Goal: Task Accomplishment & Management: Manage account settings

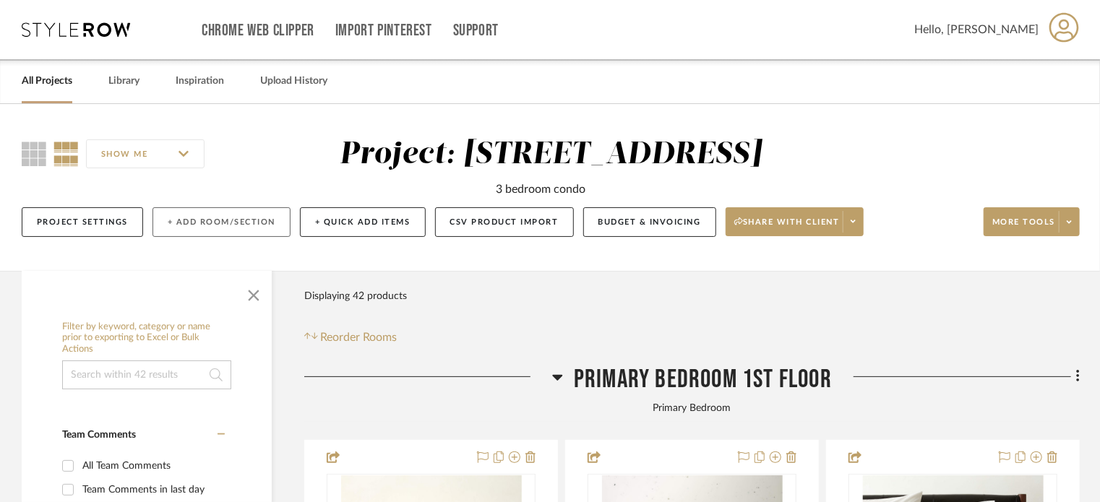
click at [254, 214] on button "+ Add Room/Section" at bounding box center [222, 222] width 138 height 30
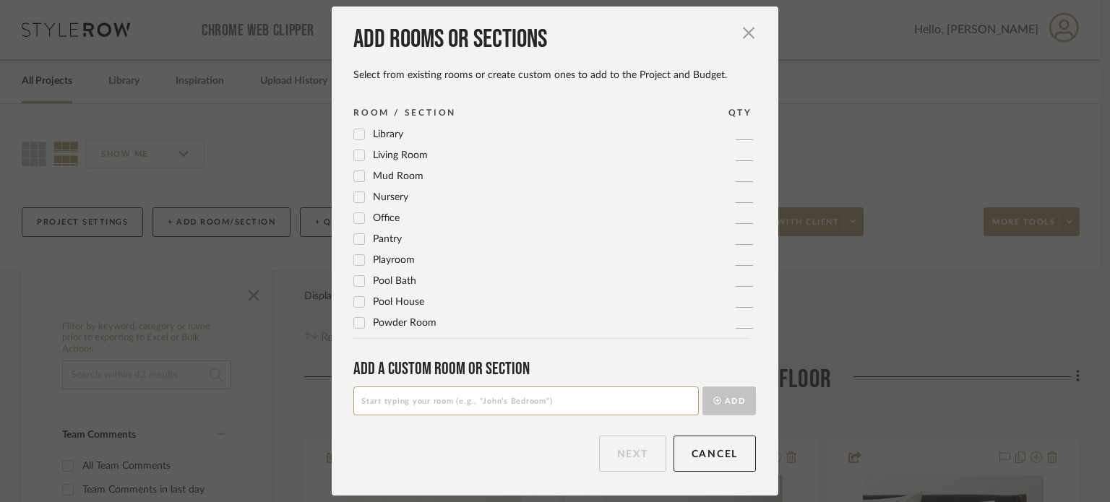
scroll to position [481, 0]
click at [647, 395] on input at bounding box center [527, 401] width 346 height 29
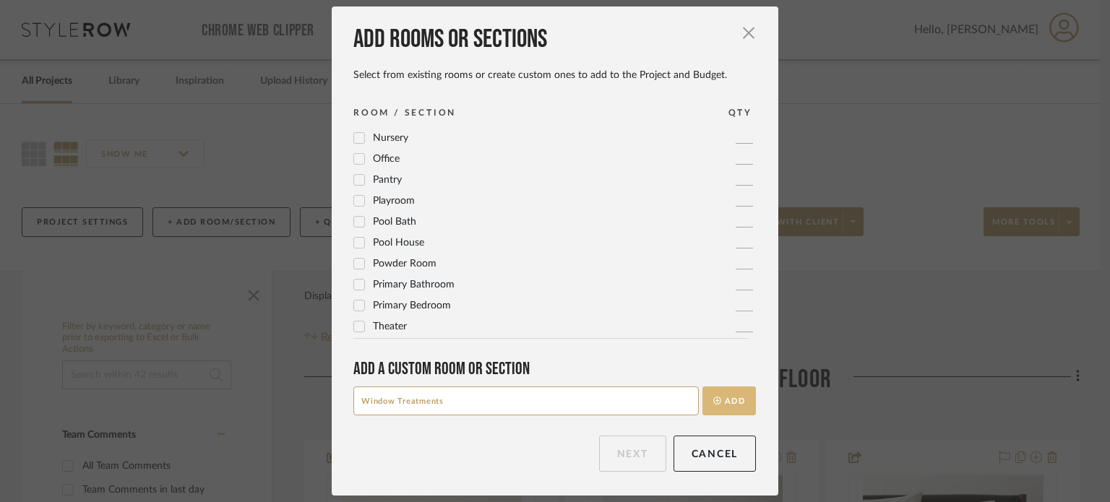
type input "Window Treatments"
click at [734, 398] on button "Add" at bounding box center [729, 401] width 53 height 29
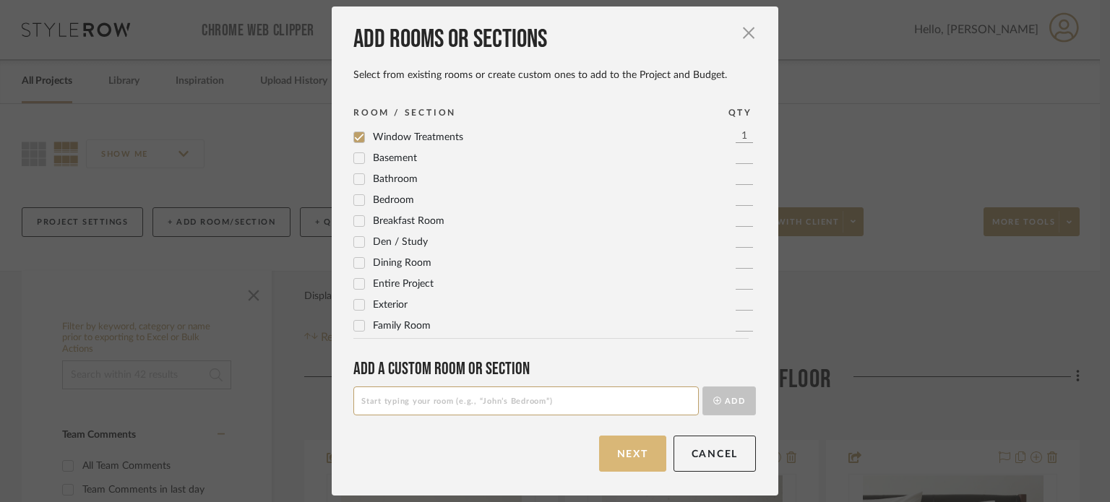
click at [630, 451] on button "Next" at bounding box center [632, 454] width 67 height 36
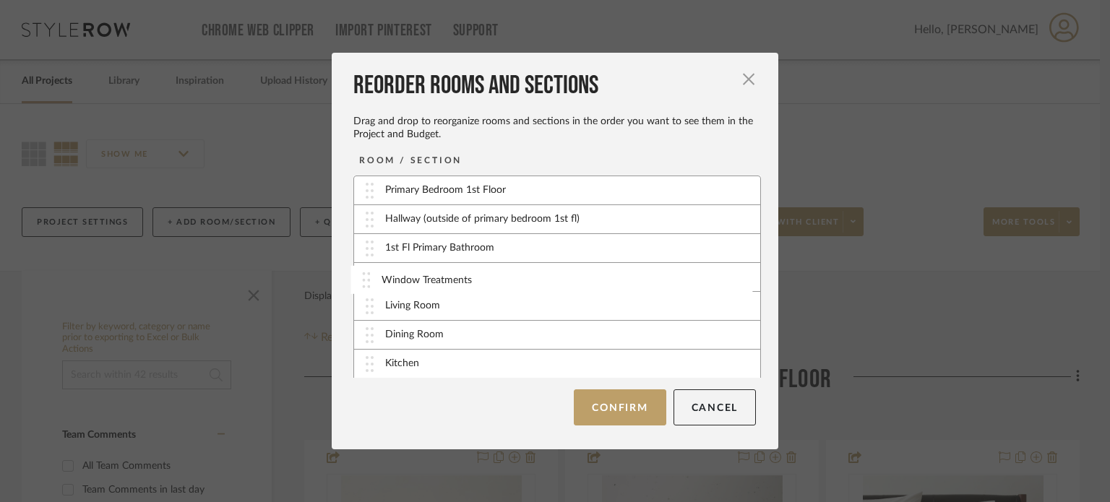
drag, startPoint x: 364, startPoint y: 367, endPoint x: 365, endPoint y: 283, distance: 83.1
click at [507, 269] on div "Window Treatments" at bounding box center [557, 277] width 406 height 29
click at [618, 401] on button "Confirm" at bounding box center [620, 408] width 92 height 36
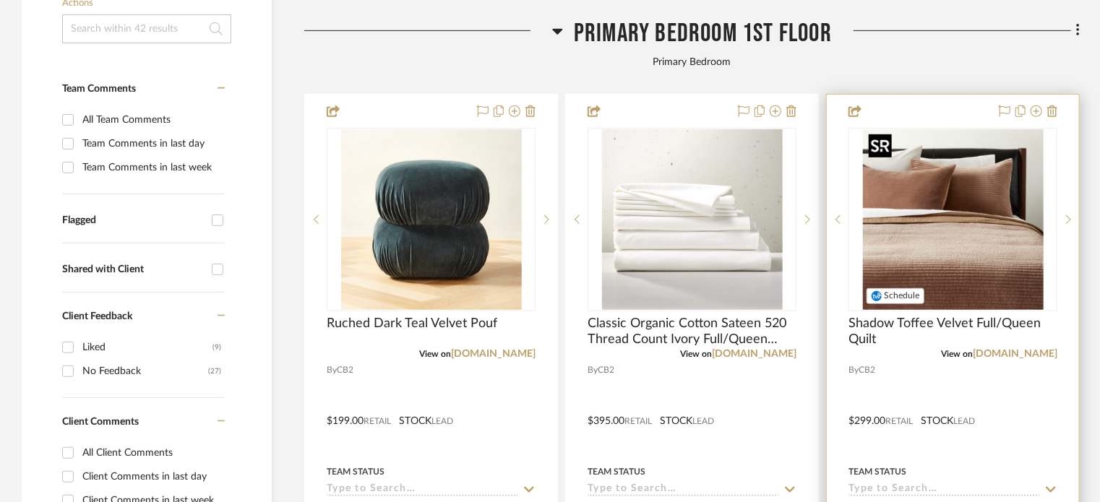
scroll to position [397, 0]
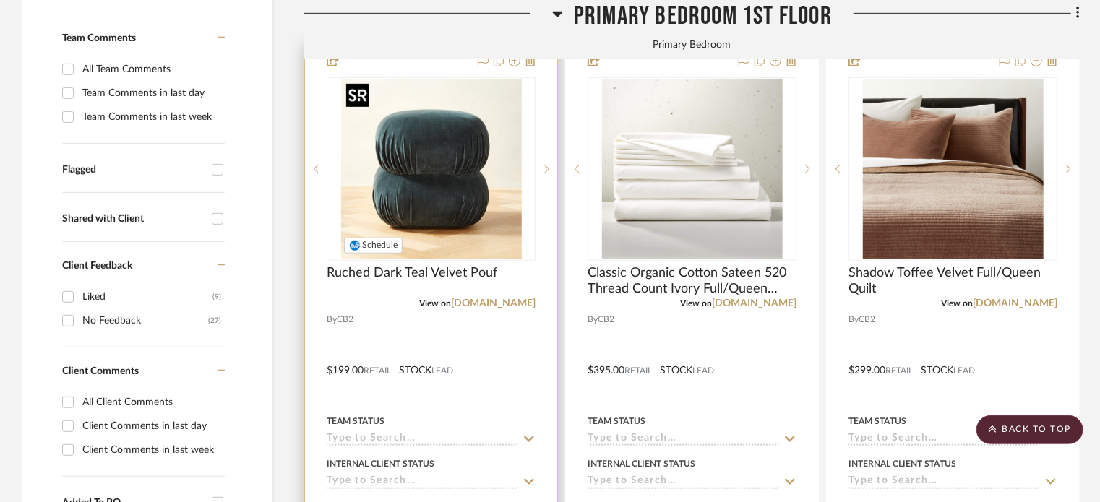
click at [481, 135] on img "0" at bounding box center [431, 169] width 181 height 181
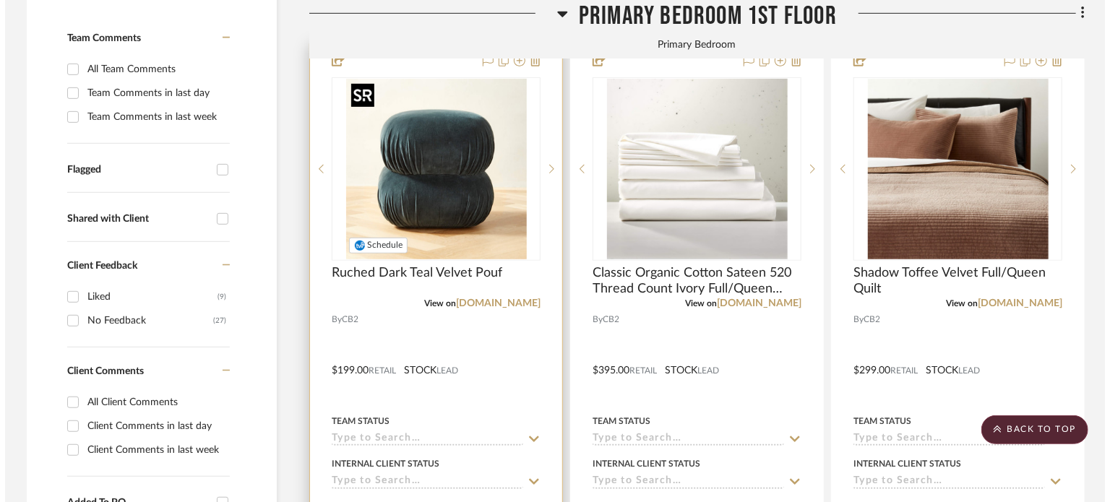
scroll to position [0, 0]
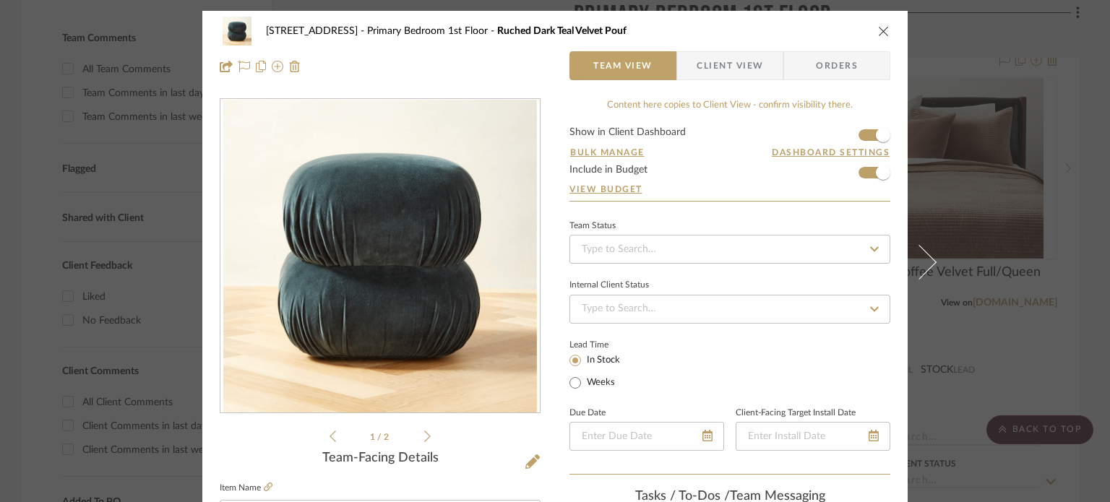
click at [883, 25] on button "close" at bounding box center [884, 31] width 13 height 13
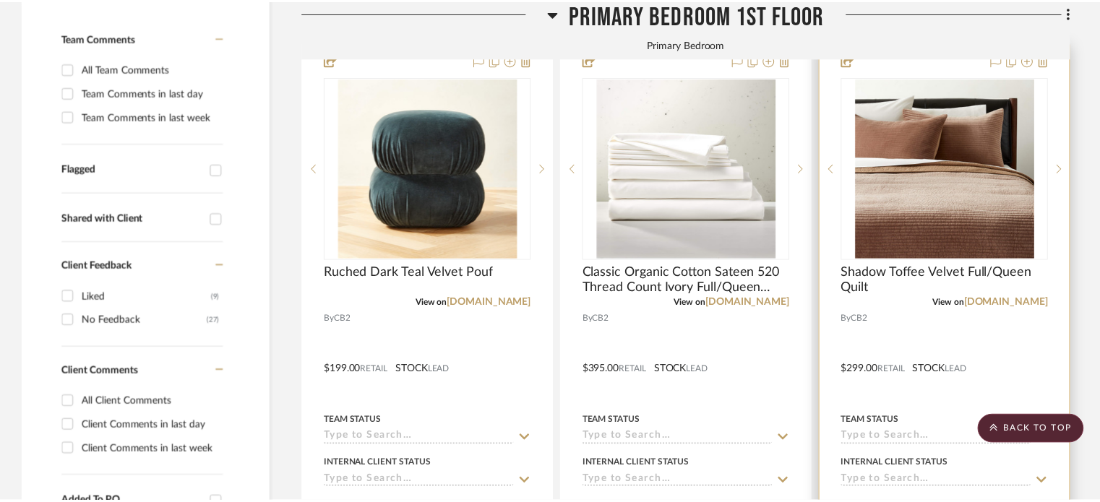
scroll to position [397, 0]
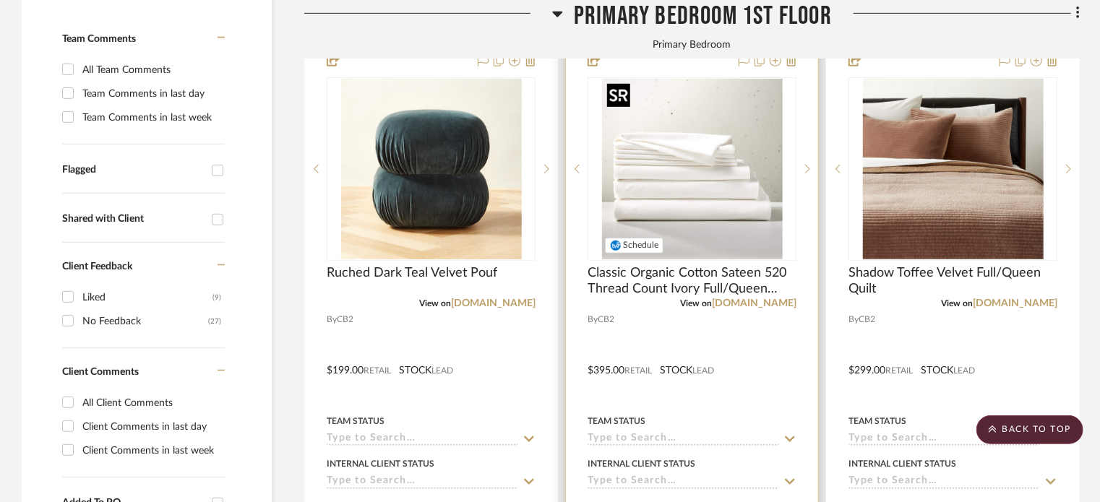
click at [738, 199] on img "0" at bounding box center [692, 169] width 181 height 181
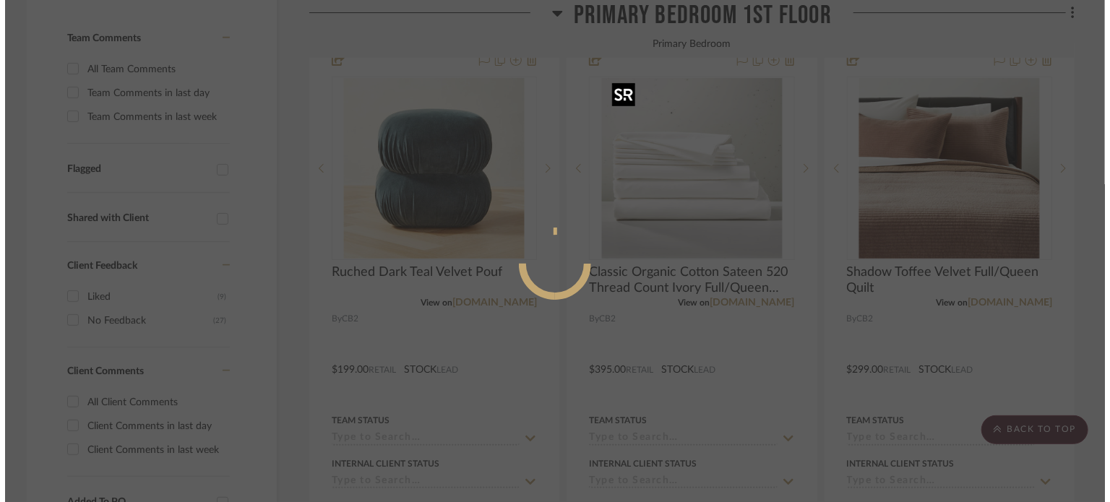
scroll to position [0, 0]
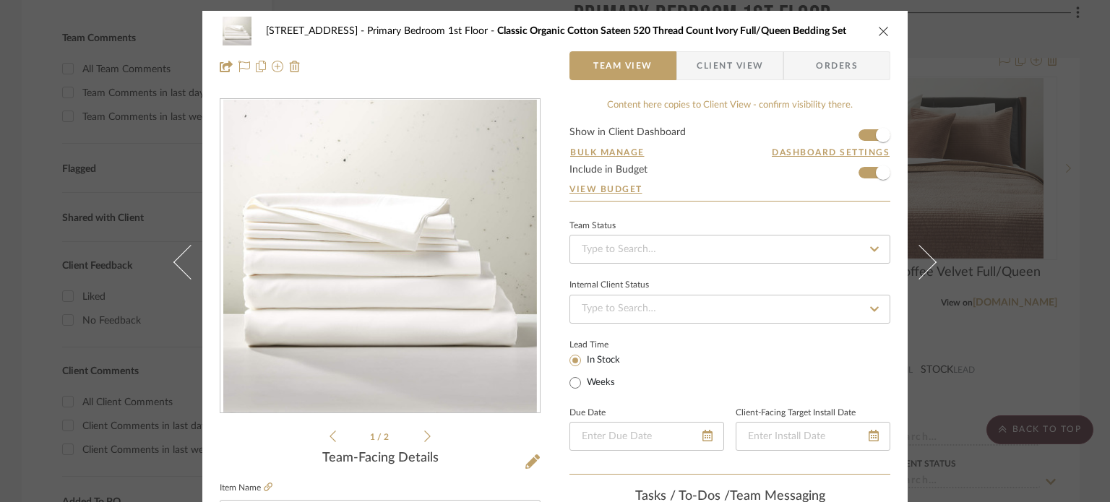
click at [878, 25] on icon "close" at bounding box center [884, 31] width 12 height 12
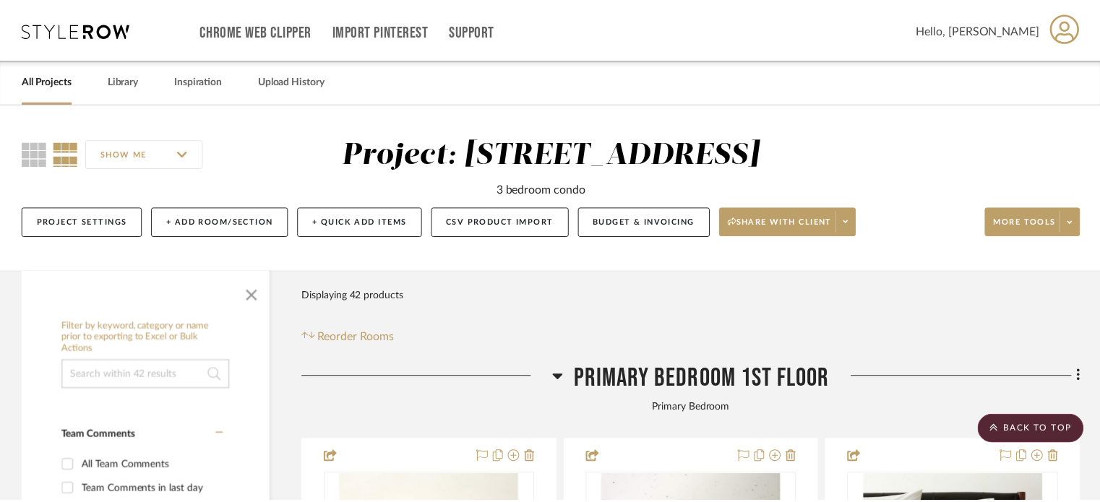
scroll to position [397, 0]
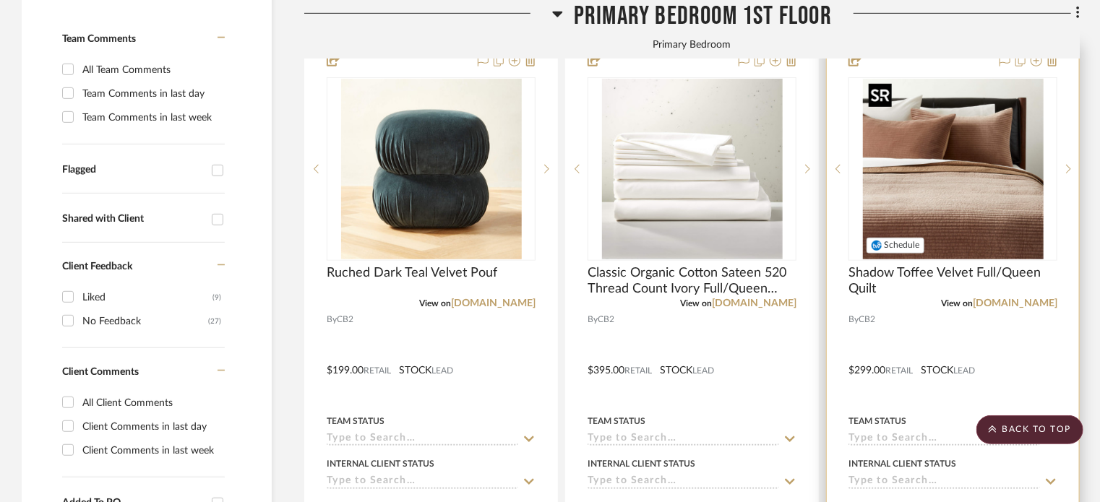
click at [984, 173] on img "0" at bounding box center [953, 169] width 181 height 181
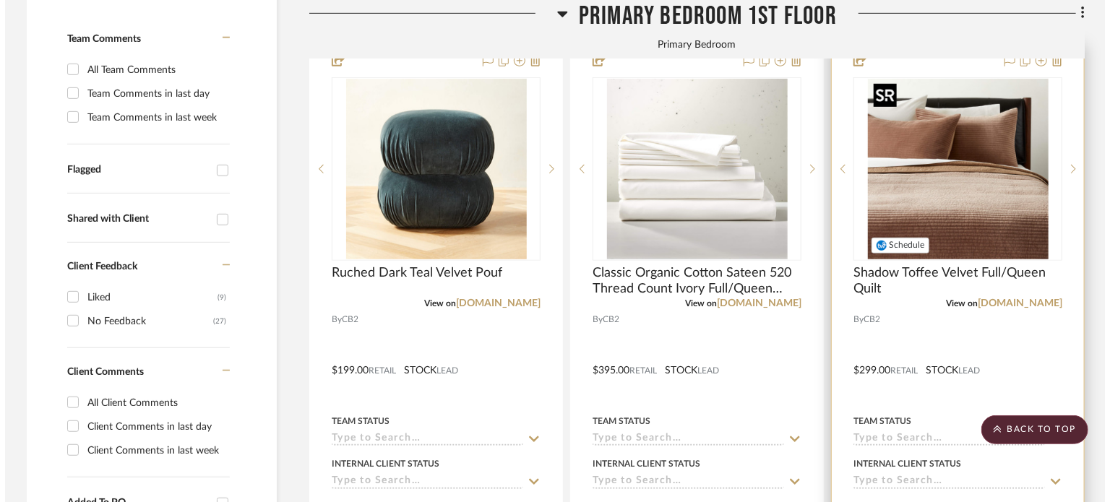
scroll to position [0, 0]
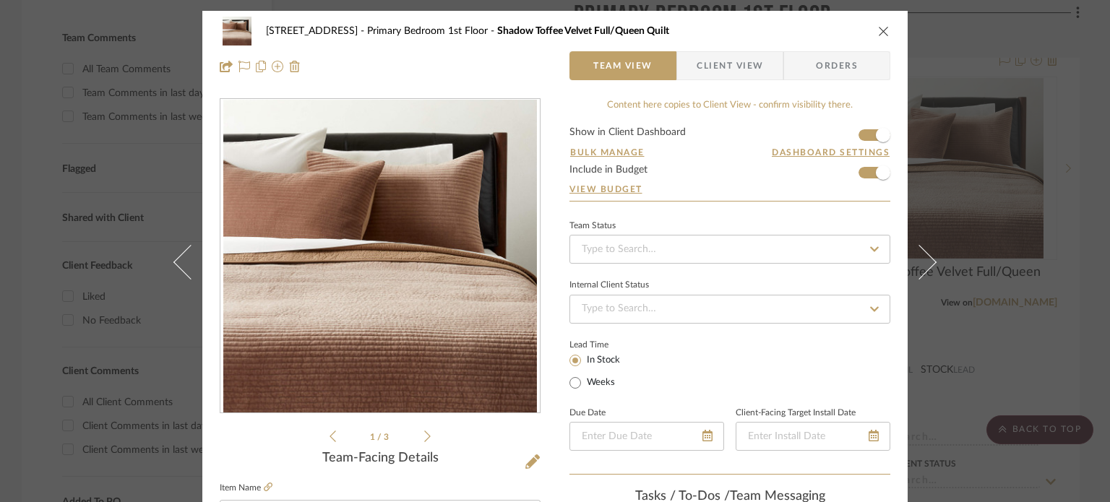
click at [877, 24] on div "[GEOGRAPHIC_DATA] Bedroom 1st Floor Shadow Toffee Velvet Full/Queen Quilt" at bounding box center [555, 31] width 671 height 29
click at [878, 30] on icon "close" at bounding box center [884, 31] width 12 height 12
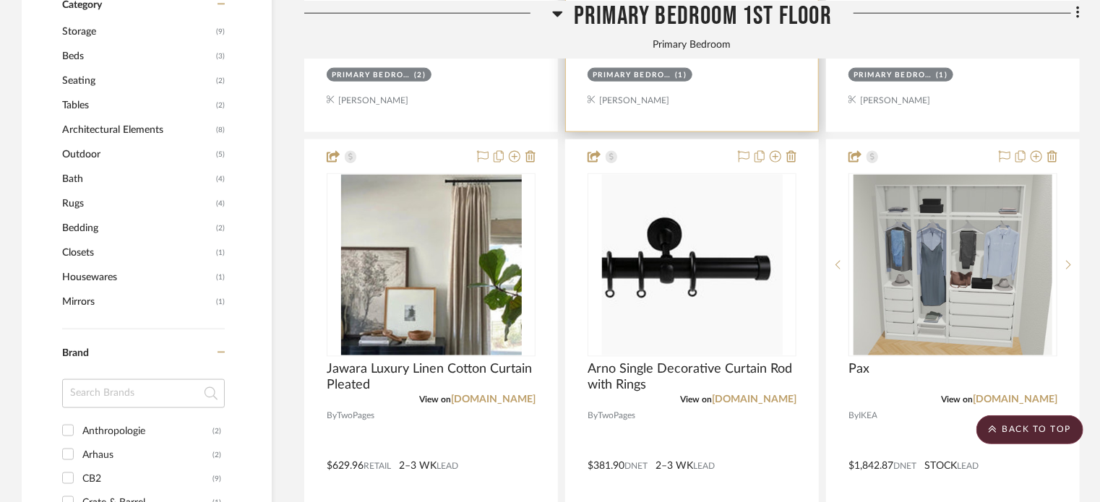
scroll to position [975, 0]
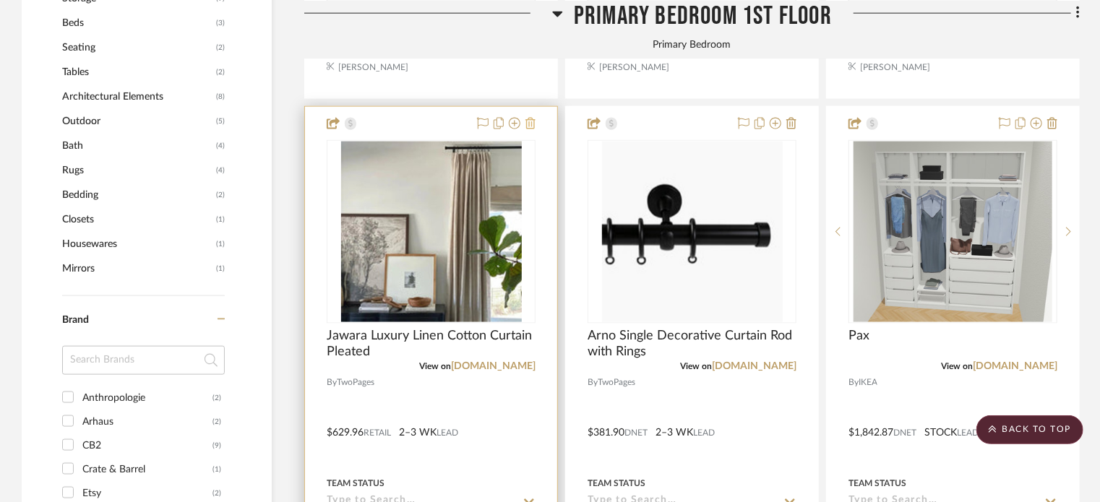
click at [532, 119] on icon at bounding box center [531, 124] width 10 height 12
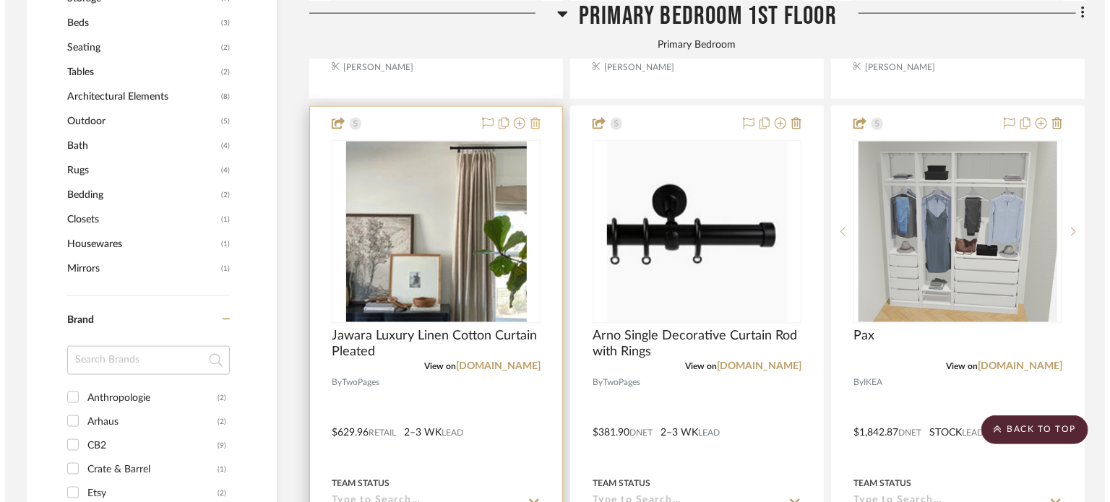
scroll to position [0, 0]
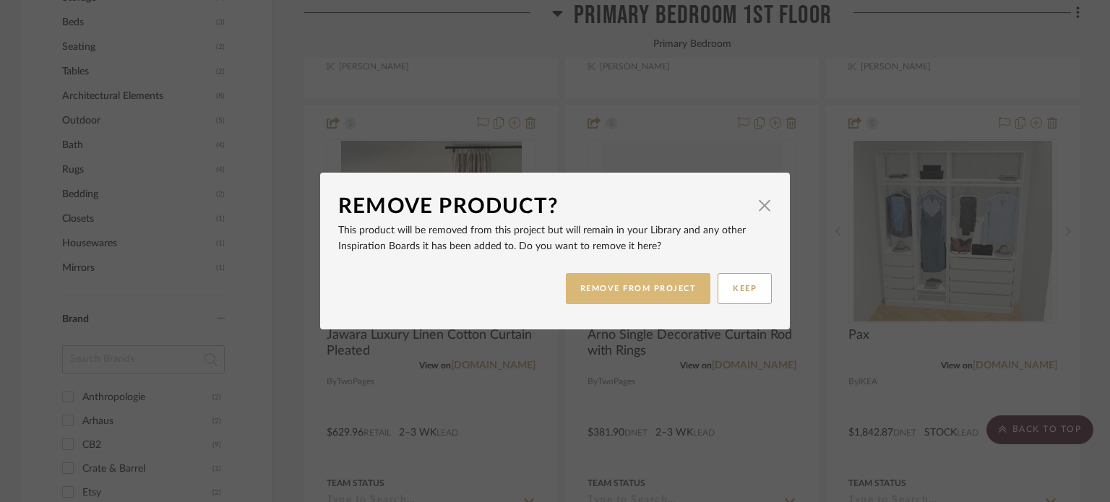
click at [607, 288] on button "REMOVE FROM PROJECT" at bounding box center [638, 288] width 145 height 31
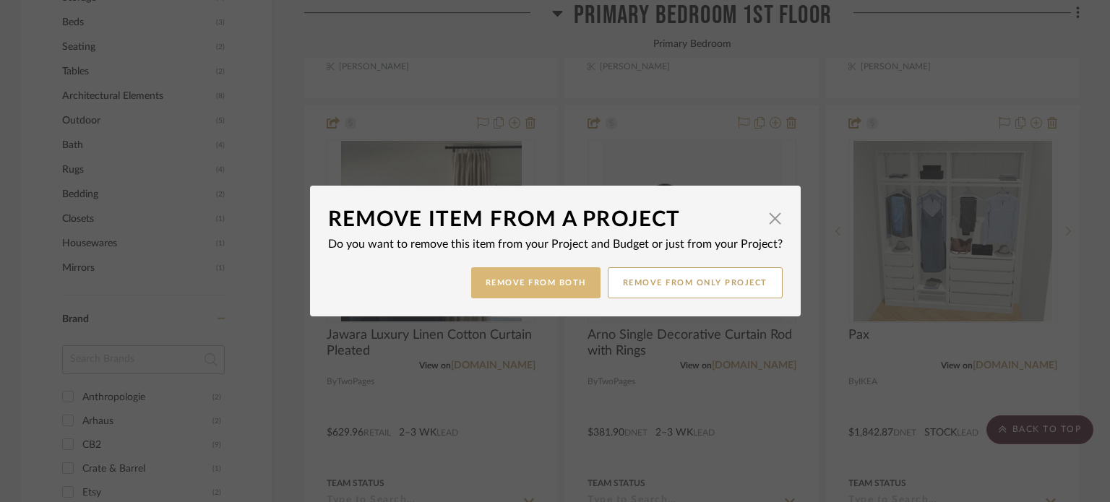
click at [530, 283] on button "Remove from Both" at bounding box center [535, 282] width 129 height 31
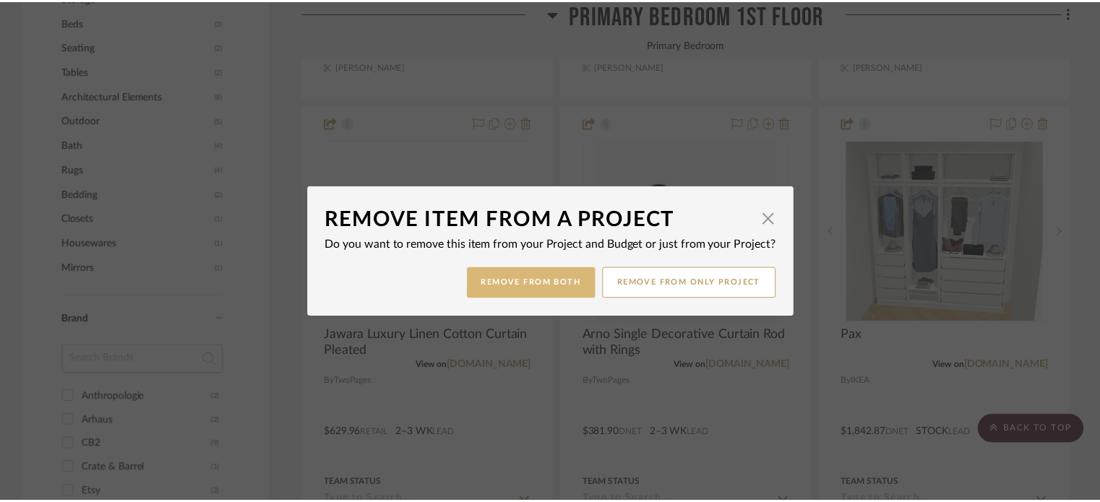
scroll to position [975, 0]
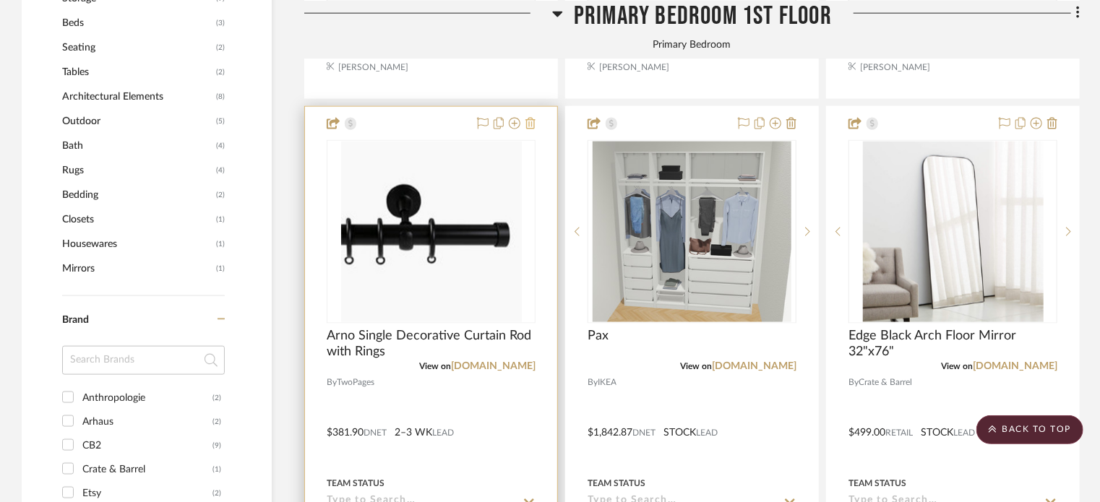
click at [531, 121] on icon at bounding box center [531, 124] width 10 height 12
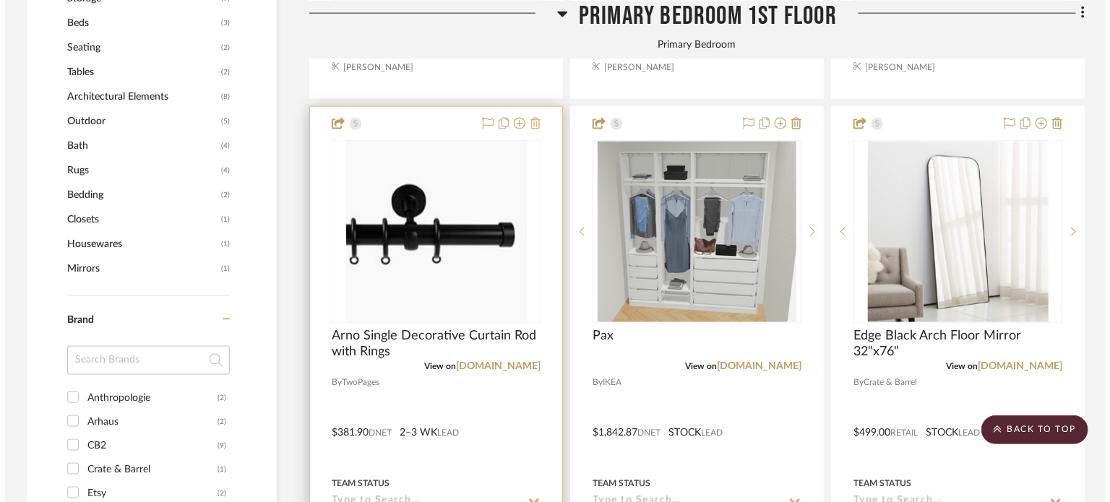
scroll to position [0, 0]
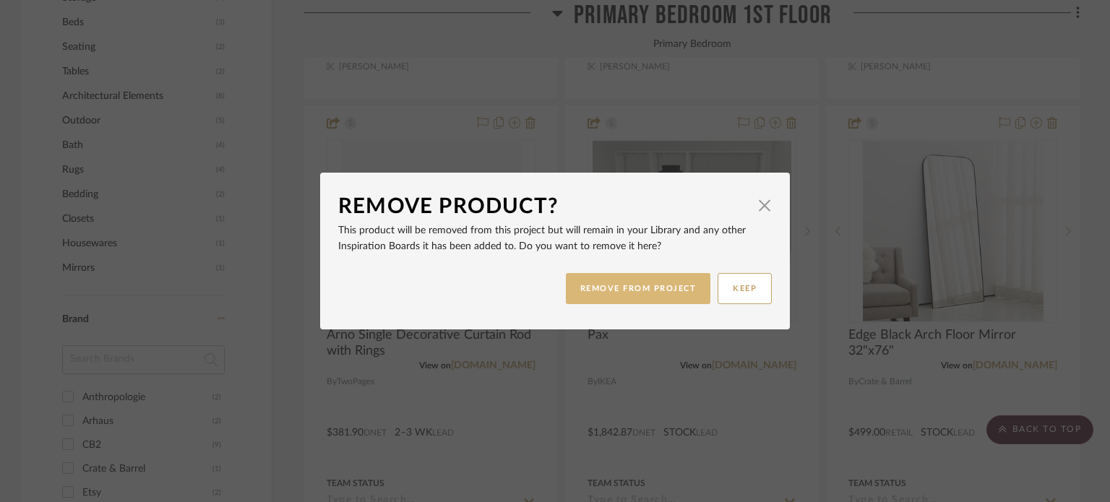
click at [642, 288] on button "REMOVE FROM PROJECT" at bounding box center [638, 288] width 145 height 31
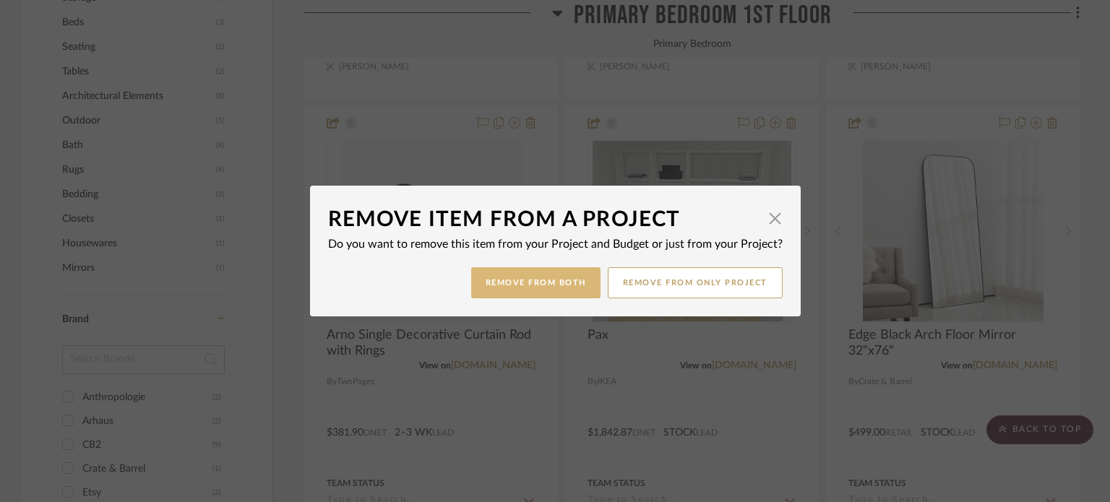
click at [528, 284] on button "Remove from Both" at bounding box center [535, 282] width 129 height 31
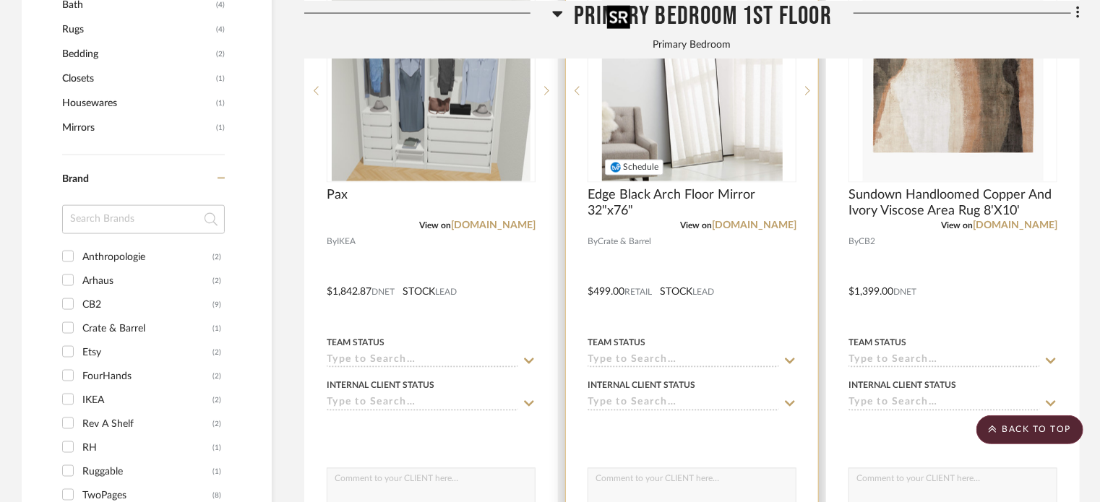
scroll to position [1120, 0]
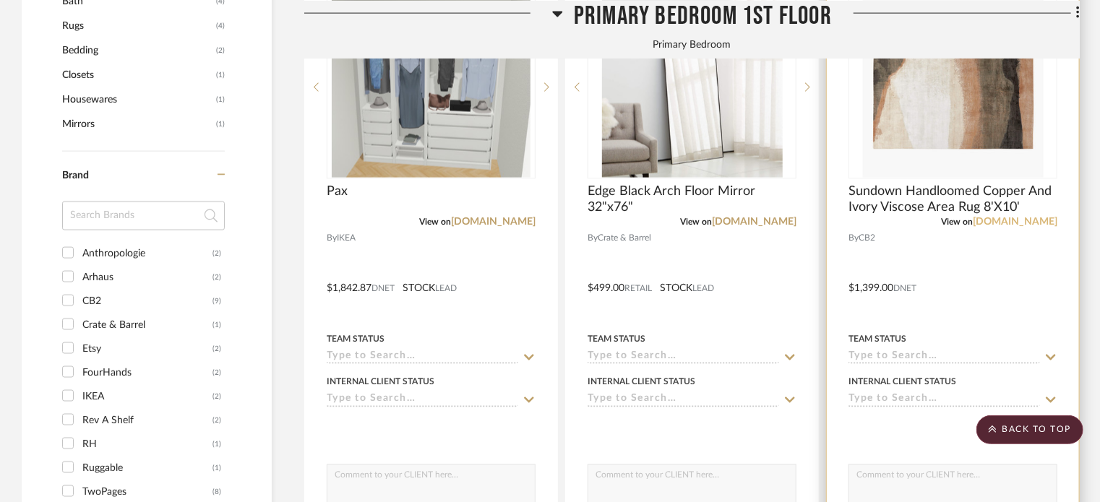
click at [1033, 223] on link "[DOMAIN_NAME]" at bounding box center [1015, 222] width 85 height 10
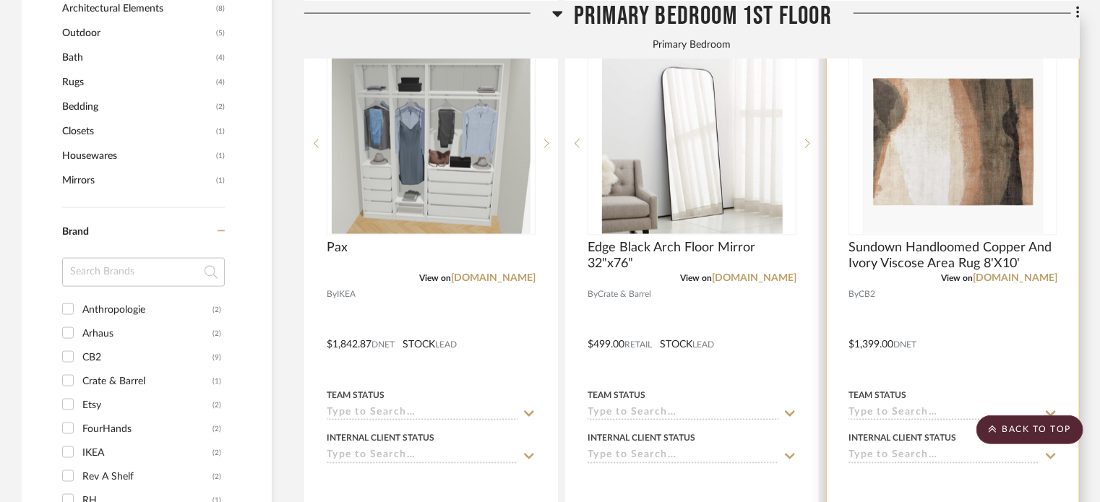
scroll to position [903, 0]
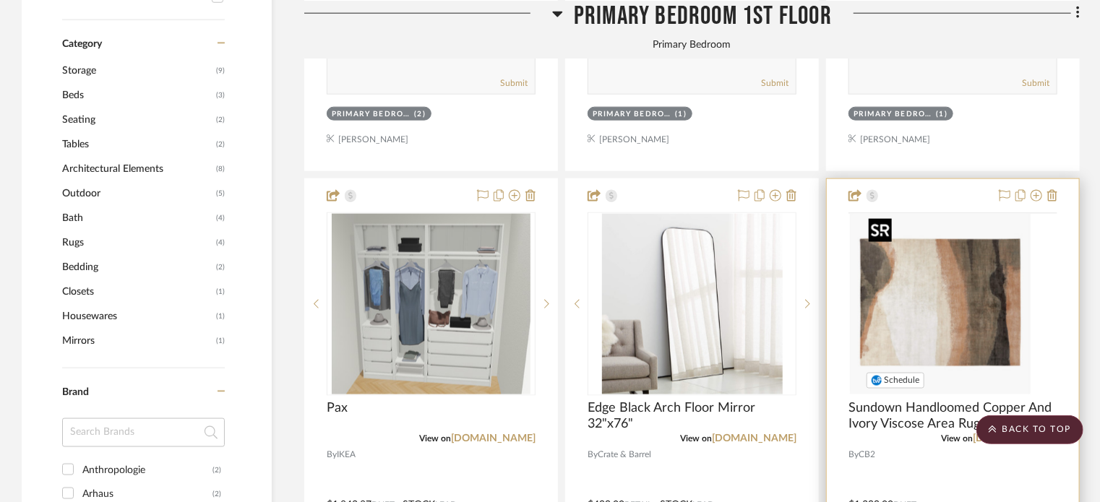
click at [0, 0] on img at bounding box center [0, 0] width 0 height 0
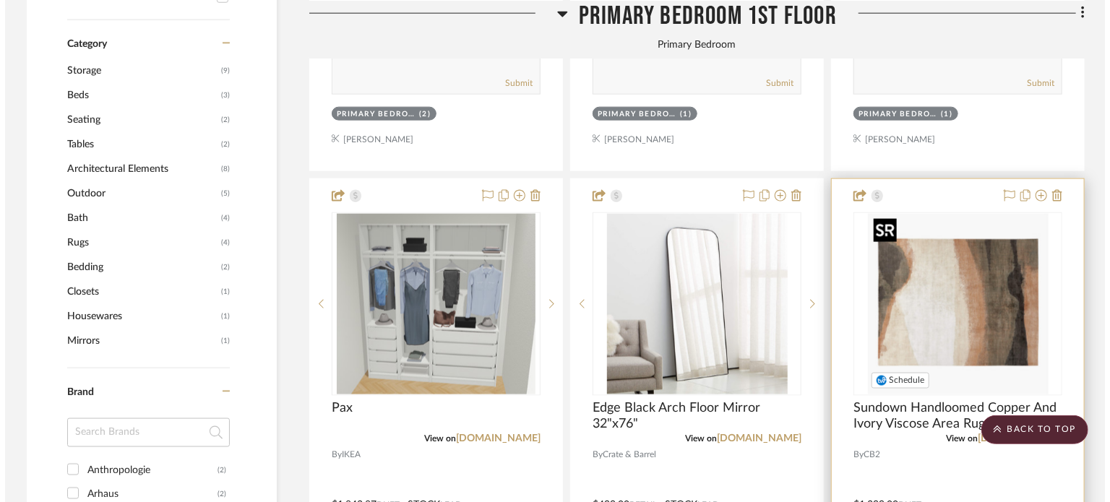
scroll to position [0, 0]
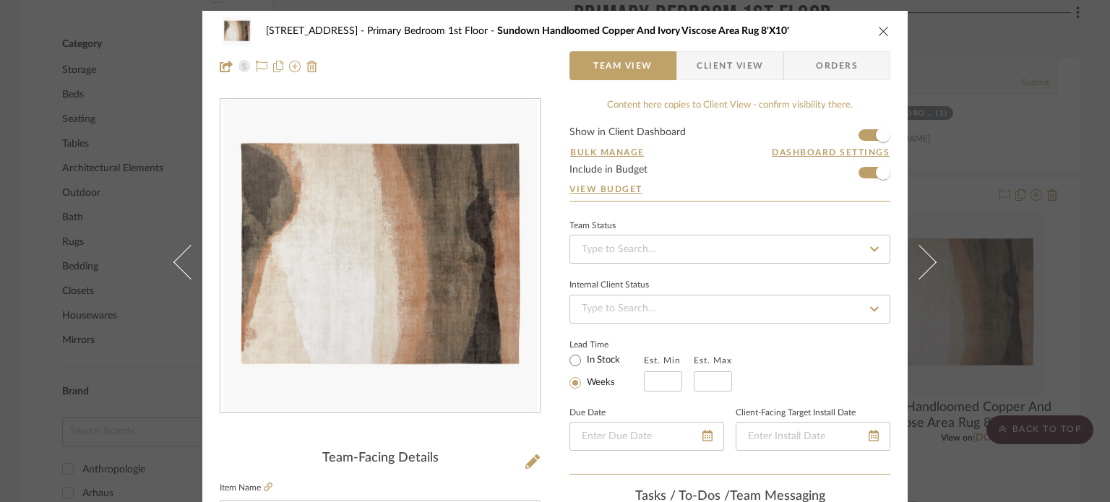
click at [871, 27] on div "[STREET_ADDRESS][GEOGRAPHIC_DATA] Bedroom 1st Floor Sundown Handloomed Copper A…" at bounding box center [555, 31] width 671 height 29
click at [879, 24] on div "[STREET_ADDRESS][GEOGRAPHIC_DATA] Bedroom 1st Floor Sundown Handloomed Copper A…" at bounding box center [555, 31] width 671 height 29
click at [878, 31] on icon "close" at bounding box center [884, 31] width 12 height 12
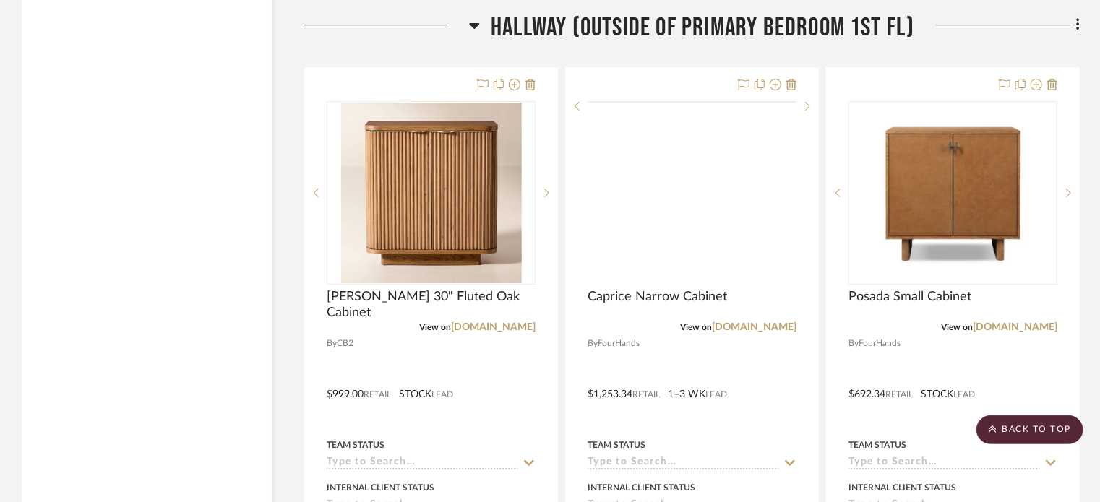
scroll to position [2421, 0]
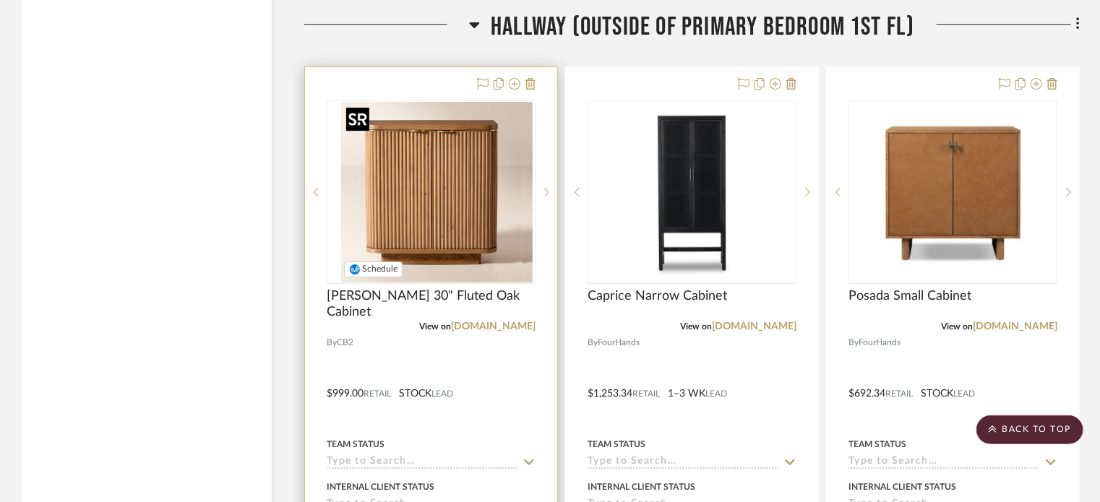
click at [417, 233] on div at bounding box center [431, 192] width 209 height 184
click at [452, 191] on img "0" at bounding box center [431, 192] width 181 height 181
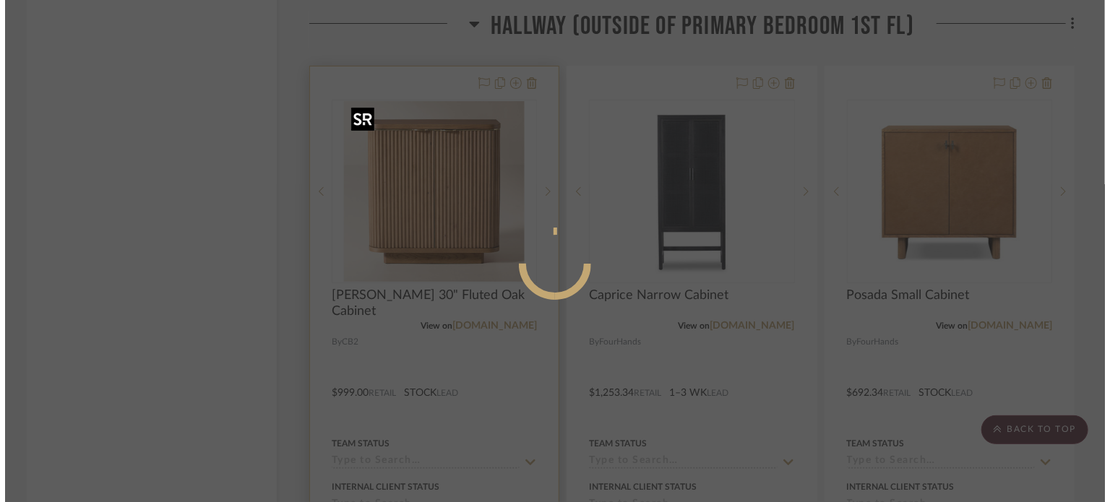
scroll to position [0, 0]
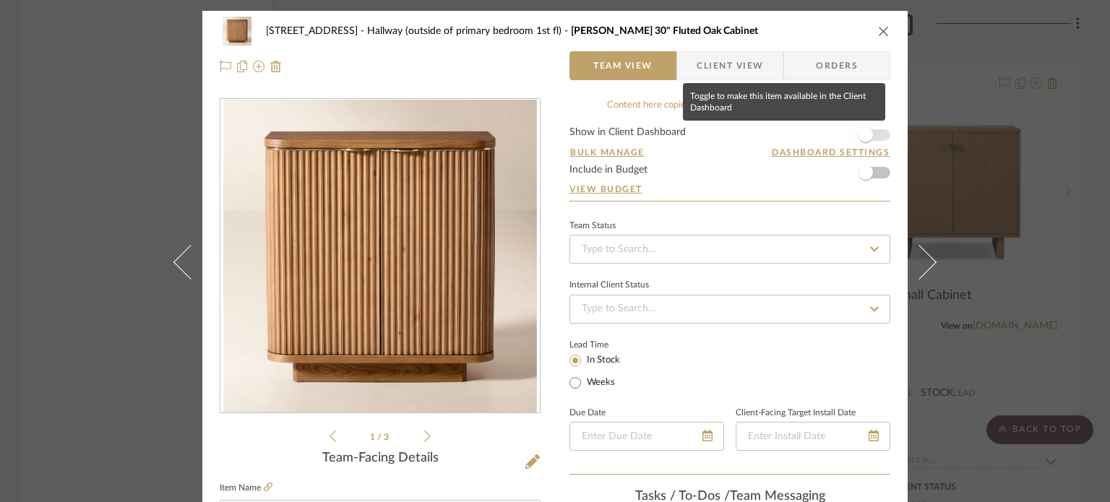
click at [853, 129] on span "button" at bounding box center [866, 135] width 32 height 32
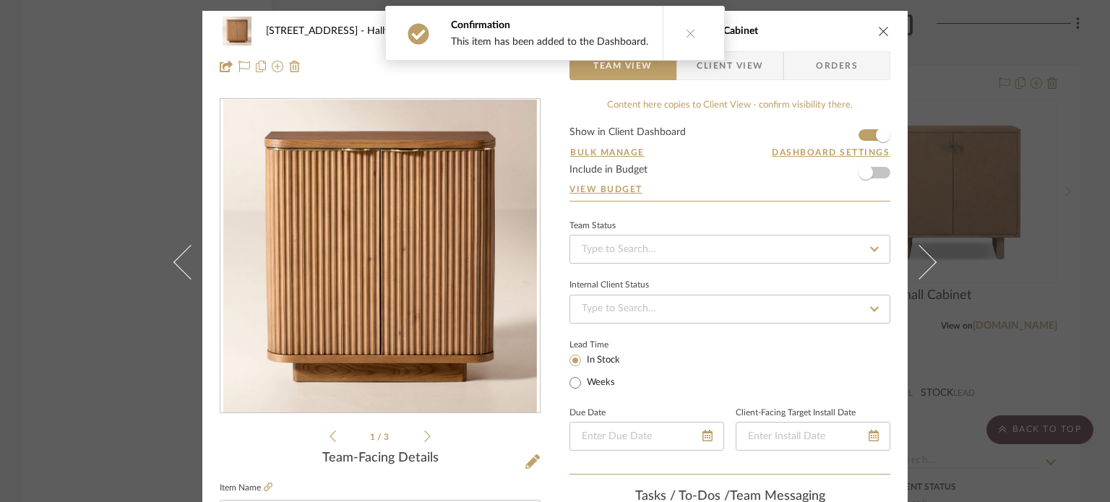
click at [879, 28] on icon "close" at bounding box center [884, 31] width 12 height 12
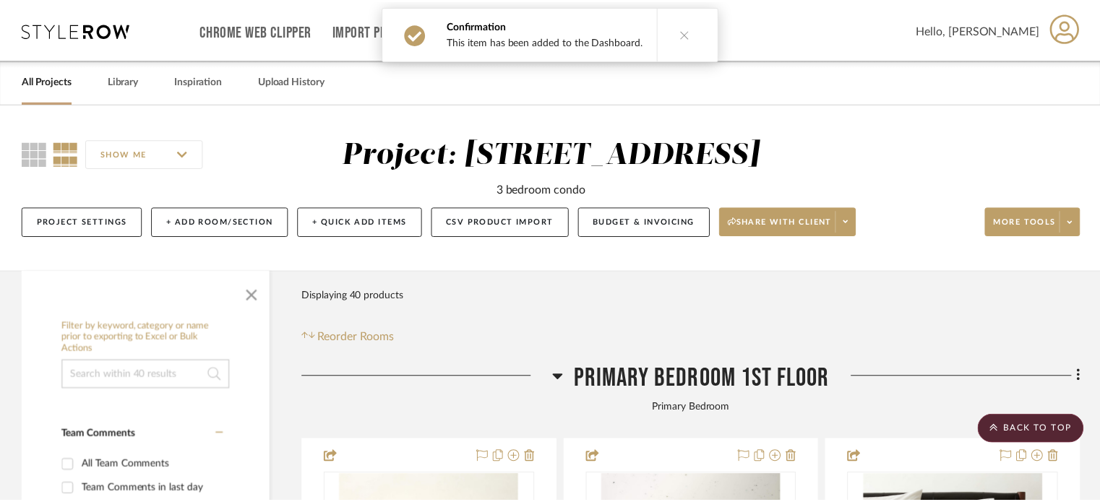
scroll to position [2421, 0]
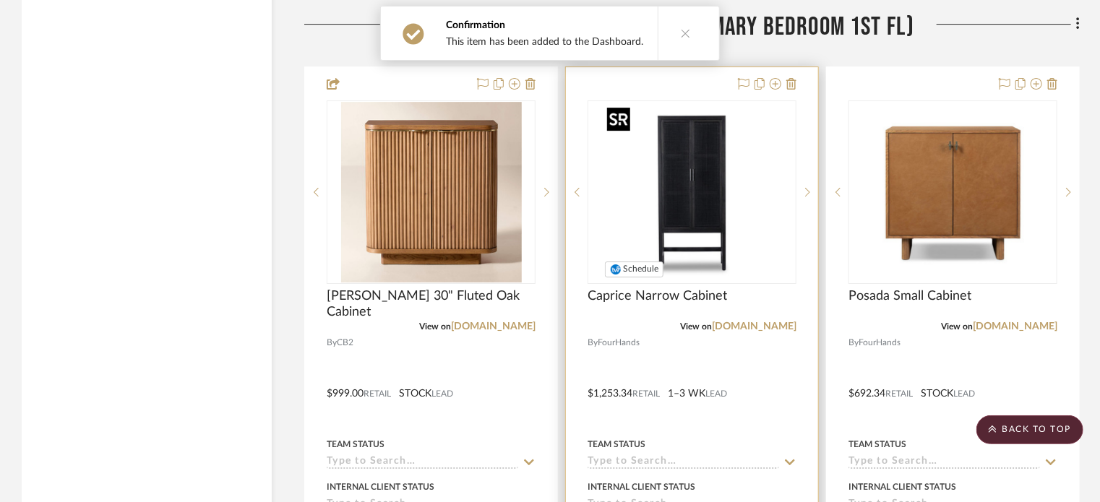
click at [723, 170] on img "0" at bounding box center [692, 192] width 181 height 181
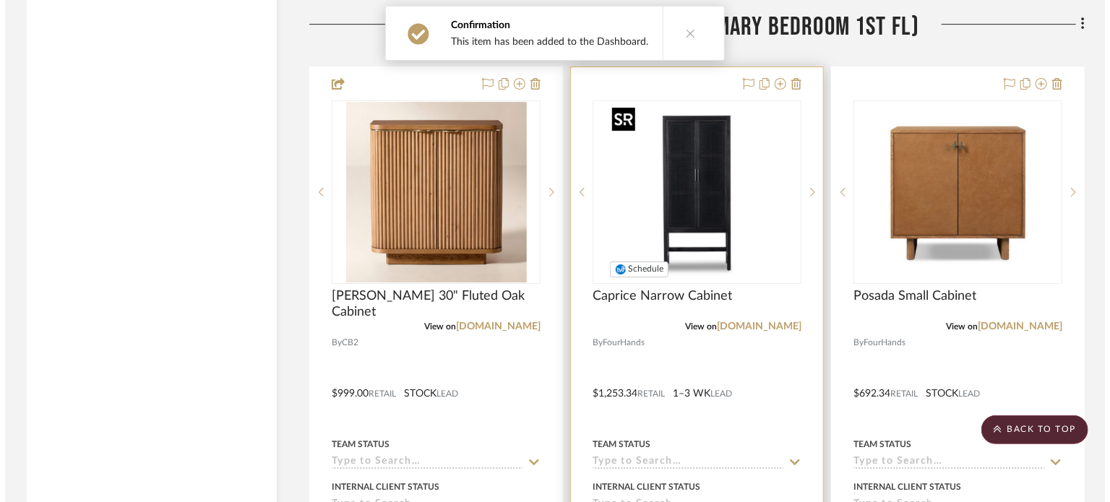
scroll to position [0, 0]
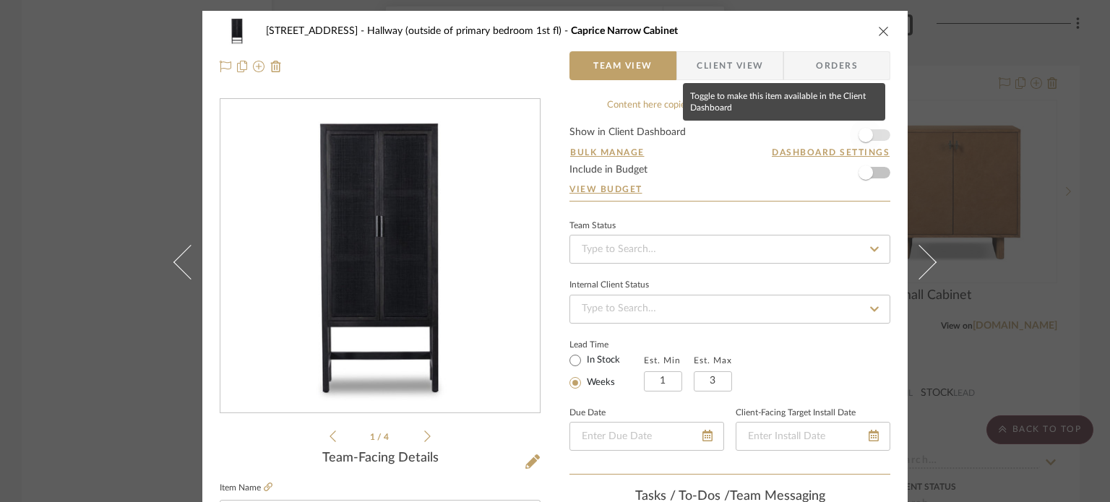
click at [859, 135] on span "button" at bounding box center [866, 135] width 14 height 14
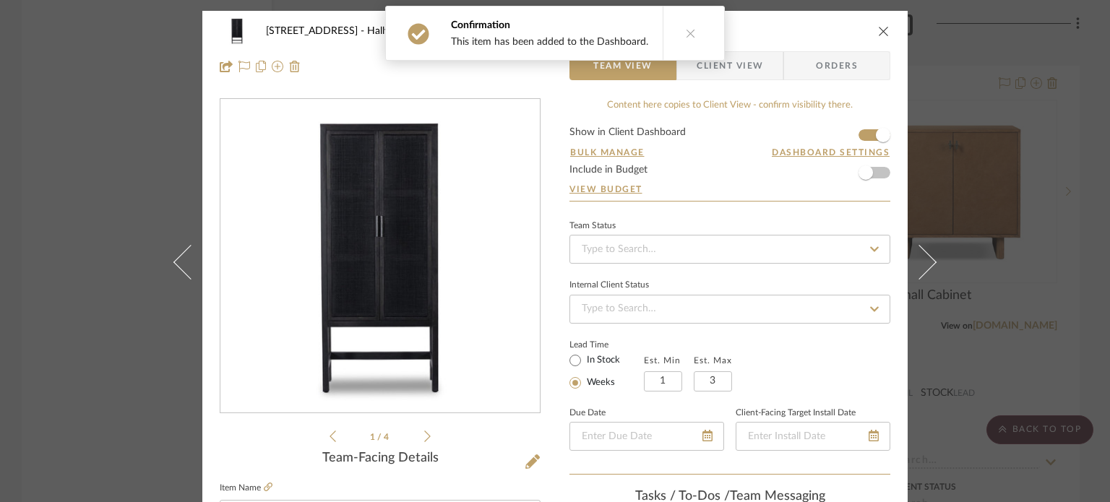
click at [878, 30] on icon "close" at bounding box center [884, 31] width 12 height 12
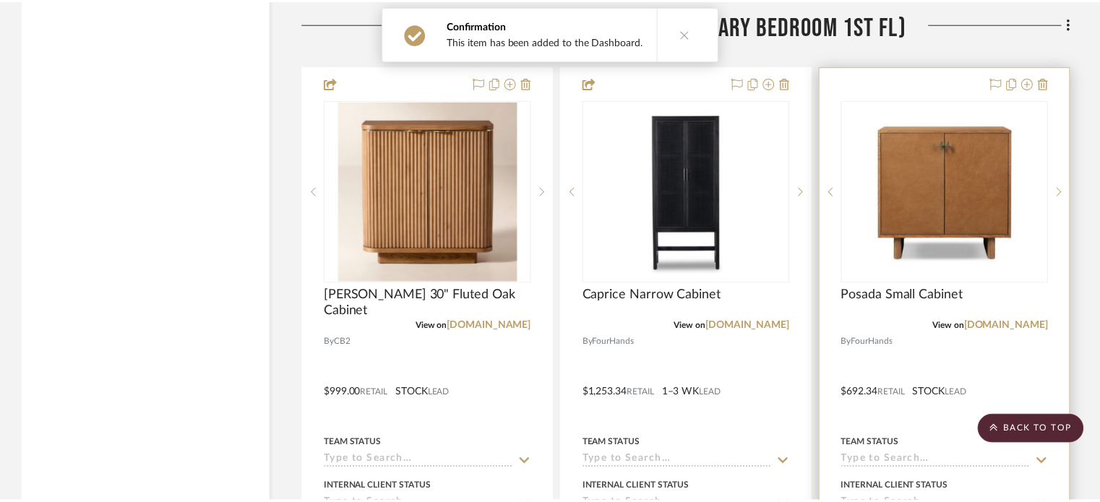
scroll to position [2421, 0]
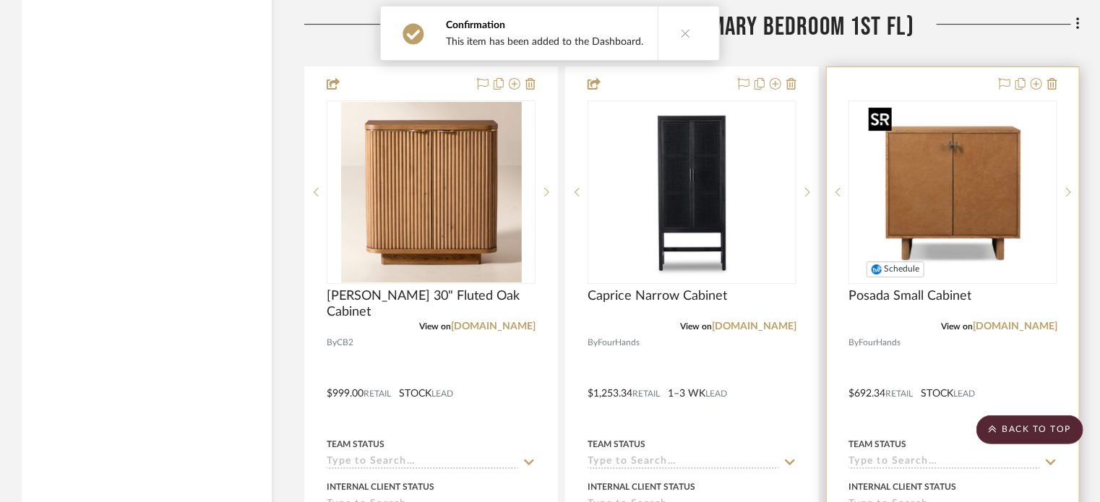
click at [943, 139] on img "0" at bounding box center [953, 192] width 181 height 181
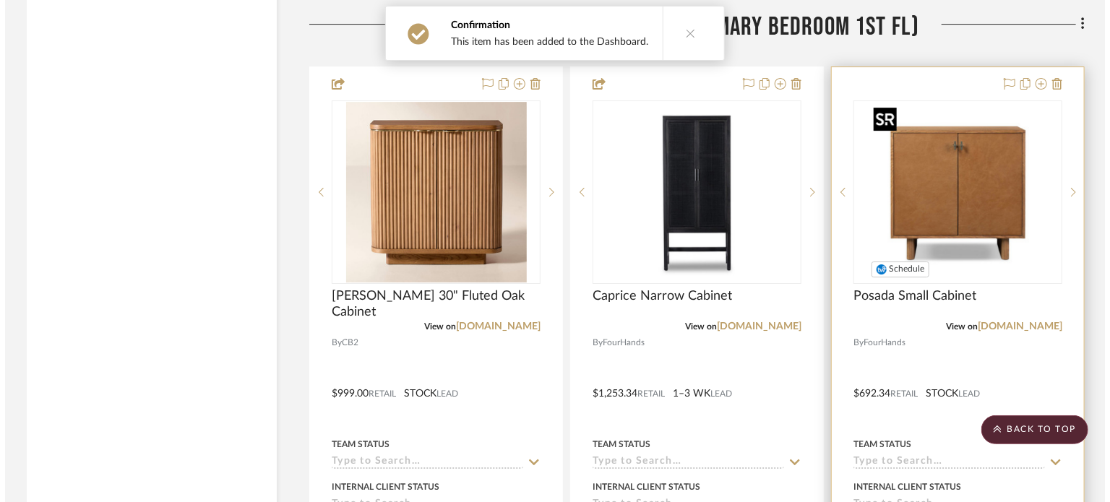
scroll to position [0, 0]
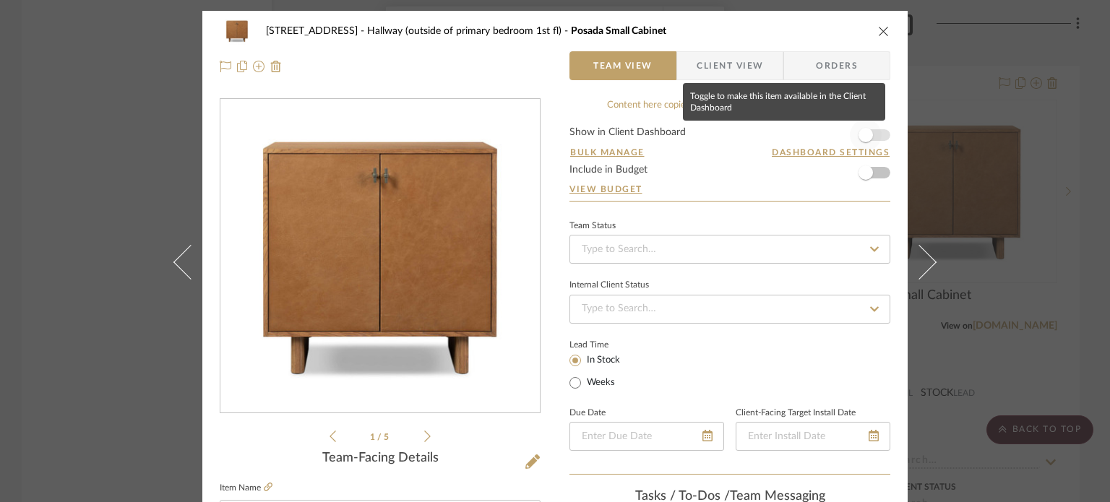
click at [860, 131] on span "button" at bounding box center [866, 135] width 14 height 14
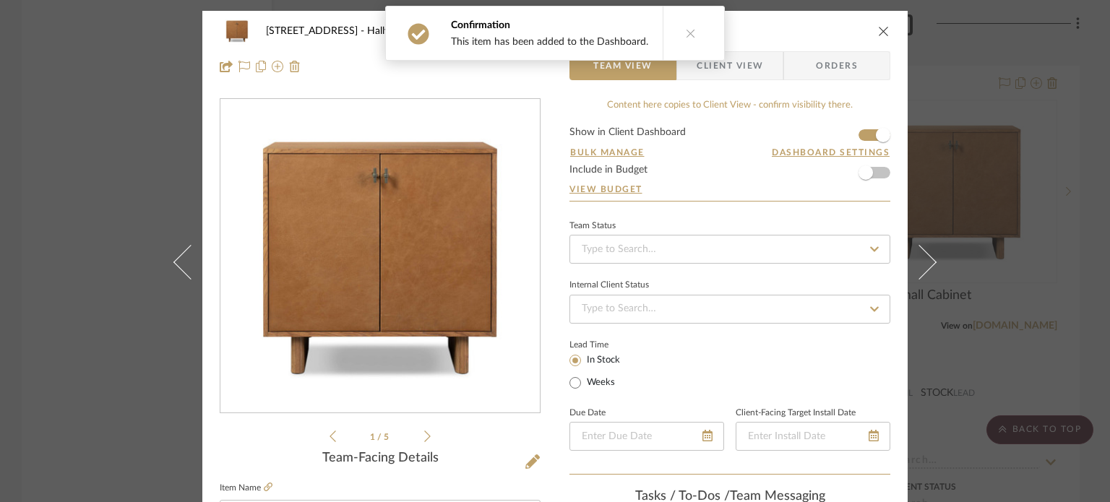
click at [878, 33] on icon "close" at bounding box center [884, 31] width 12 height 12
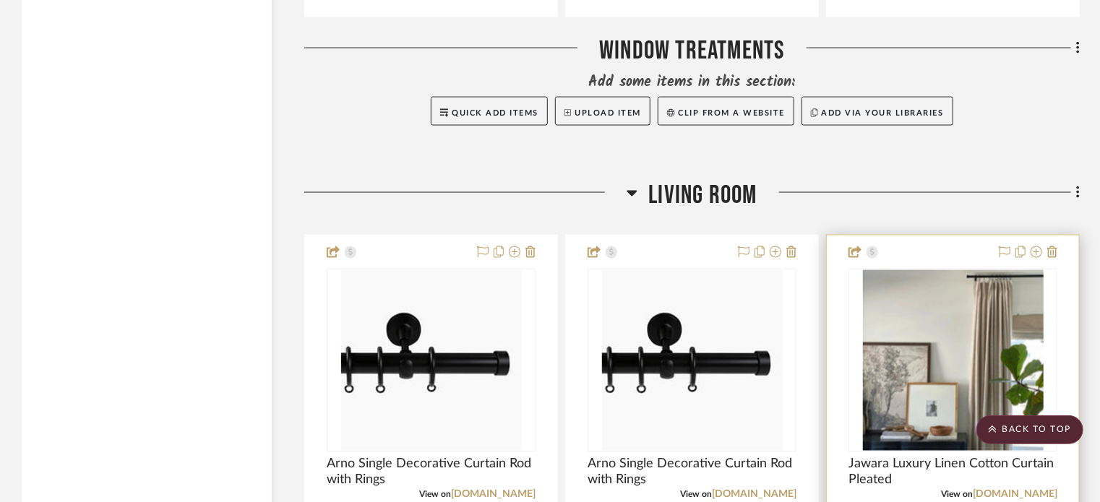
scroll to position [3867, 0]
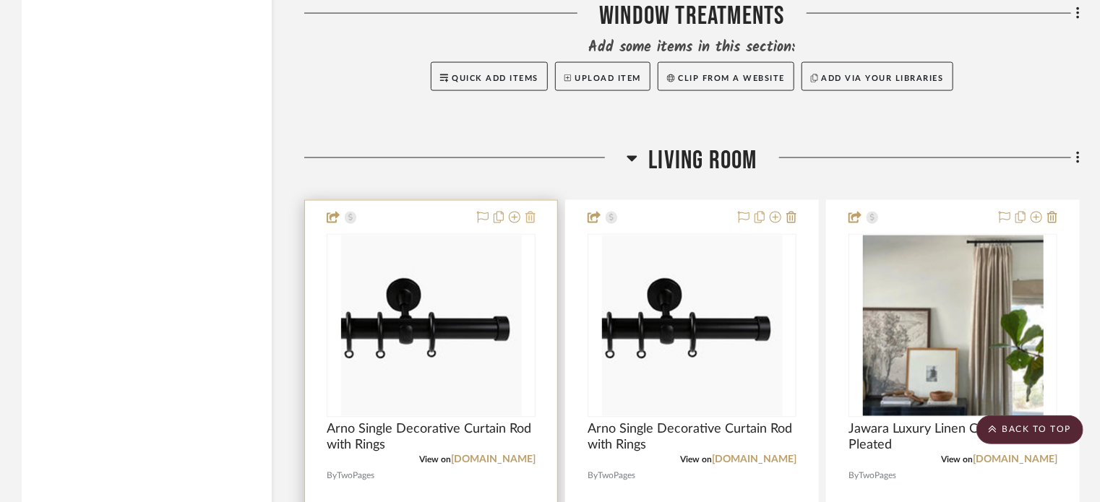
click at [534, 217] on icon at bounding box center [531, 218] width 10 height 12
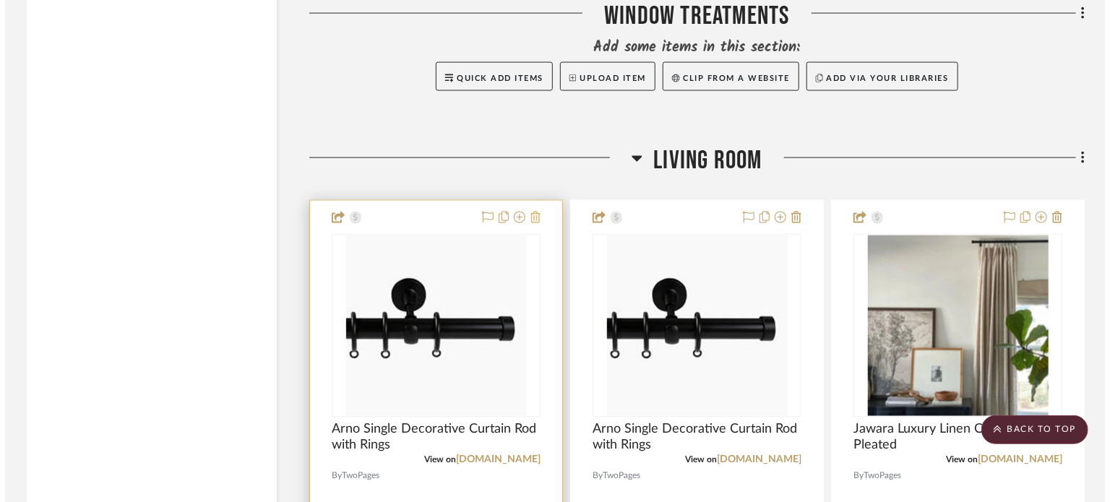
scroll to position [0, 0]
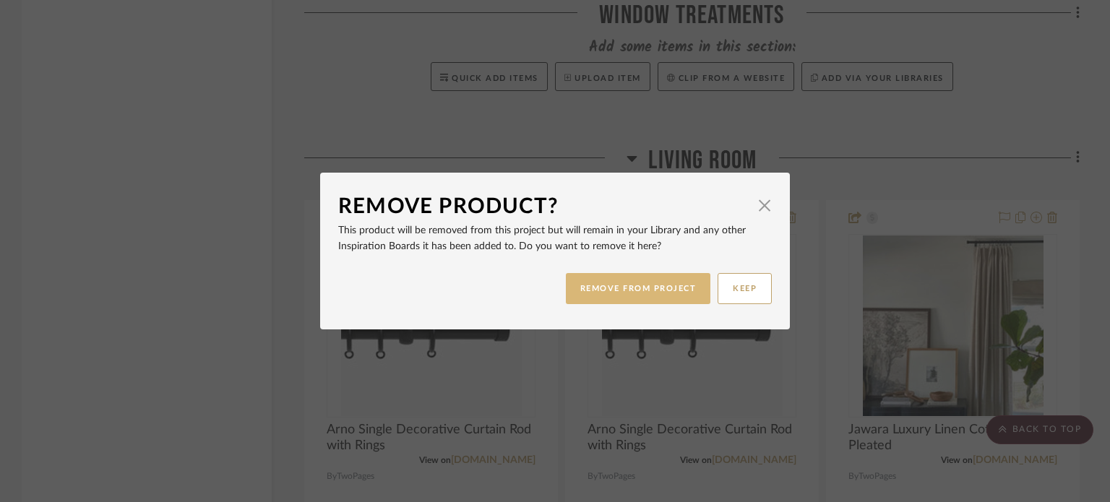
click at [630, 288] on button "REMOVE FROM PROJECT" at bounding box center [638, 288] width 145 height 31
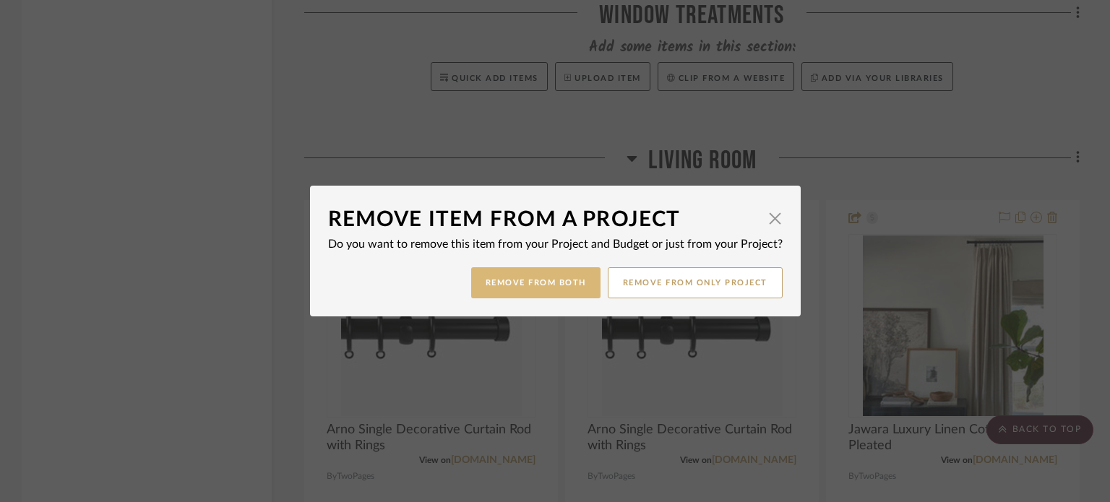
click at [539, 280] on button "Remove from Both" at bounding box center [535, 282] width 129 height 31
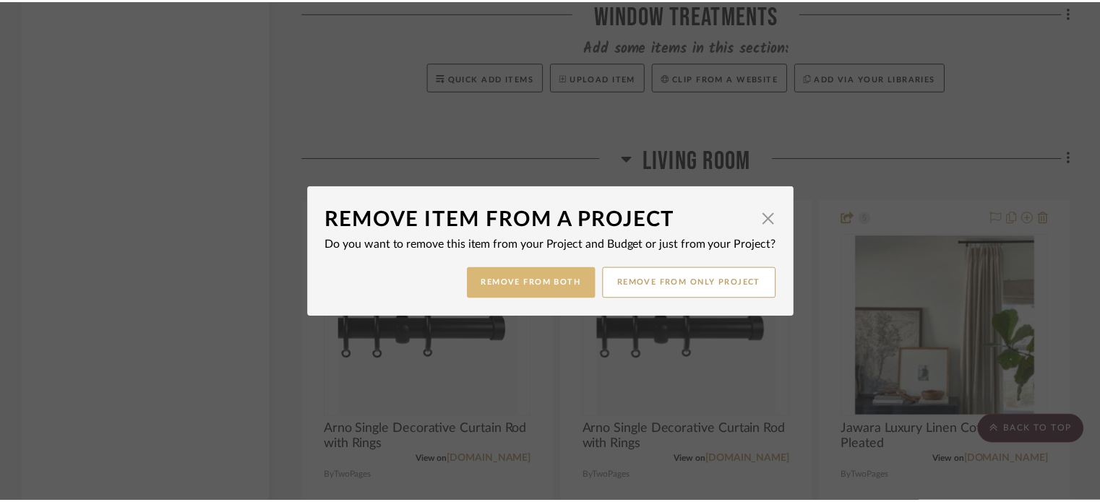
scroll to position [3867, 0]
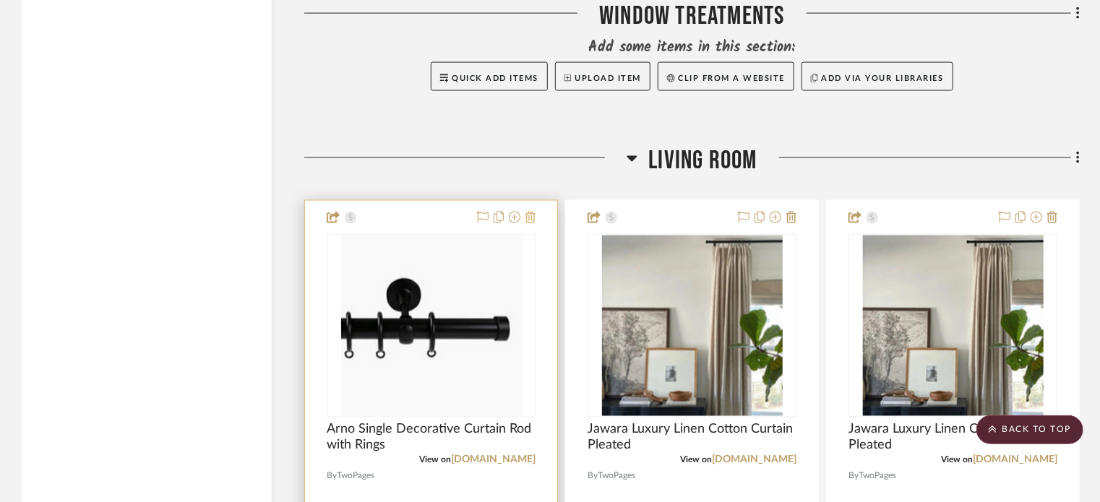
click at [532, 219] on icon at bounding box center [531, 218] width 10 height 12
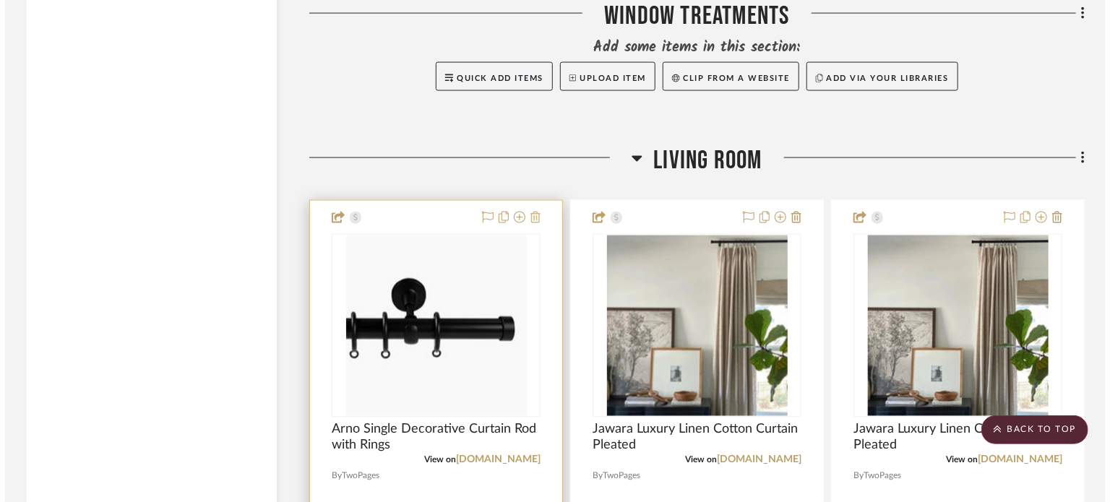
scroll to position [0, 0]
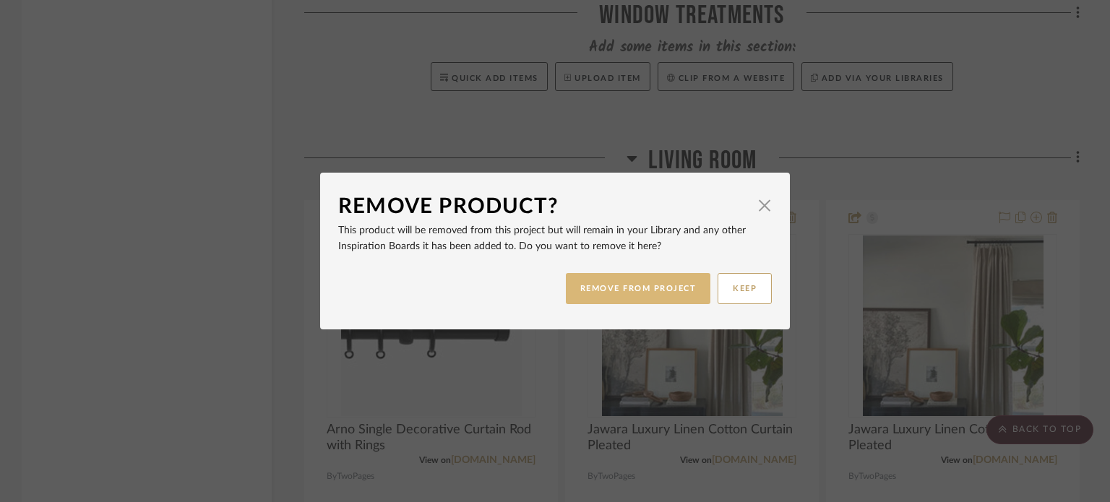
click at [601, 286] on button "REMOVE FROM PROJECT" at bounding box center [638, 288] width 145 height 31
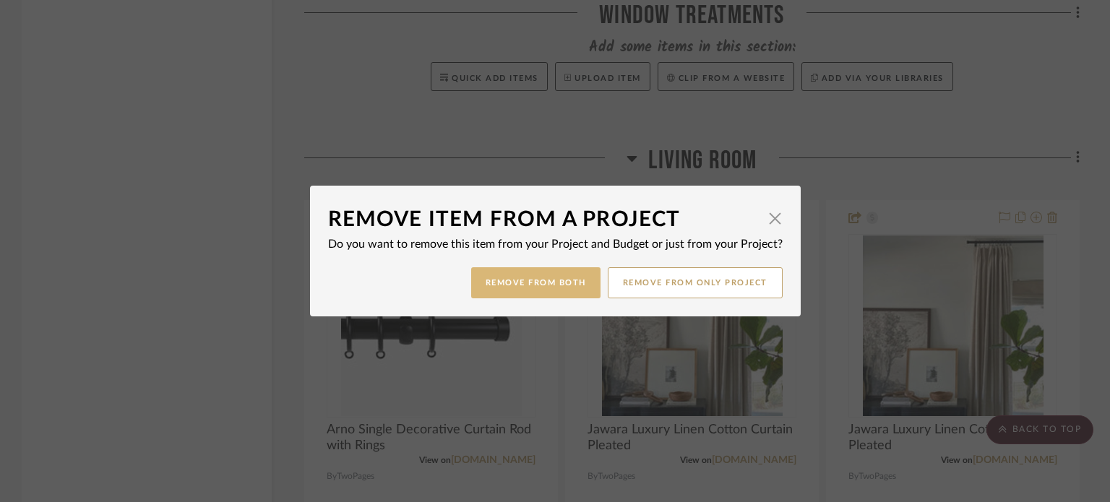
click at [545, 292] on button "Remove from Both" at bounding box center [535, 282] width 129 height 31
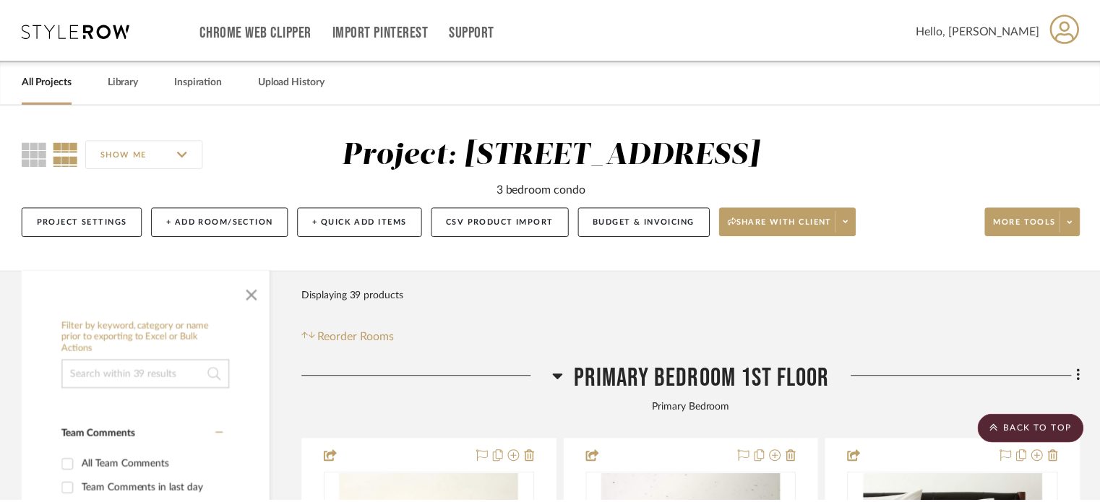
scroll to position [3867, 0]
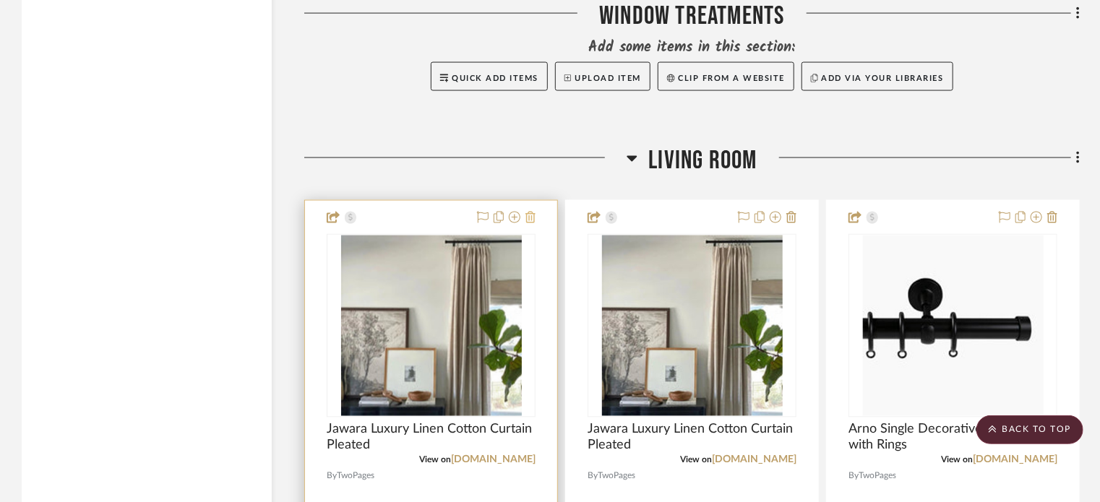
click at [534, 218] on icon at bounding box center [531, 218] width 10 height 12
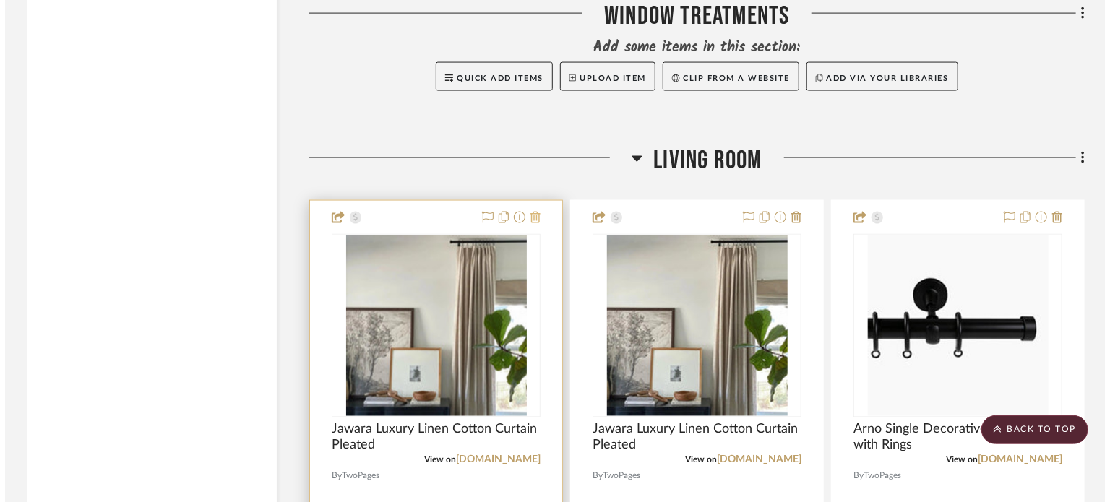
scroll to position [0, 0]
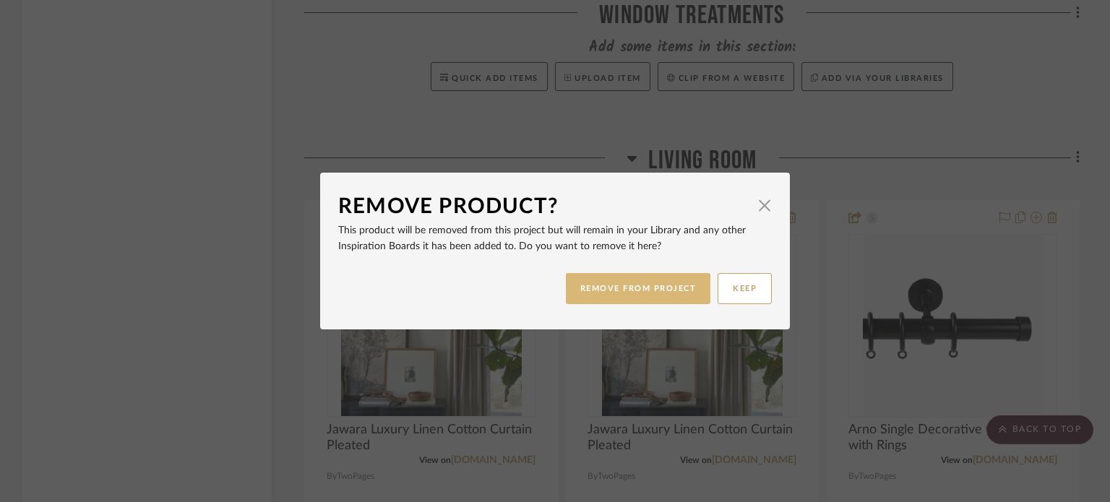
click at [571, 283] on button "REMOVE FROM PROJECT" at bounding box center [638, 288] width 145 height 31
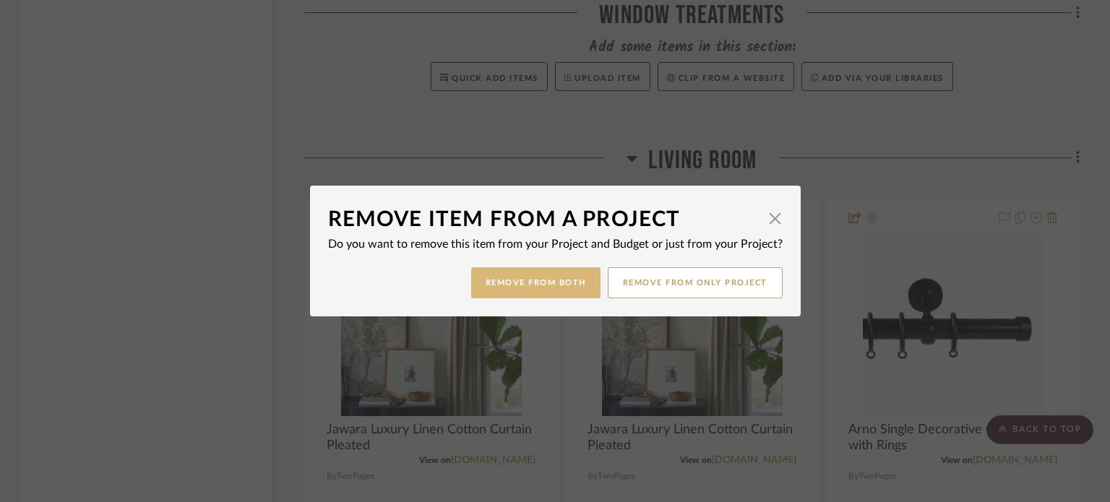
click at [565, 273] on button "Remove from Both" at bounding box center [535, 282] width 129 height 31
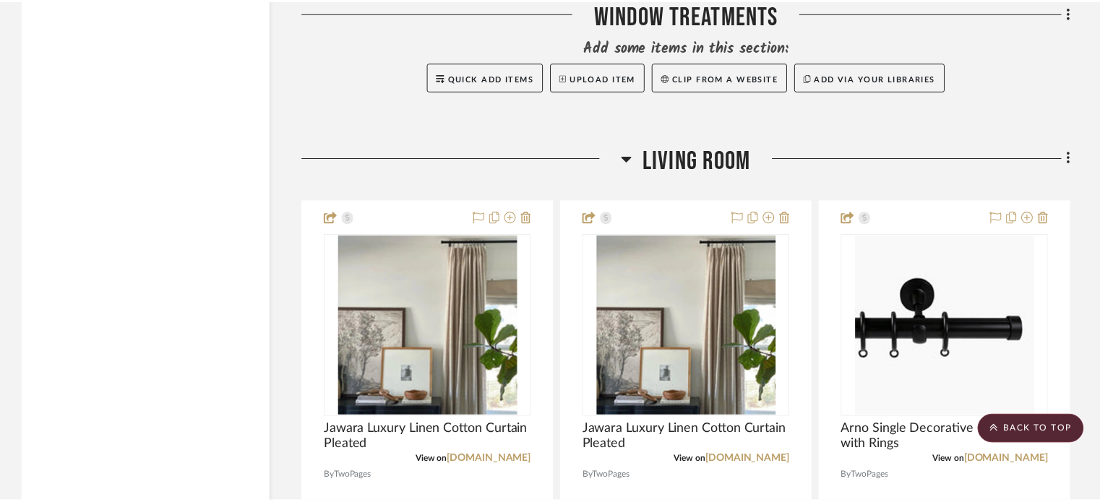
scroll to position [3867, 0]
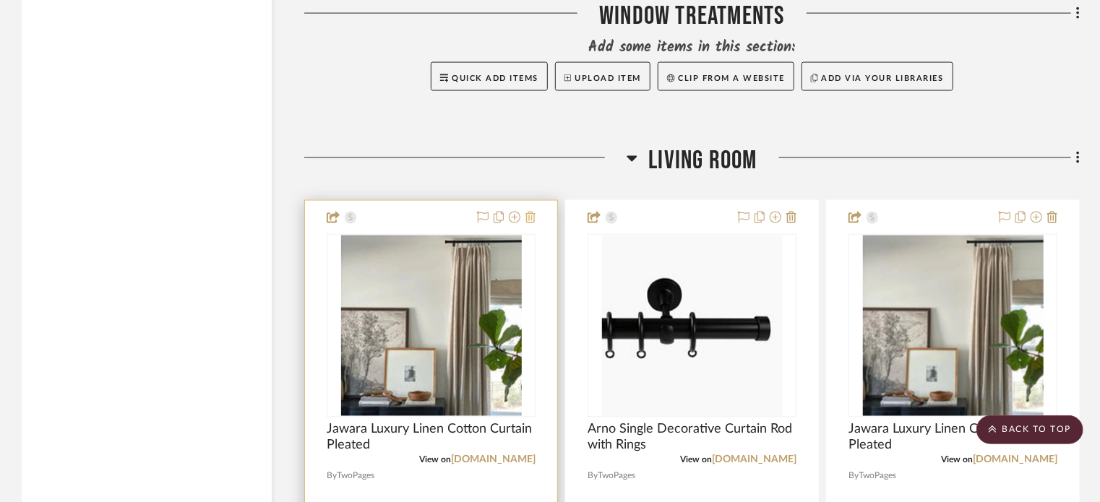
click at [534, 220] on icon at bounding box center [531, 218] width 10 height 12
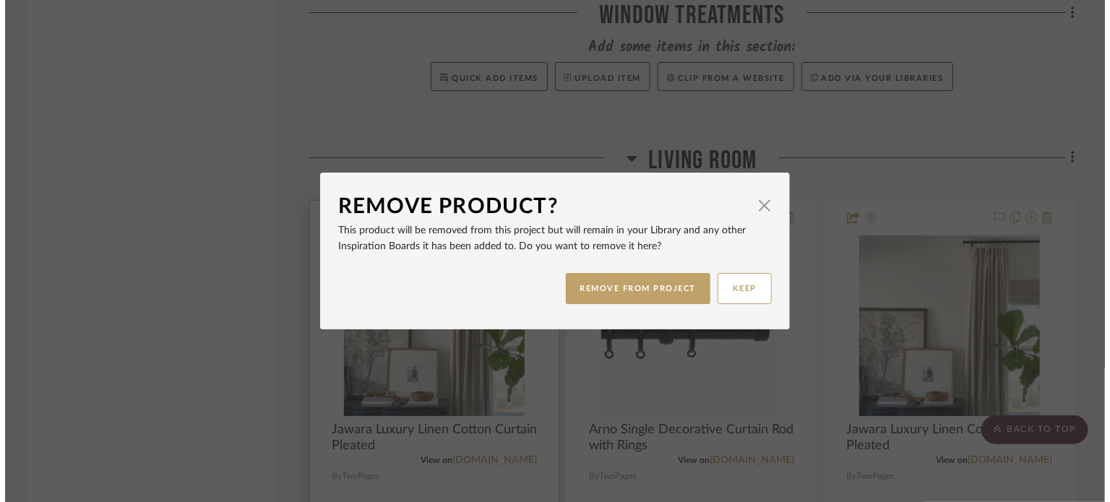
scroll to position [0, 0]
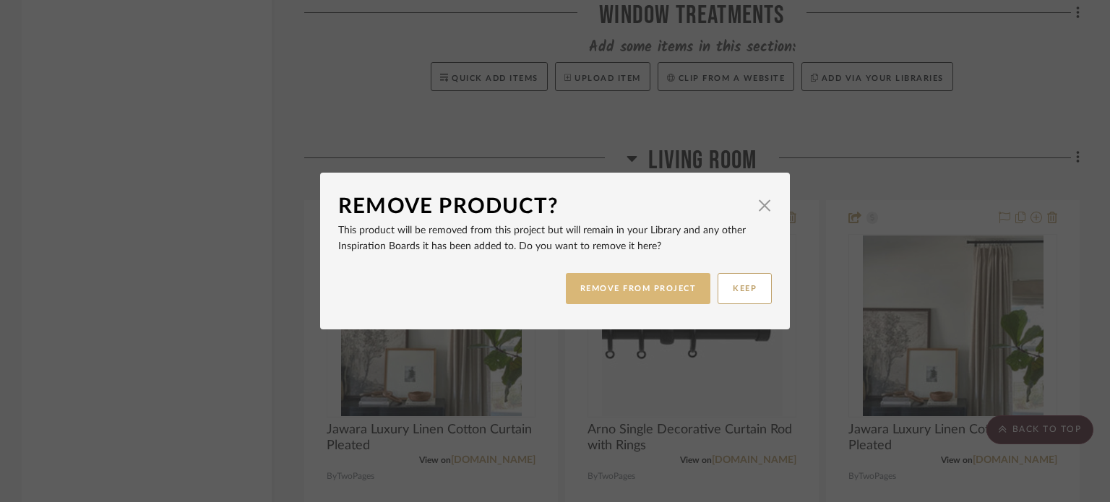
click at [568, 286] on button "REMOVE FROM PROJECT" at bounding box center [638, 288] width 145 height 31
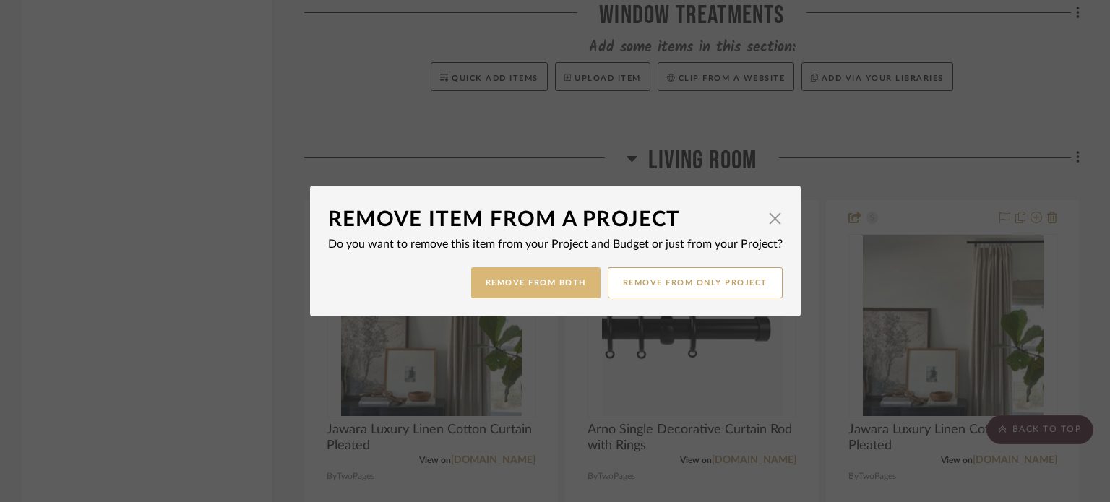
click at [561, 280] on button "Remove from Both" at bounding box center [535, 282] width 129 height 31
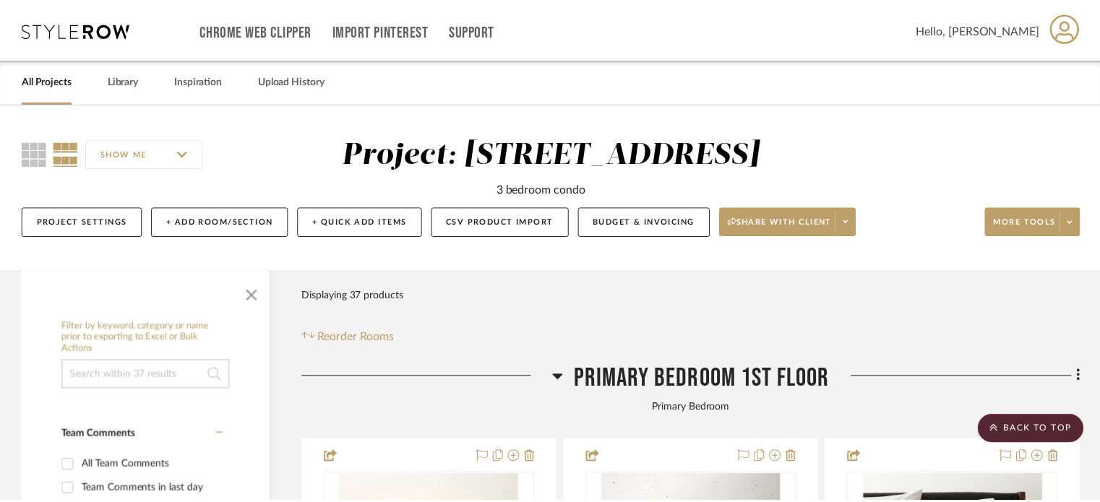
scroll to position [3867, 0]
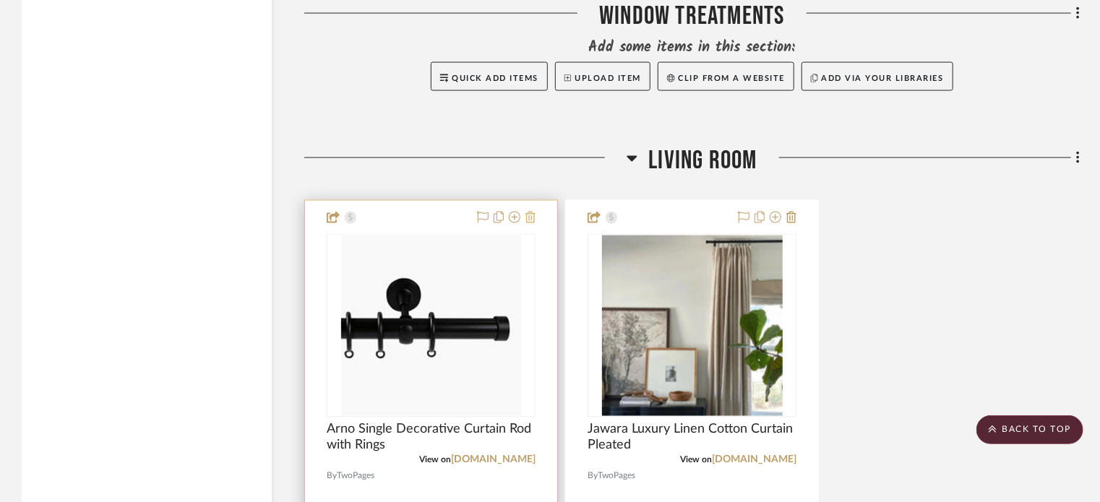
click at [529, 219] on icon at bounding box center [531, 218] width 10 height 12
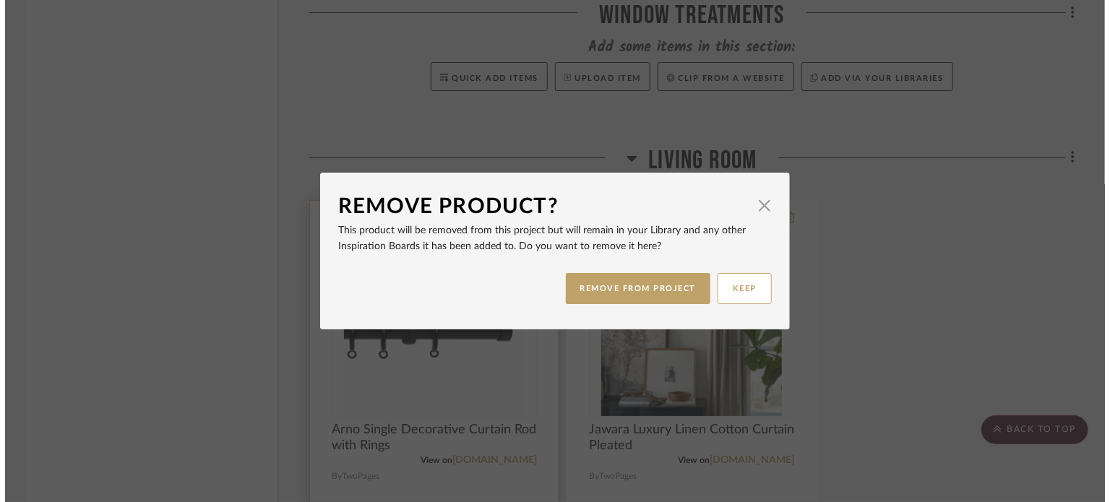
scroll to position [0, 0]
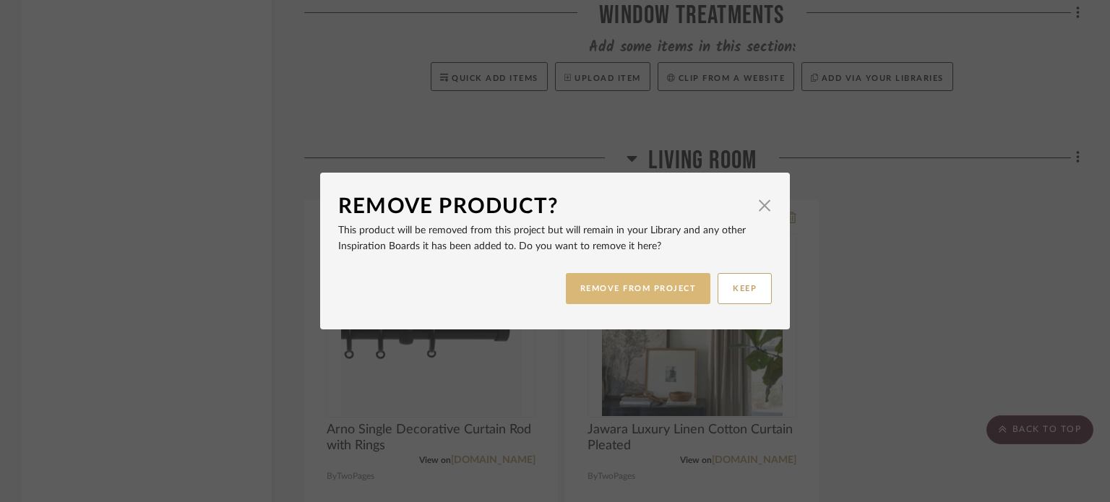
click at [625, 288] on button "REMOVE FROM PROJECT" at bounding box center [638, 288] width 145 height 31
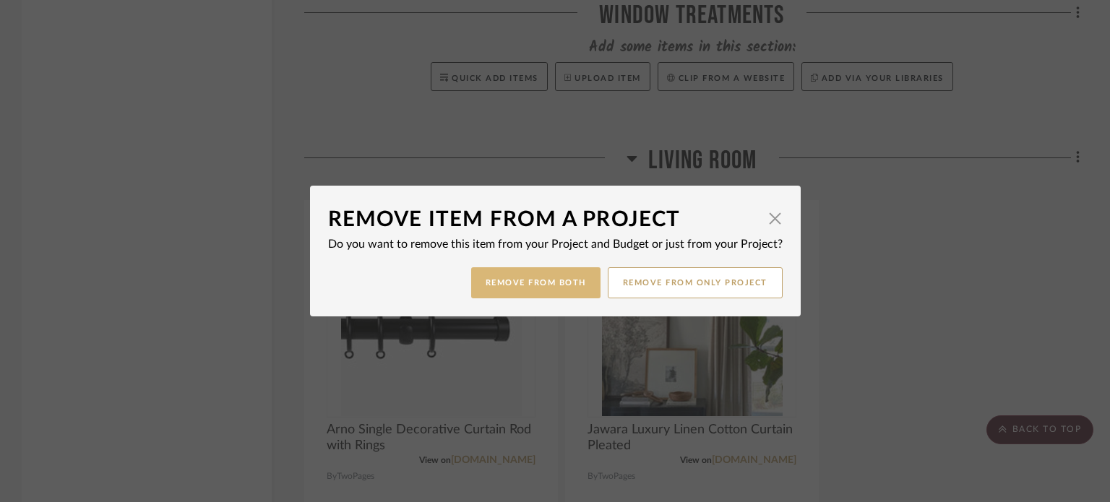
click at [543, 292] on button "Remove from Both" at bounding box center [535, 282] width 129 height 31
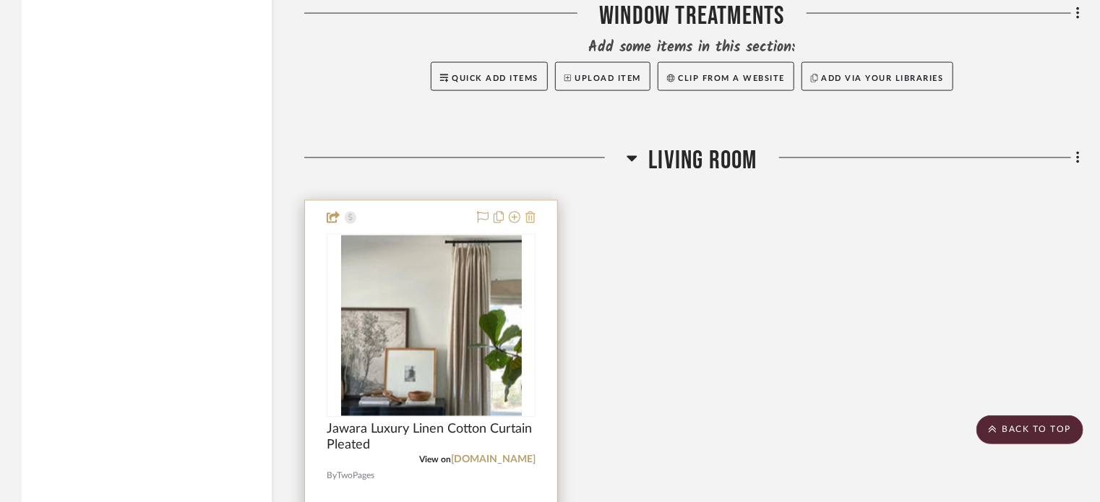
click at [534, 218] on icon at bounding box center [531, 218] width 10 height 12
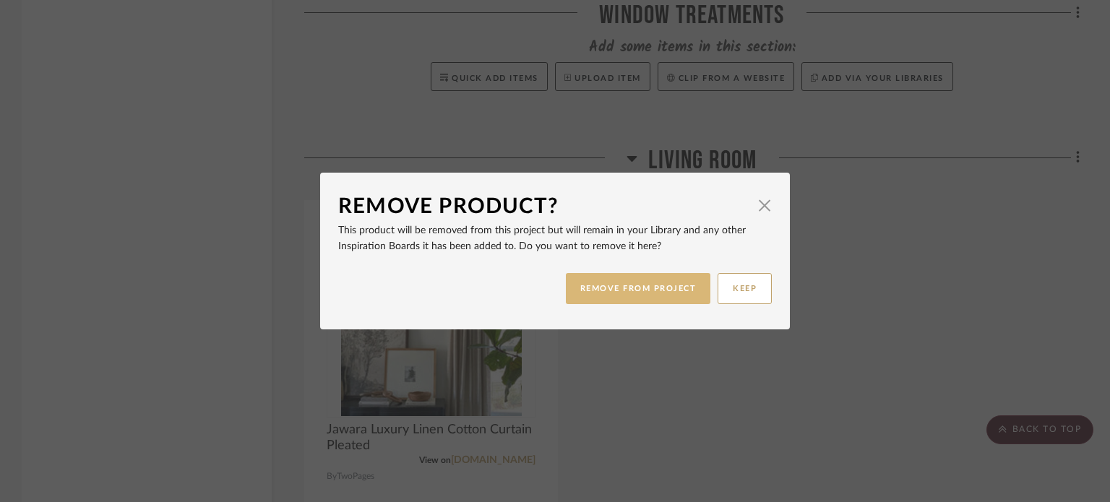
click at [628, 286] on button "REMOVE FROM PROJECT" at bounding box center [638, 288] width 145 height 31
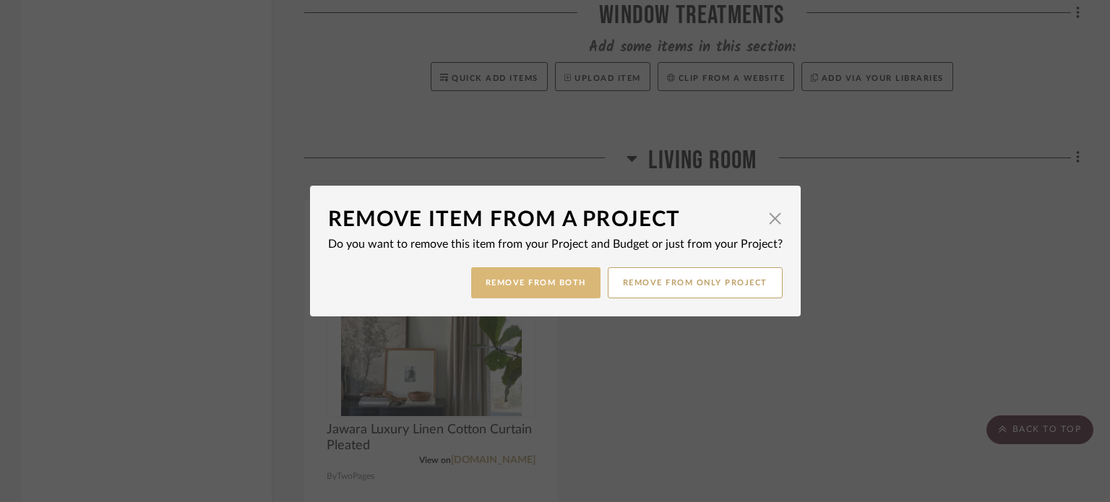
click at [551, 273] on button "Remove from Both" at bounding box center [535, 282] width 129 height 31
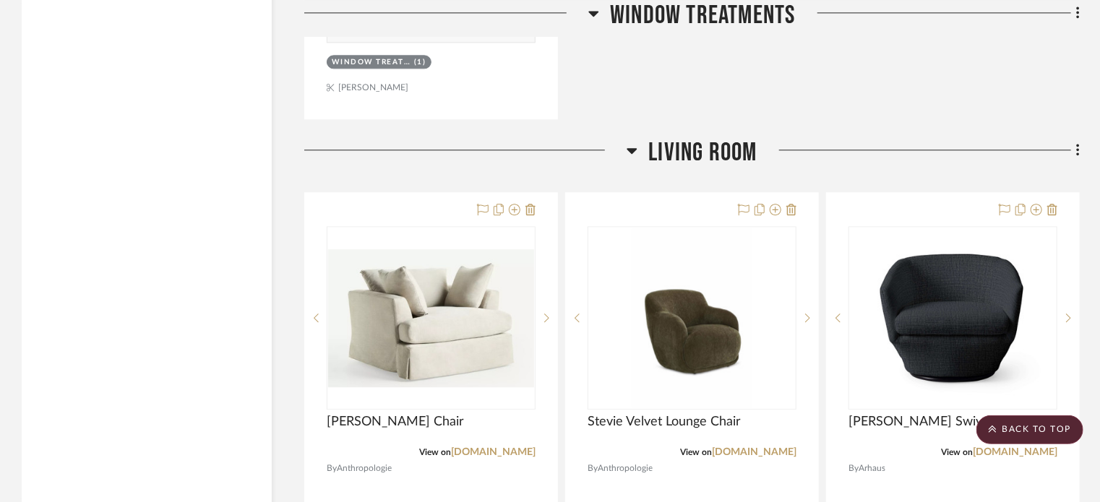
scroll to position [4410, 0]
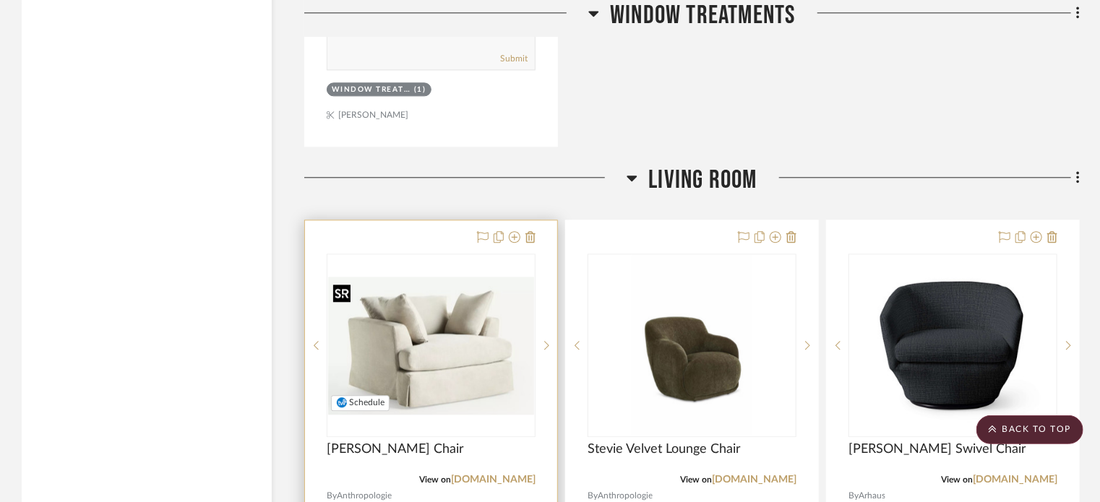
click at [529, 303] on img "0" at bounding box center [431, 346] width 206 height 138
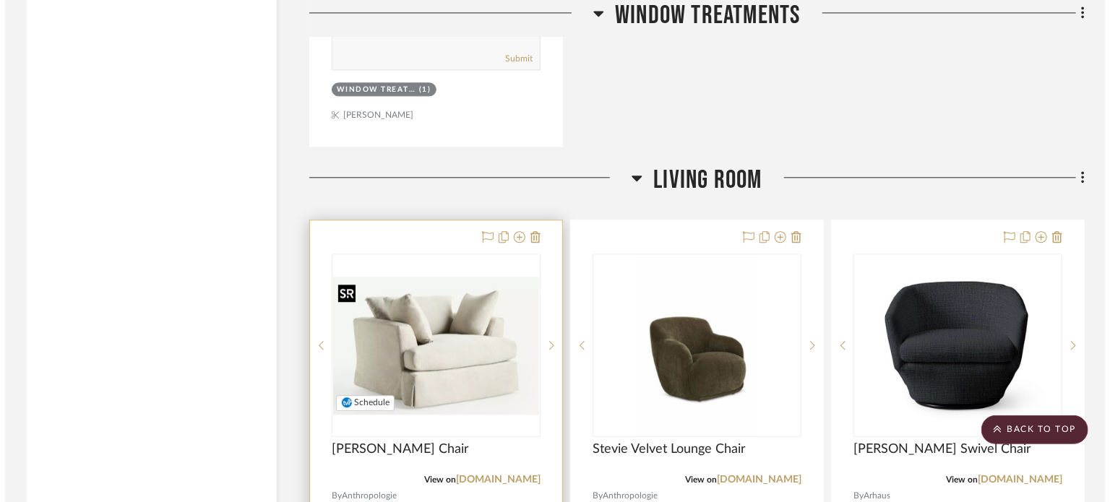
scroll to position [0, 0]
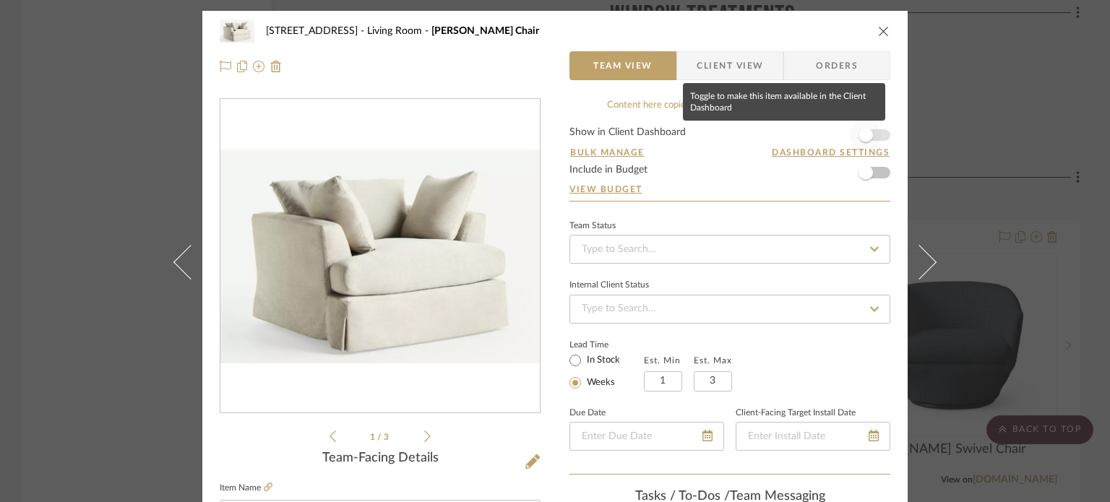
click at [866, 135] on span "button" at bounding box center [866, 135] width 14 height 14
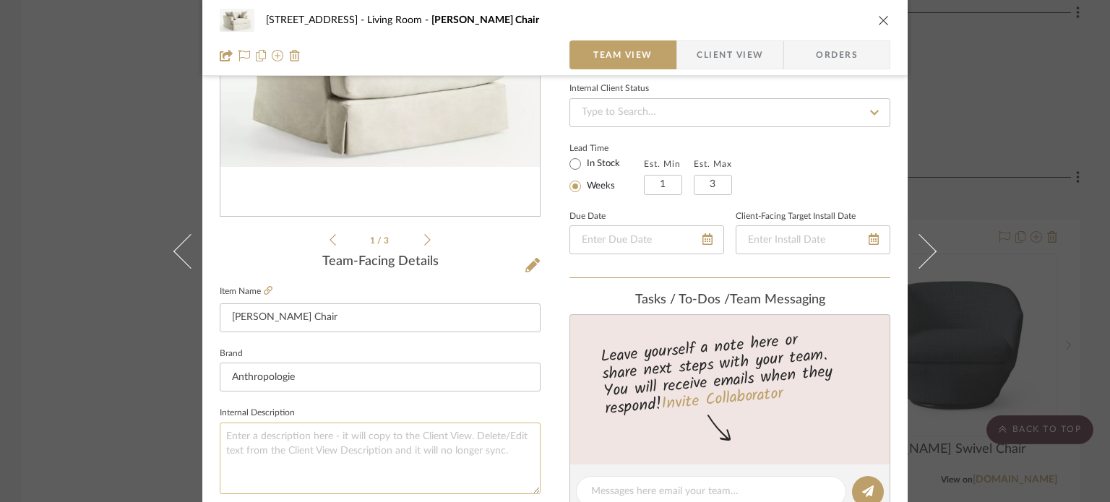
scroll to position [289, 0]
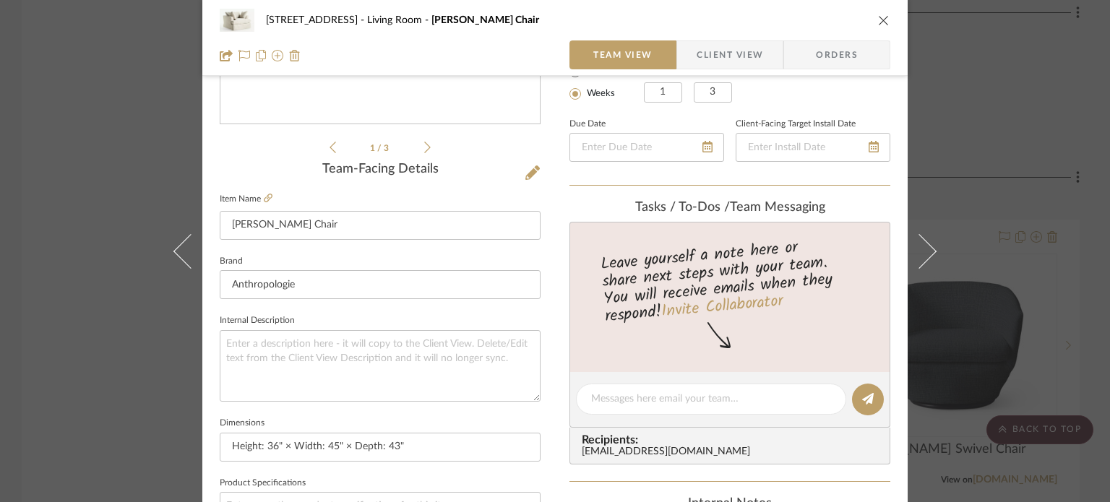
click at [419, 142] on li "1 / 3" at bounding box center [380, 147] width 88 height 17
click at [424, 147] on icon at bounding box center [427, 147] width 7 height 13
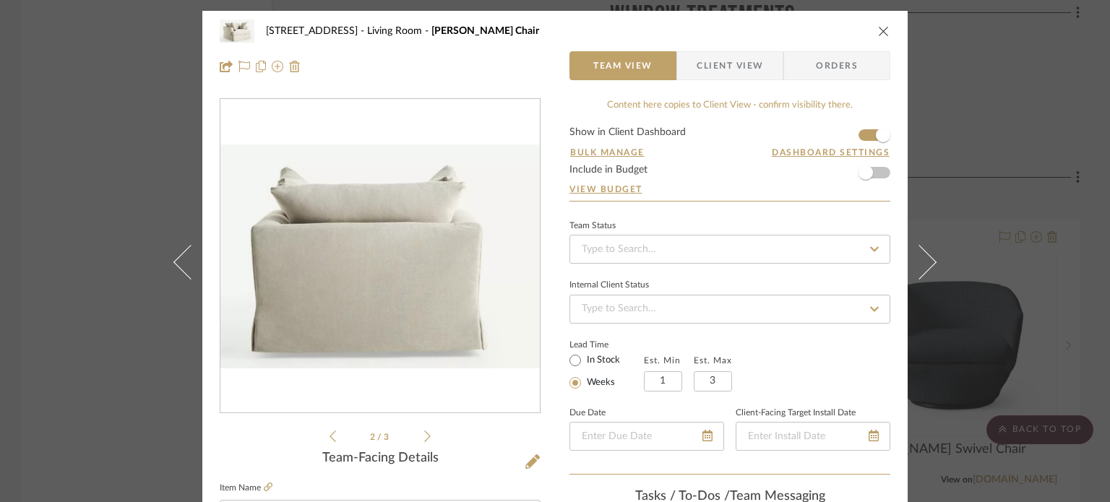
click at [700, 72] on span "Client View" at bounding box center [730, 65] width 67 height 29
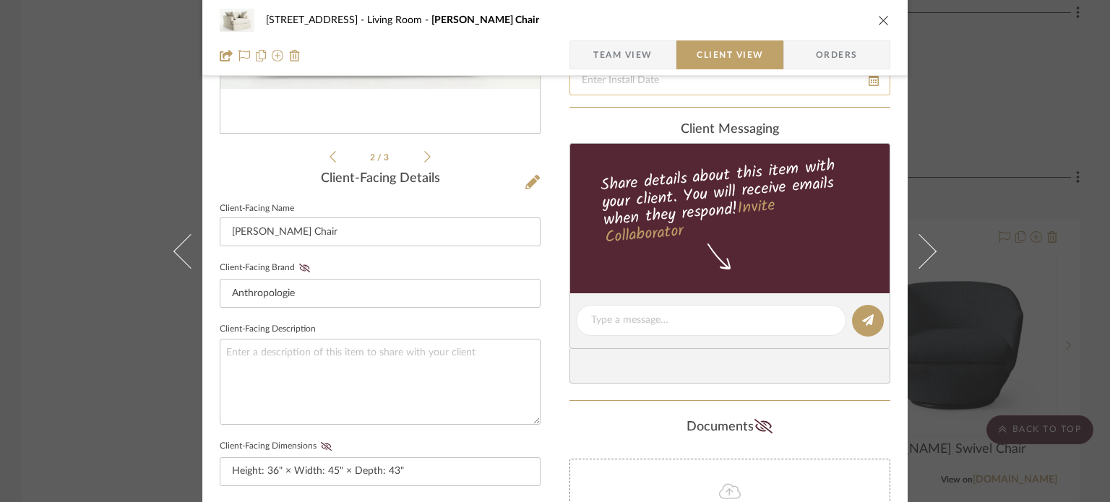
scroll to position [289, 0]
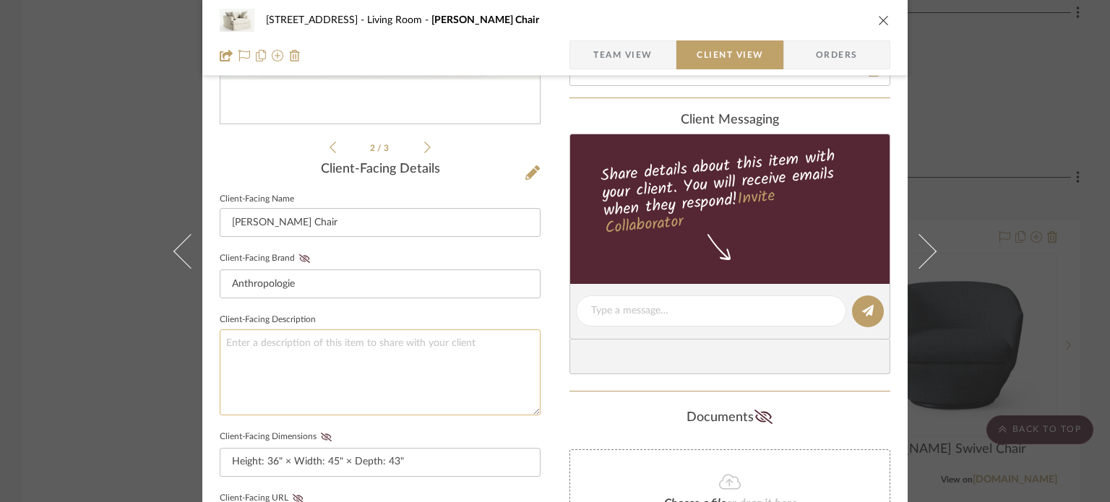
click at [244, 338] on textarea at bounding box center [380, 373] width 321 height 86
type textarea "J"
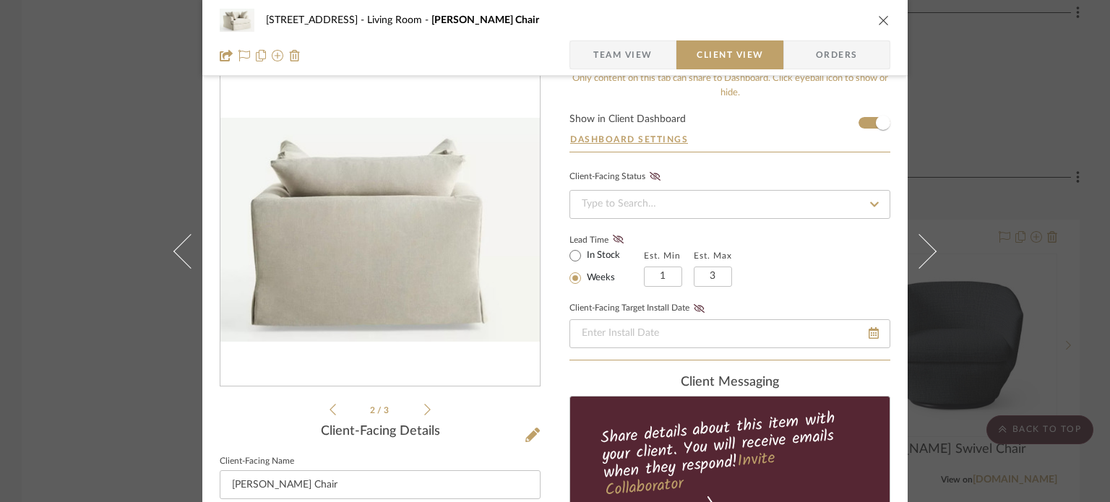
scroll to position [0, 0]
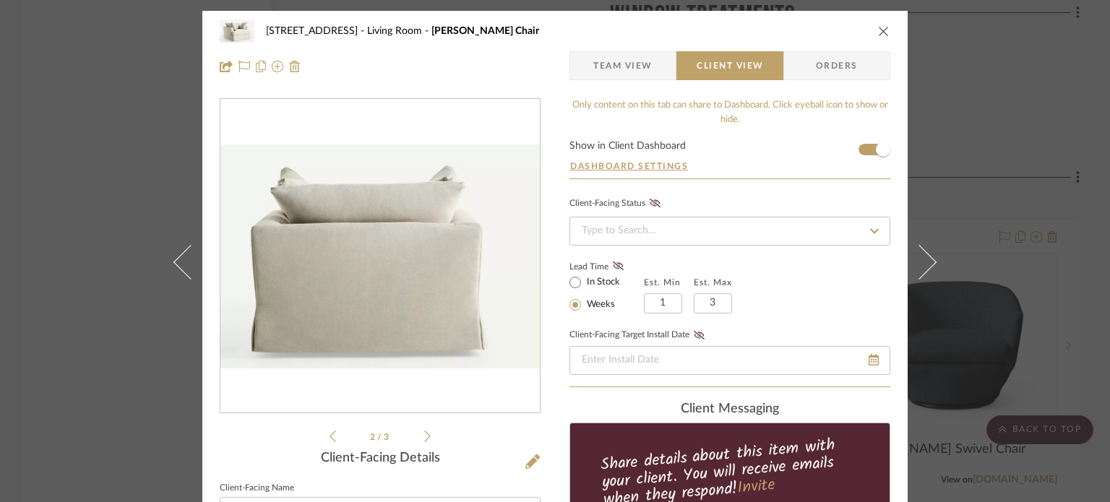
type textarea "One large chair in window alcove near kitchen with an ottoman maybe? What do yo…"
click at [872, 21] on div "2323 Race St Living Room Felicity Swivel Chair" at bounding box center [555, 31] width 671 height 29
click at [878, 28] on icon "close" at bounding box center [884, 31] width 12 height 12
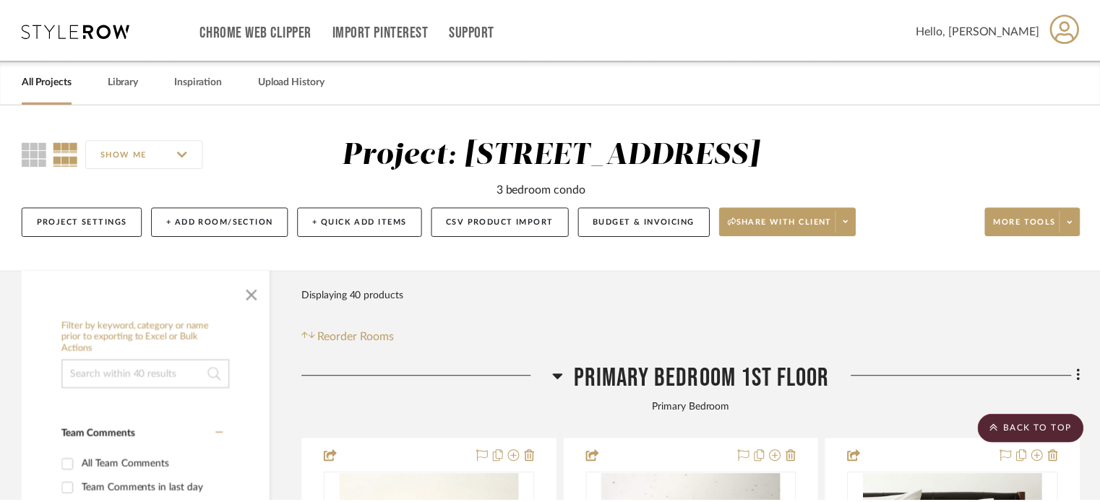
scroll to position [4410, 0]
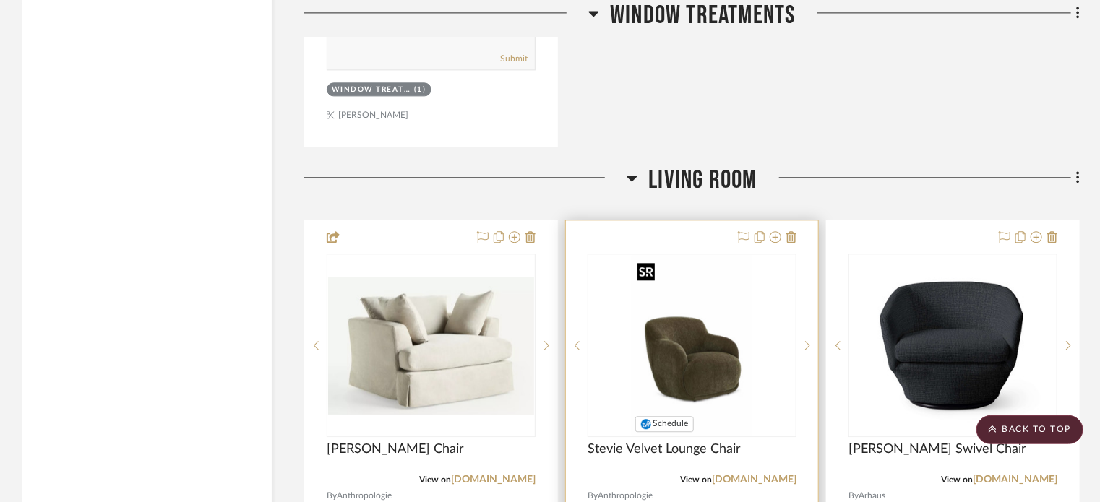
click at [731, 347] on img "0" at bounding box center [692, 345] width 120 height 181
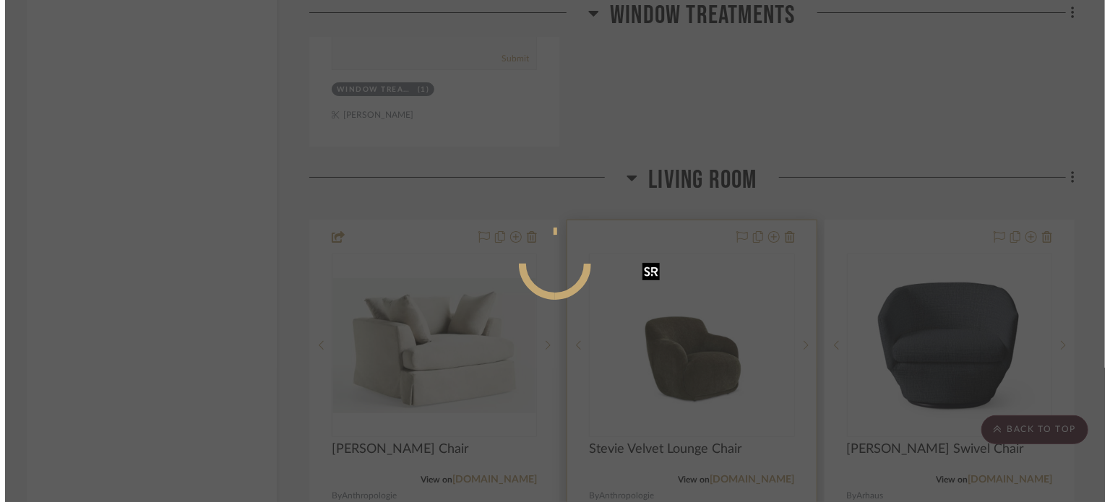
scroll to position [0, 0]
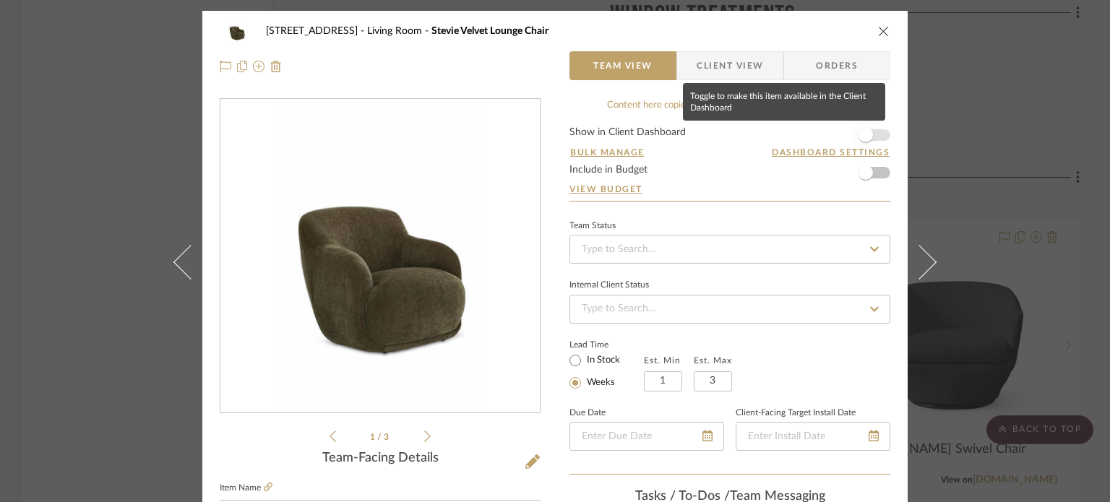
click at [862, 139] on span "button" at bounding box center [866, 135] width 14 height 14
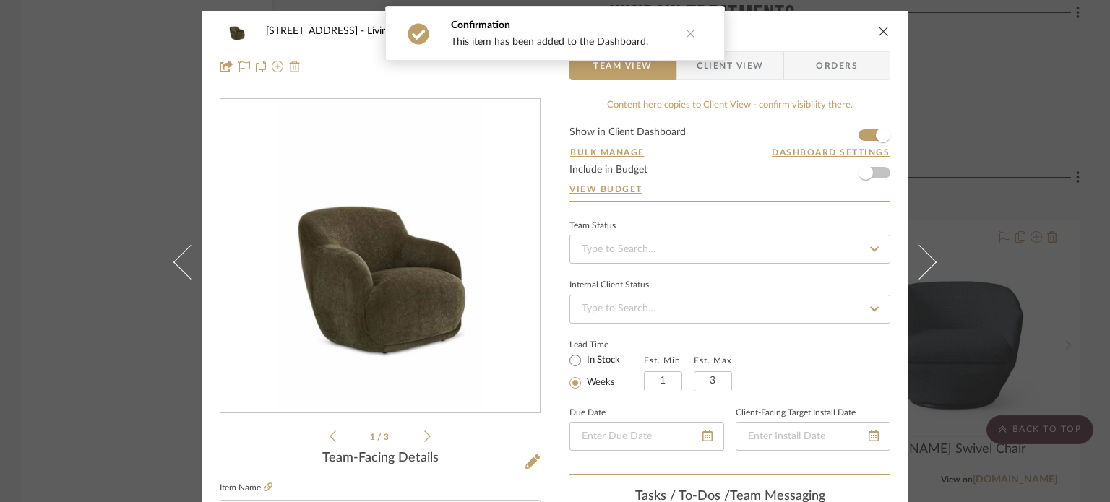
click at [879, 28] on icon "close" at bounding box center [884, 31] width 12 height 12
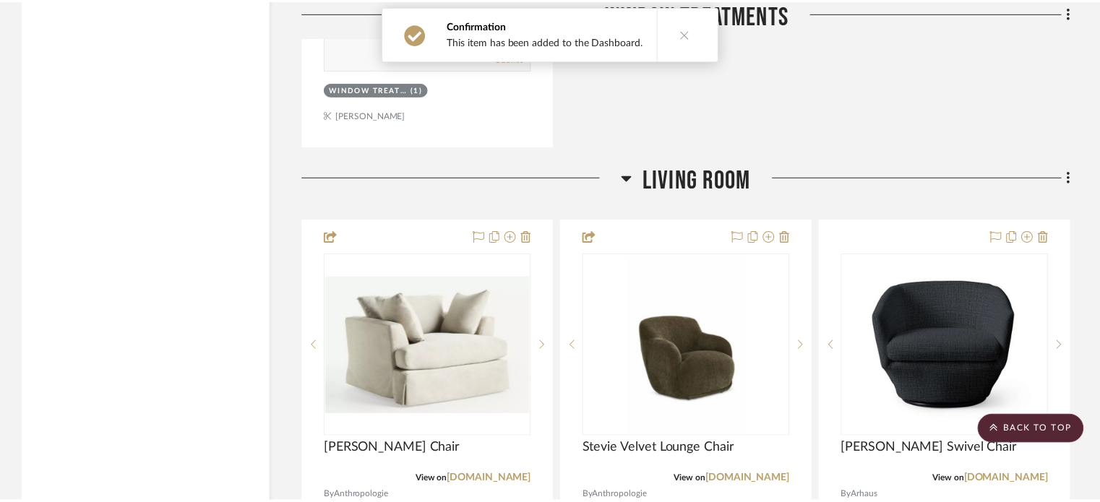
scroll to position [4410, 0]
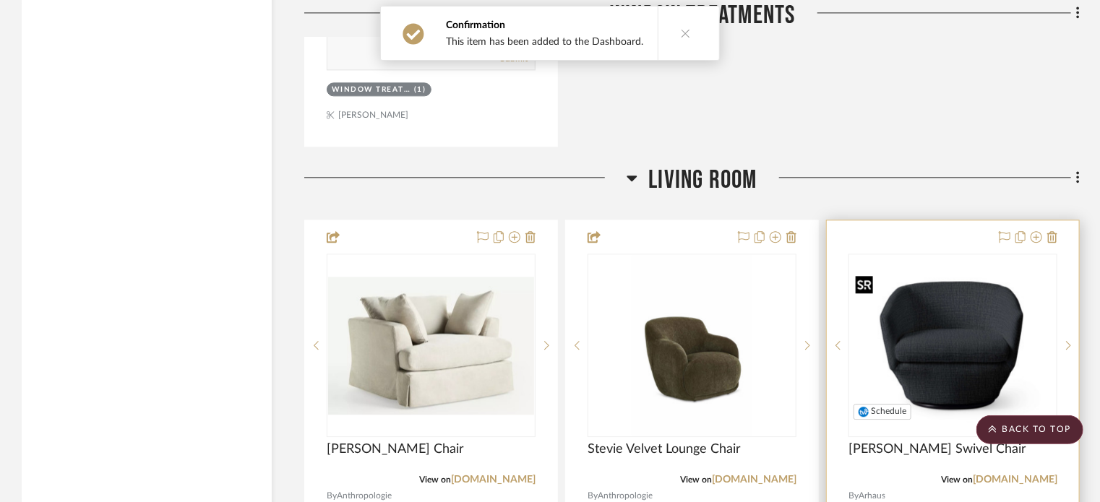
click at [0, 0] on img at bounding box center [0, 0] width 0 height 0
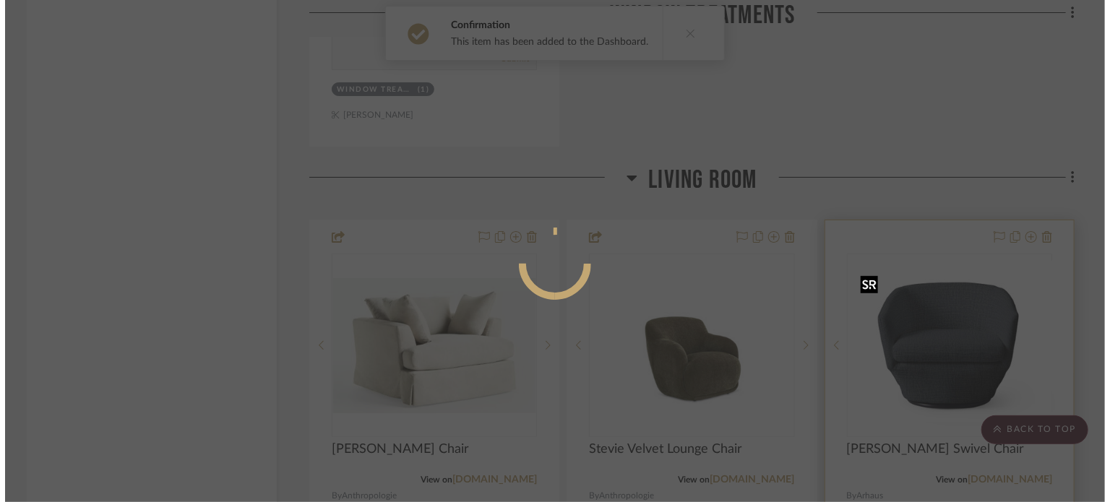
scroll to position [0, 0]
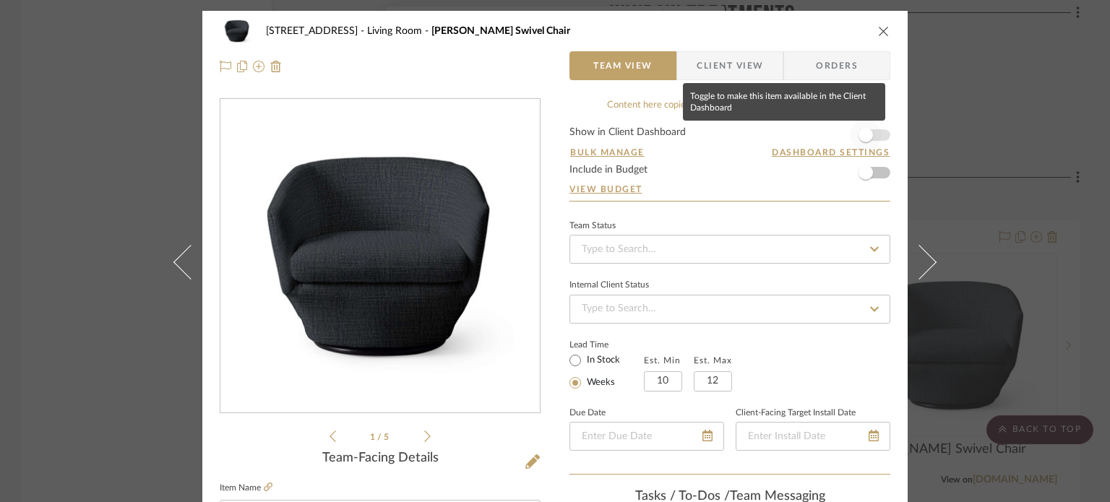
click at [866, 140] on span "button" at bounding box center [866, 135] width 14 height 14
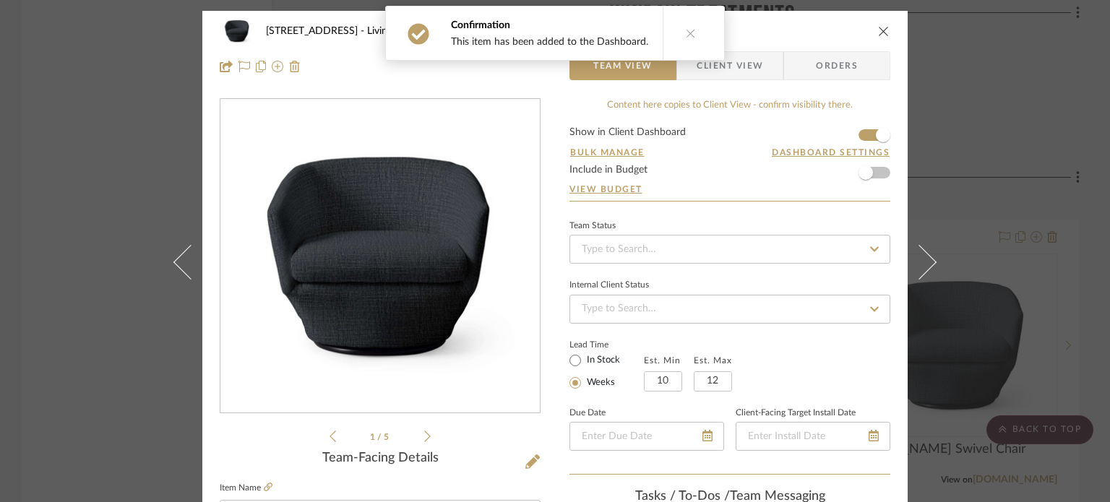
click at [878, 33] on icon "close" at bounding box center [884, 31] width 12 height 12
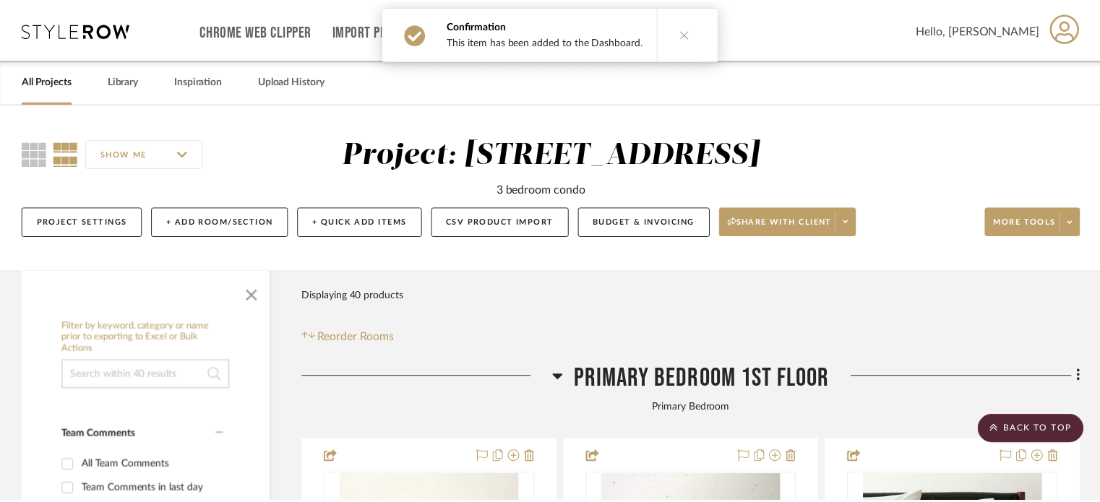
scroll to position [4410, 0]
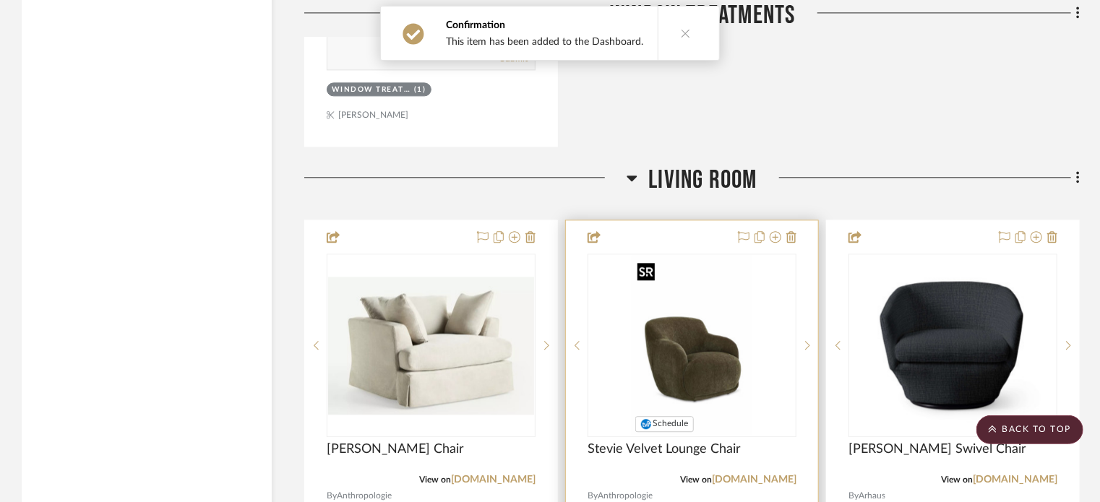
click at [720, 320] on img "0" at bounding box center [692, 345] width 120 height 181
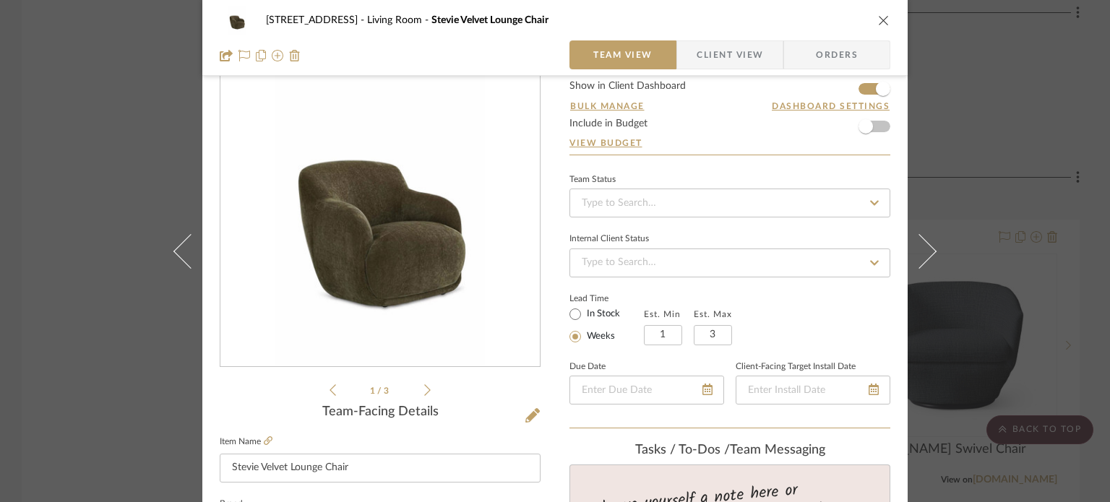
scroll to position [0, 0]
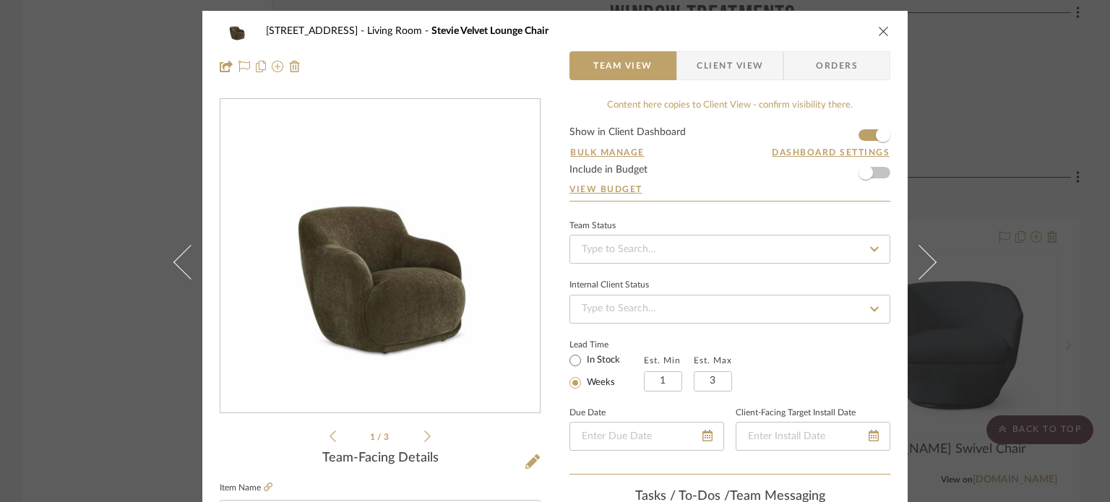
click at [878, 33] on button "close" at bounding box center [884, 31] width 13 height 13
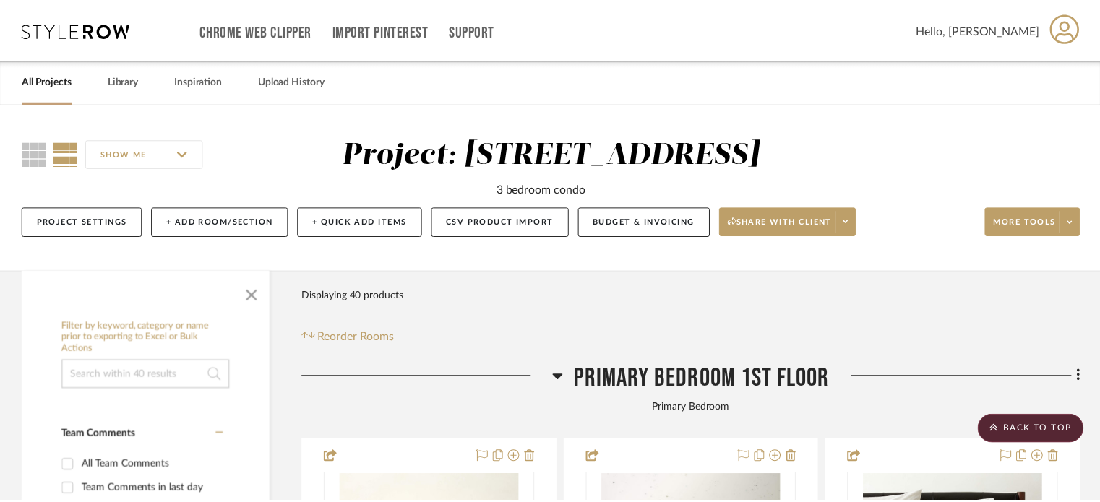
scroll to position [4410, 0]
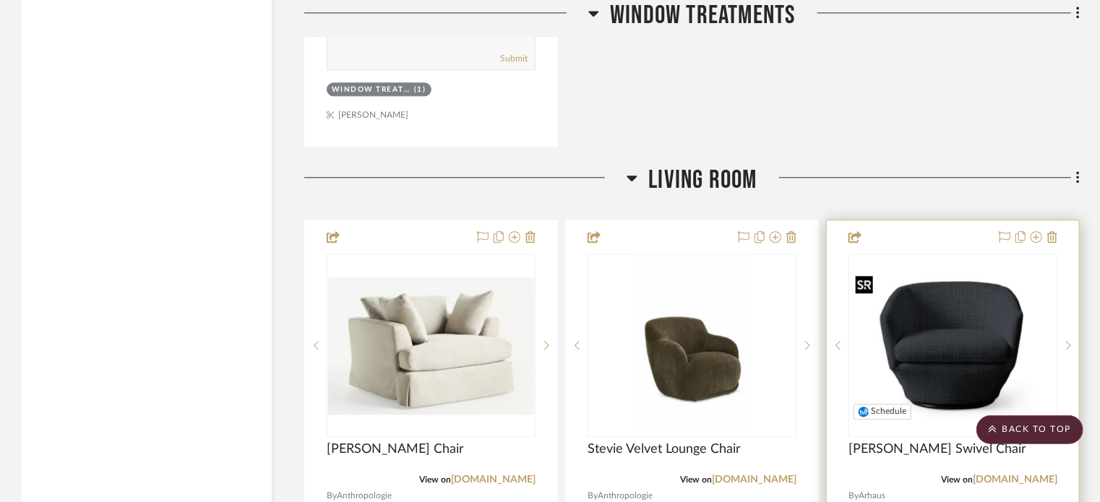
click at [954, 342] on img "0" at bounding box center [953, 345] width 206 height 155
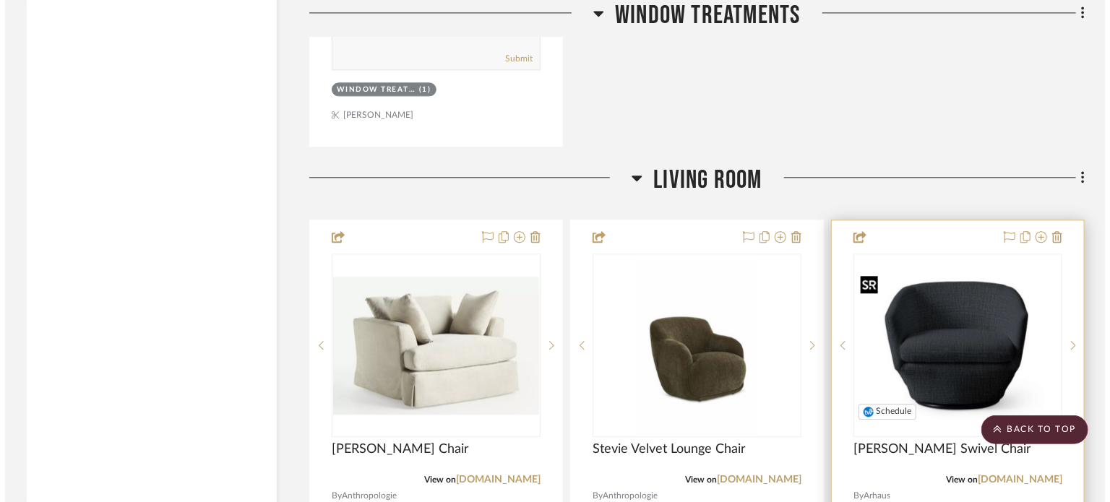
scroll to position [0, 0]
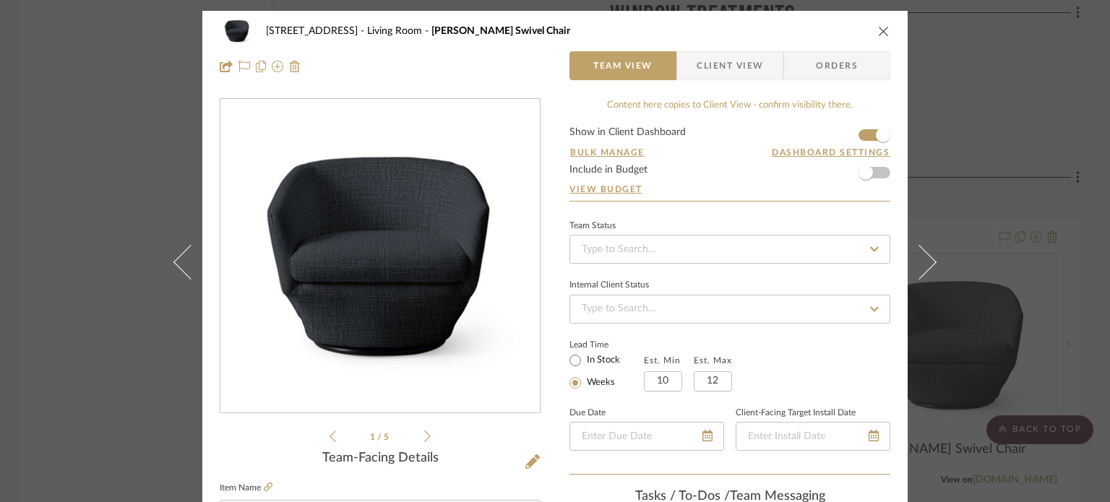
click at [878, 34] on icon "close" at bounding box center [884, 31] width 12 height 12
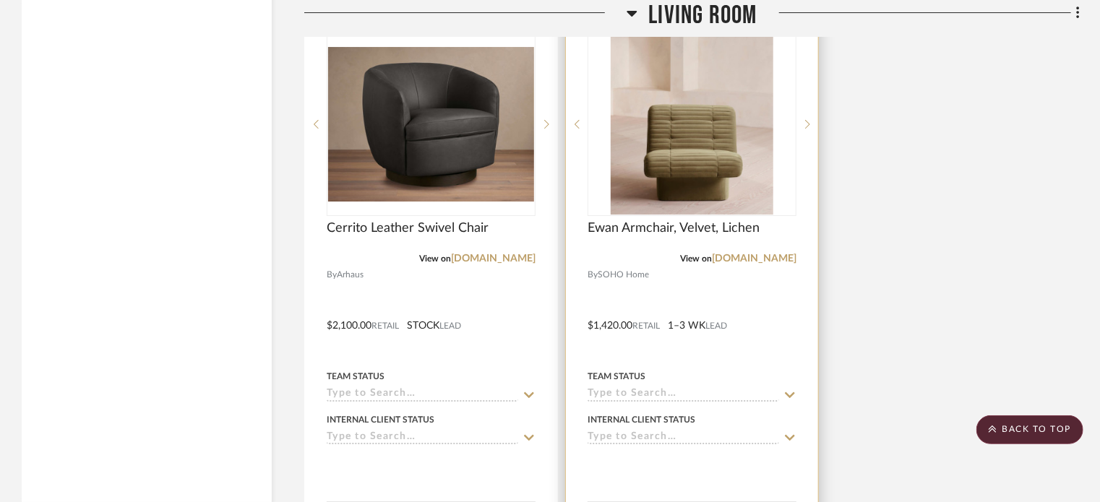
scroll to position [5277, 0]
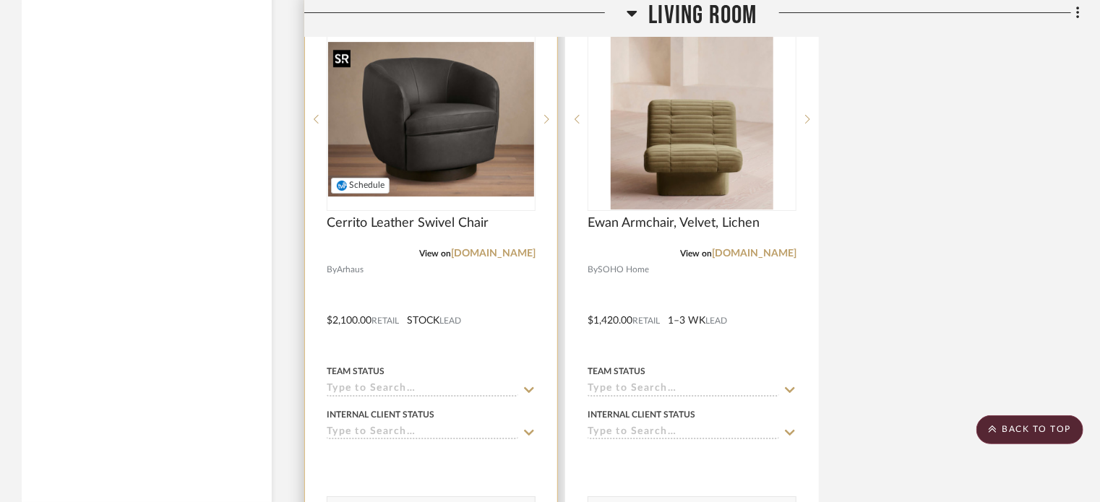
click at [0, 0] on img at bounding box center [0, 0] width 0 height 0
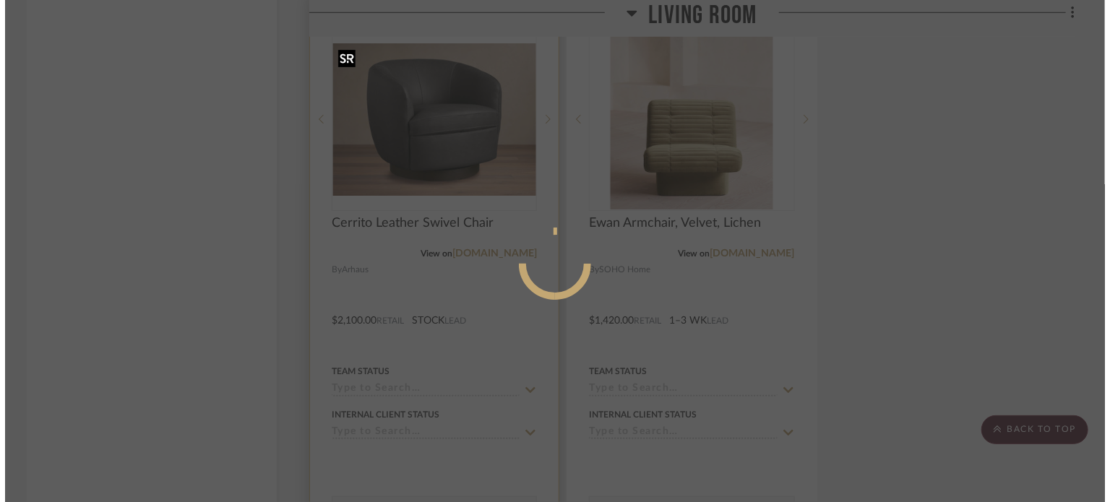
scroll to position [0, 0]
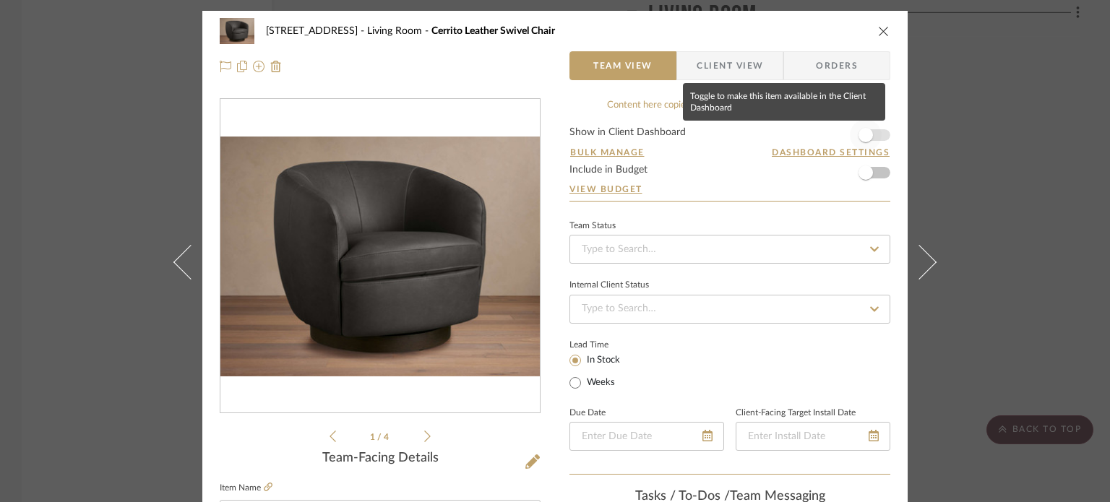
click at [859, 138] on span "button" at bounding box center [866, 135] width 14 height 14
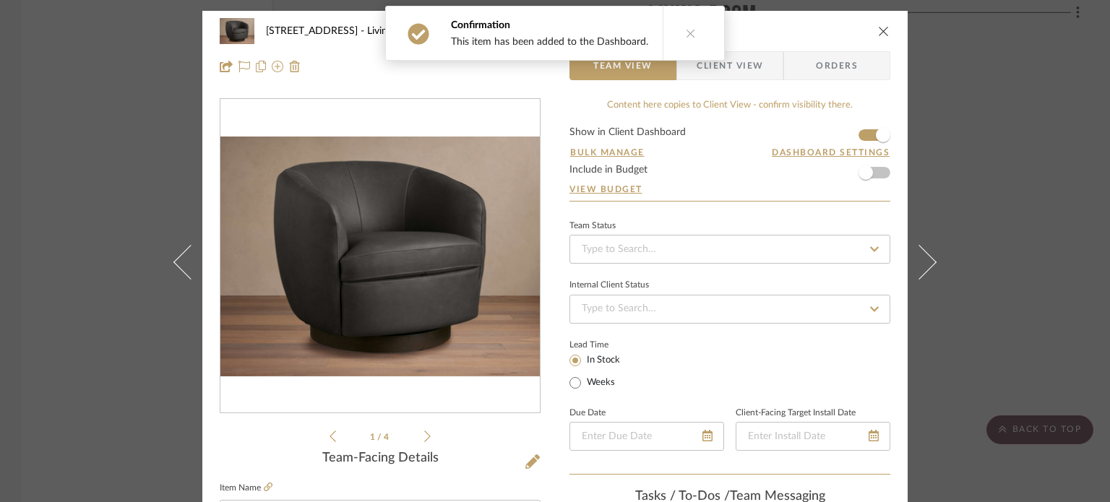
click at [871, 33] on div "2323 Race St Living Room Cerrito Leather Swivel Chair" at bounding box center [555, 31] width 671 height 29
click at [879, 24] on div "2323 Race St Living Room Cerrito Leather Swivel Chair" at bounding box center [555, 31] width 671 height 29
click at [879, 34] on icon "close" at bounding box center [884, 31] width 12 height 12
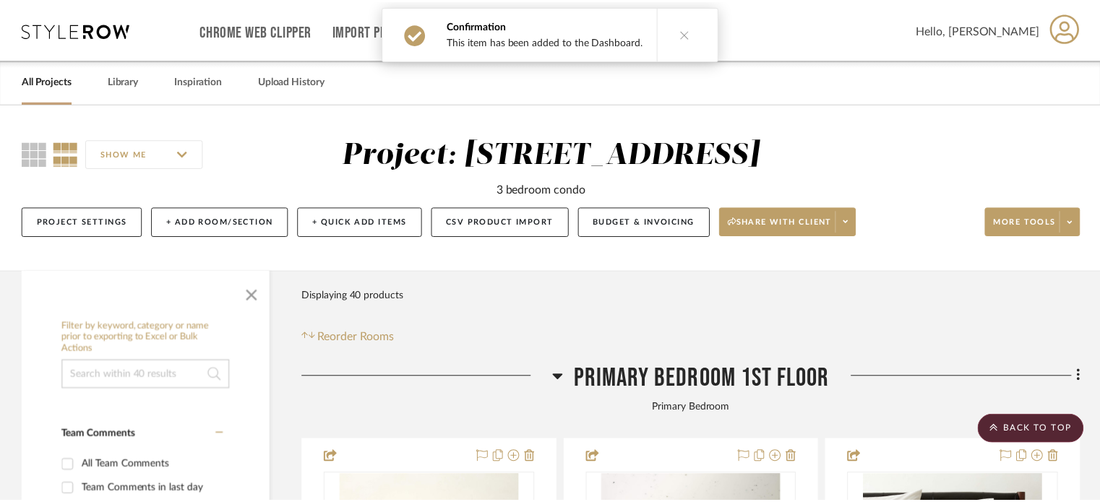
scroll to position [5277, 0]
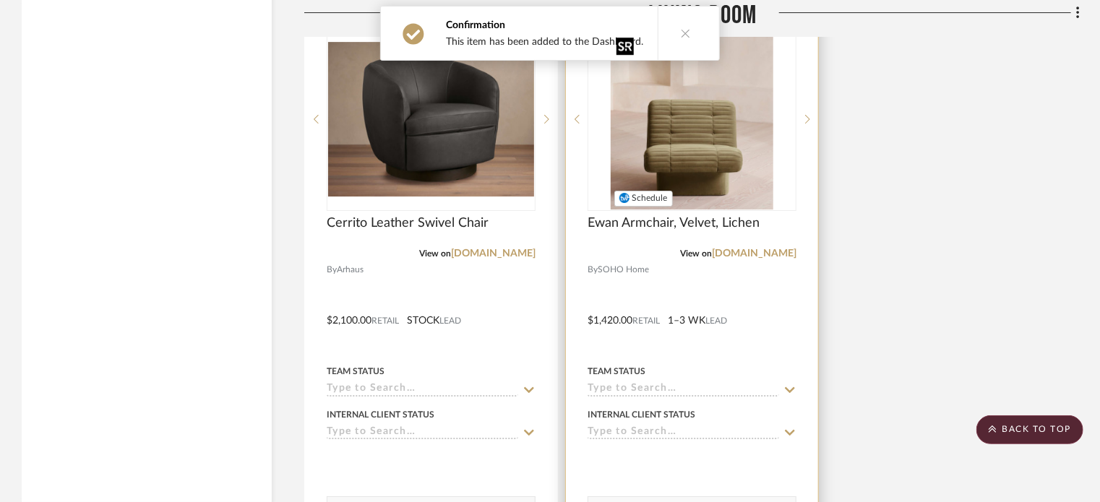
click at [734, 166] on img "0" at bounding box center [692, 119] width 163 height 181
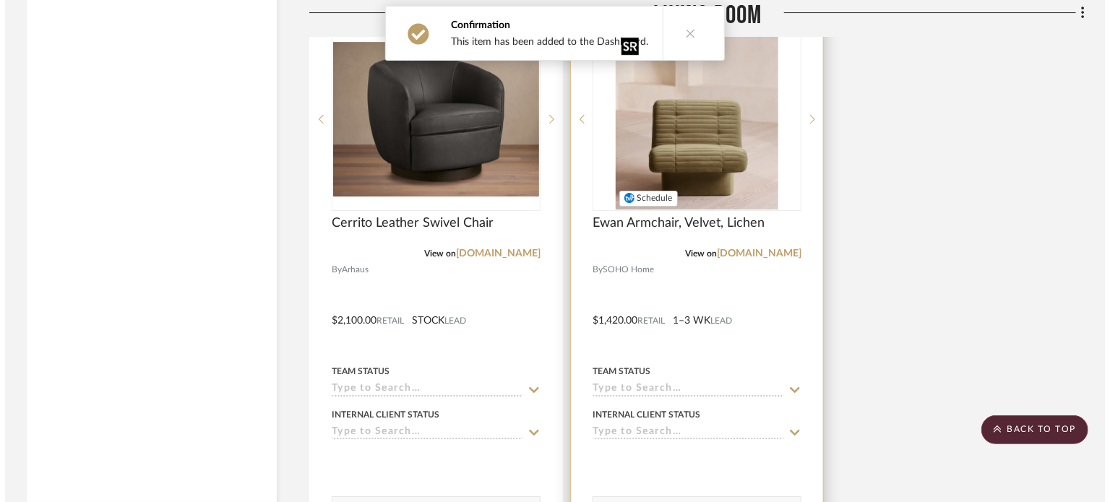
scroll to position [0, 0]
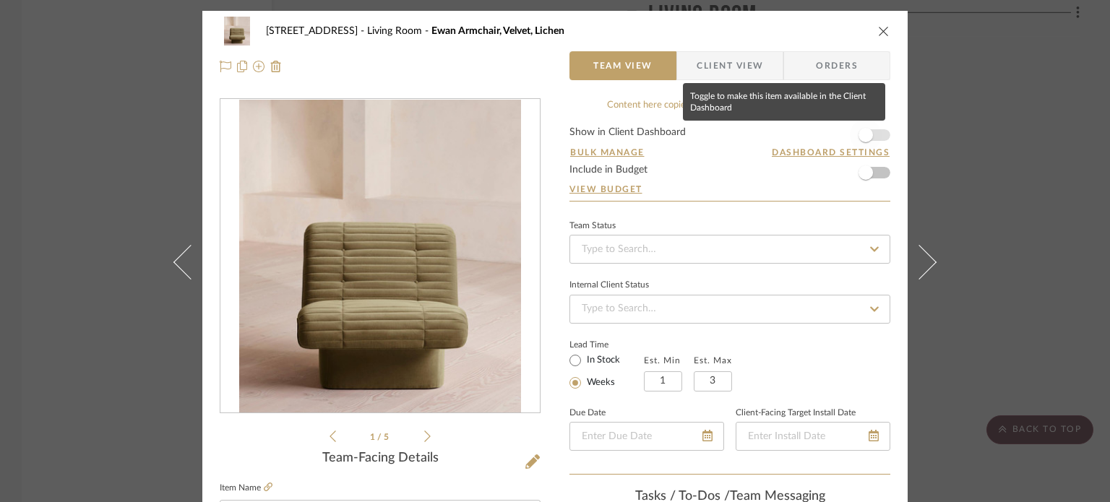
click at [869, 132] on span "button" at bounding box center [866, 135] width 32 height 32
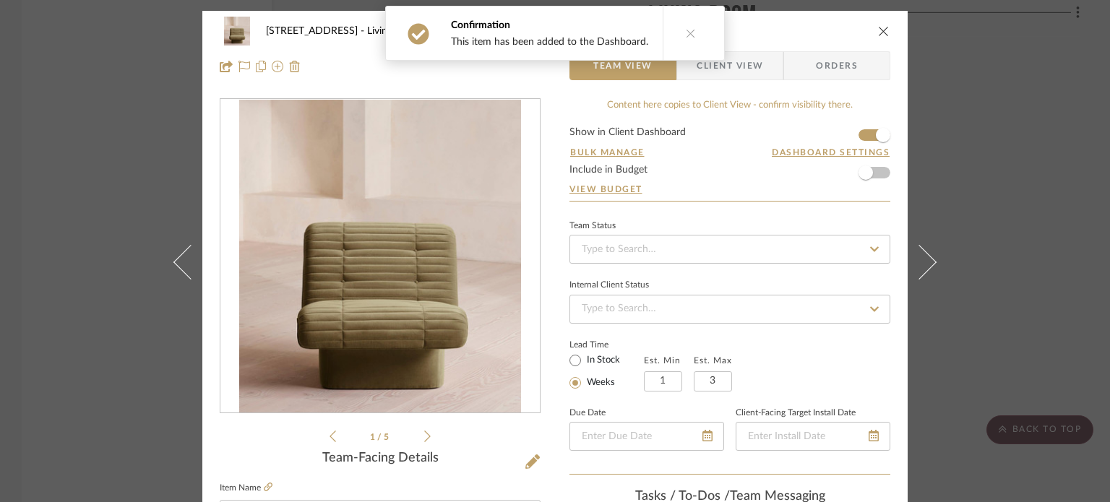
click at [878, 28] on icon "close" at bounding box center [884, 31] width 12 height 12
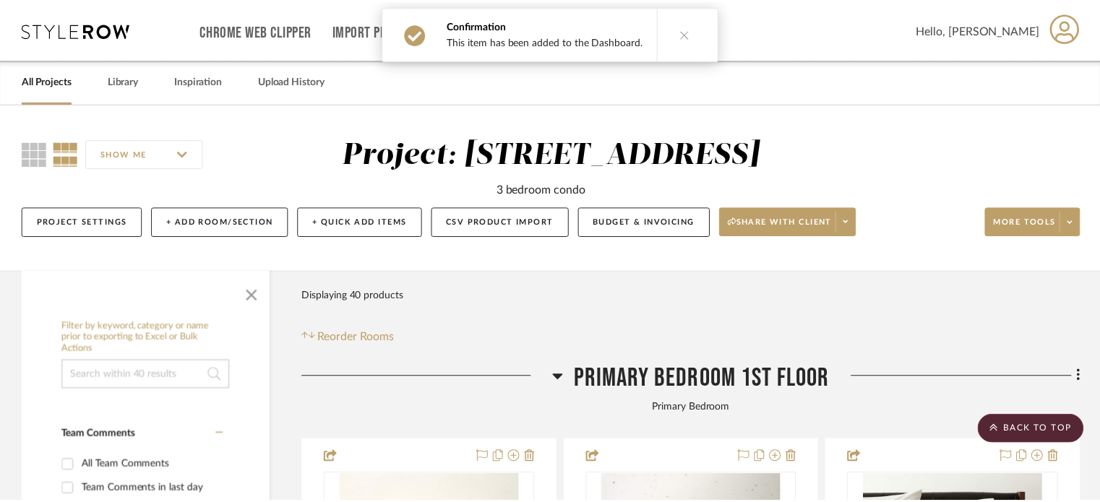
scroll to position [5277, 0]
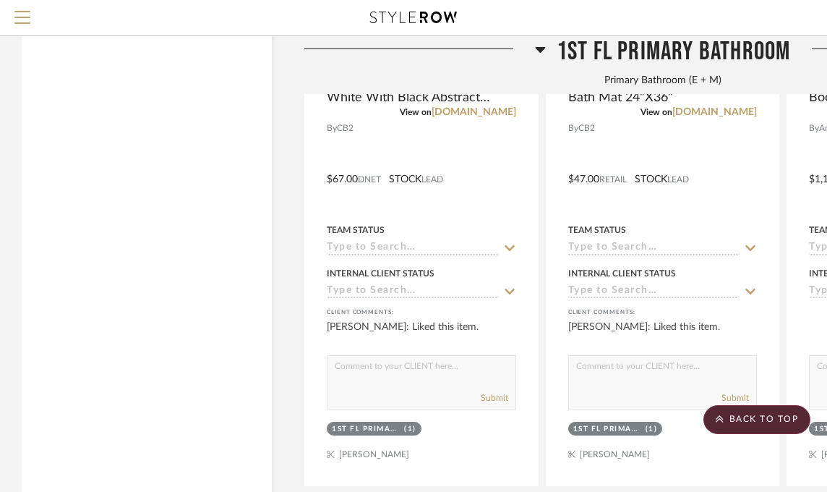
scroll to position [3289, 0]
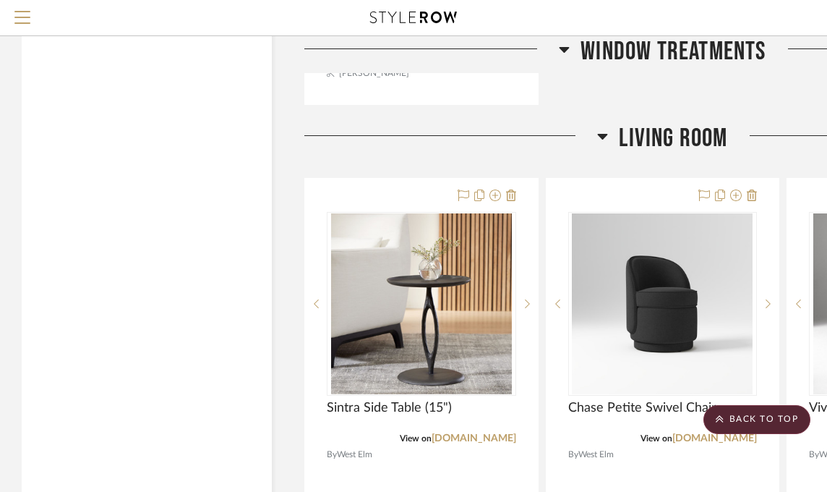
scroll to position [4410, 0]
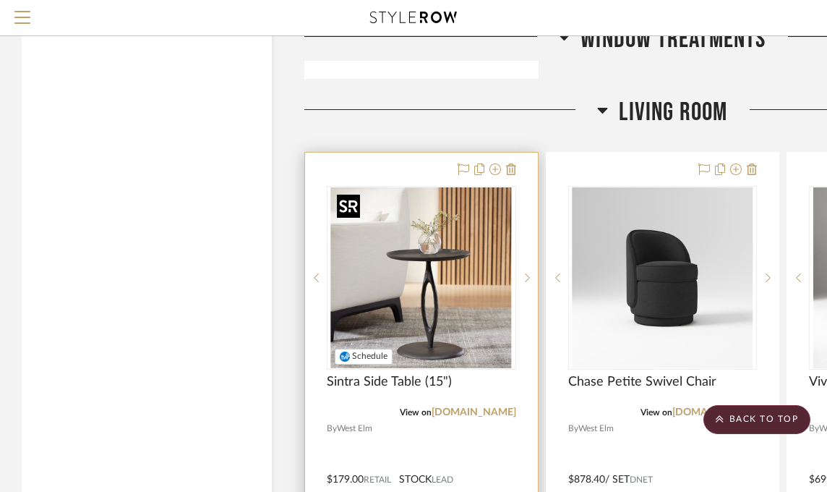
click at [0, 0] on img at bounding box center [0, 0] width 0 height 0
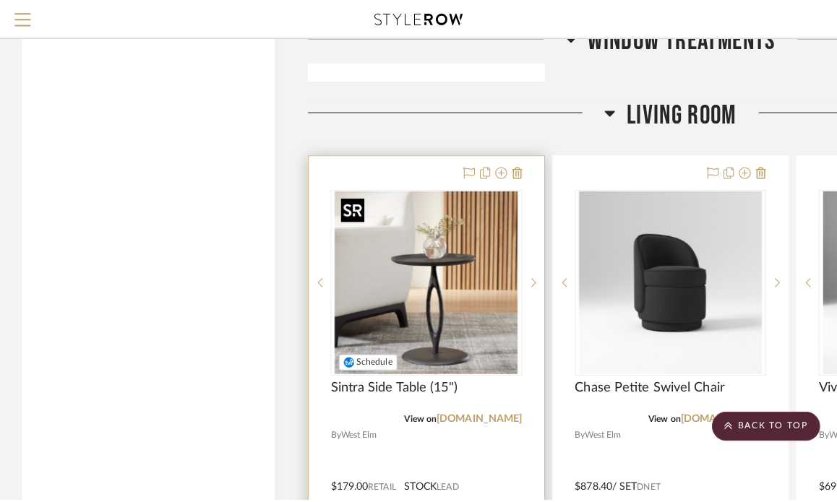
scroll to position [0, 0]
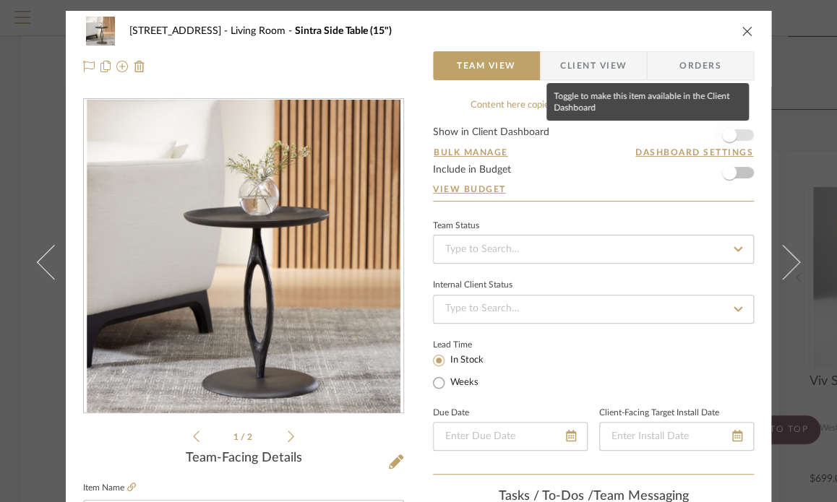
click at [722, 131] on span "button" at bounding box center [729, 135] width 14 height 14
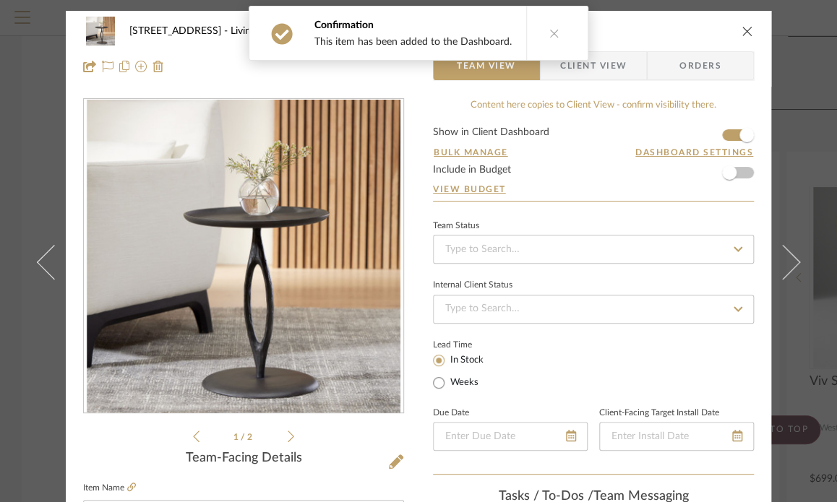
click at [742, 30] on icon "close" at bounding box center [748, 31] width 12 height 12
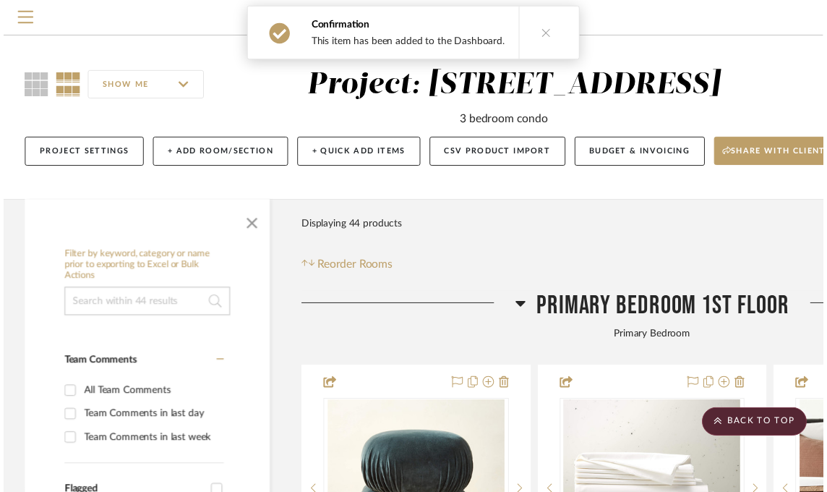
scroll to position [4410, 0]
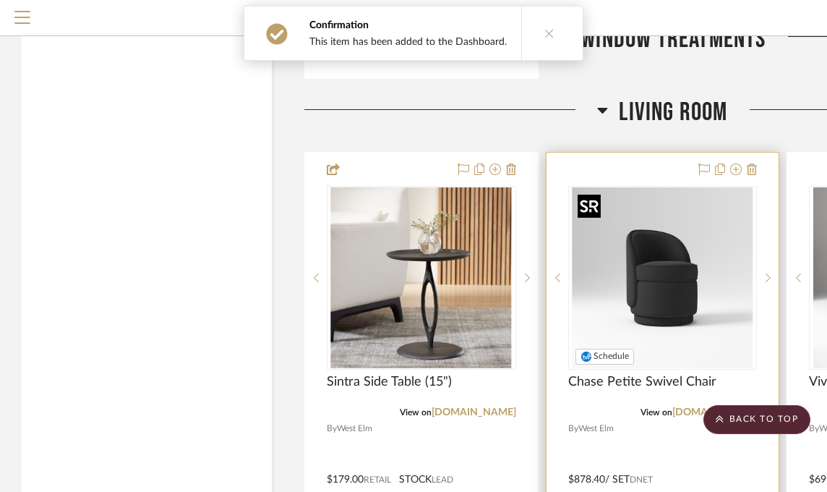
click at [718, 231] on img "0" at bounding box center [662, 277] width 181 height 181
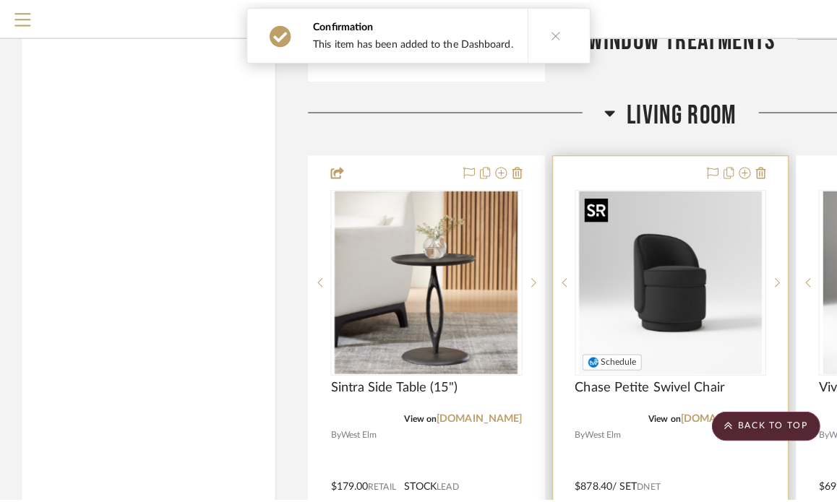
scroll to position [0, 0]
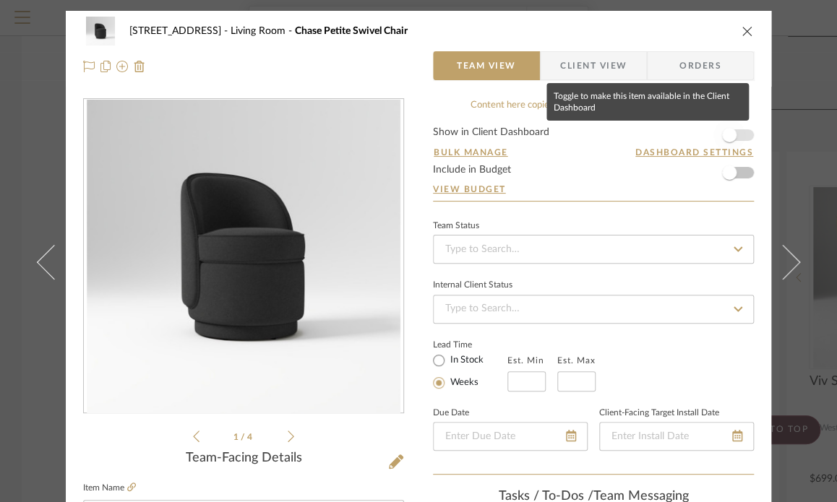
click at [729, 130] on span "button" at bounding box center [729, 135] width 14 height 14
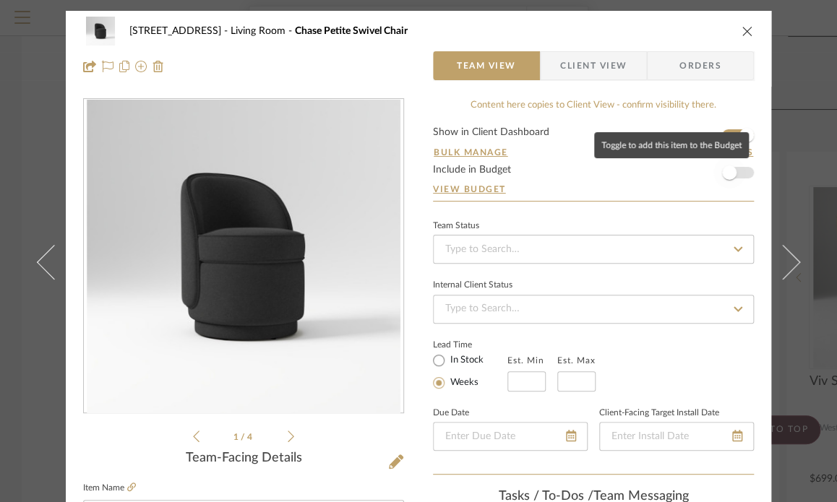
click at [728, 168] on span "button" at bounding box center [729, 173] width 14 height 14
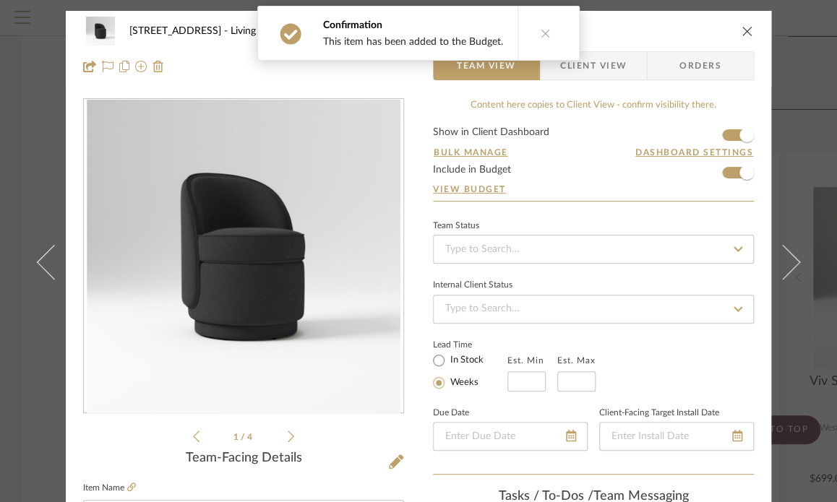
click at [748, 25] on div "2323 Race St Living Room Chase Petite Swivel Chair" at bounding box center [418, 31] width 671 height 29
click at [746, 26] on icon "close" at bounding box center [748, 31] width 12 height 12
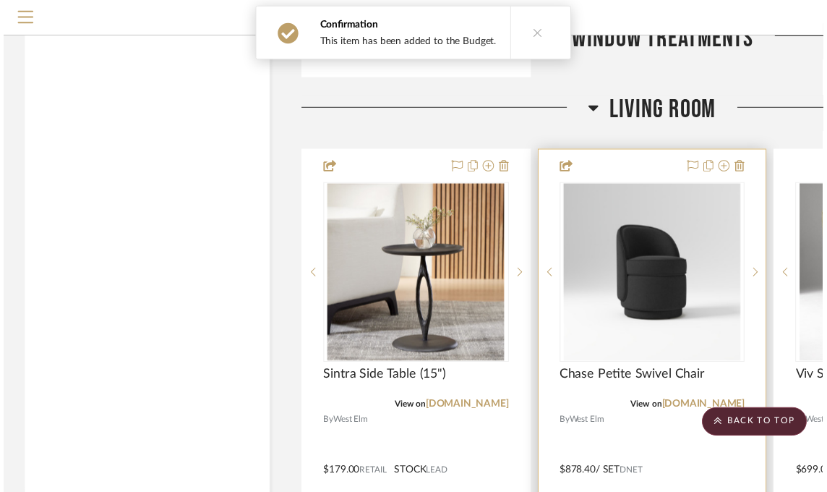
scroll to position [4410, 0]
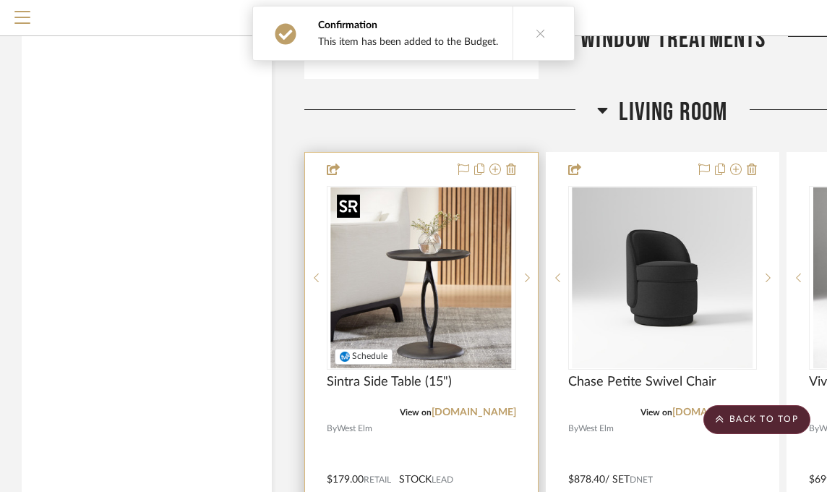
click at [461, 283] on img "0" at bounding box center [421, 277] width 181 height 181
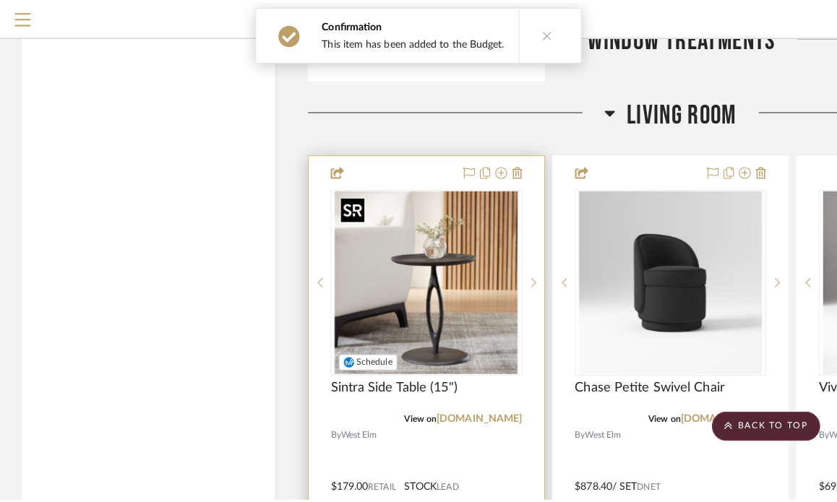
scroll to position [0, 0]
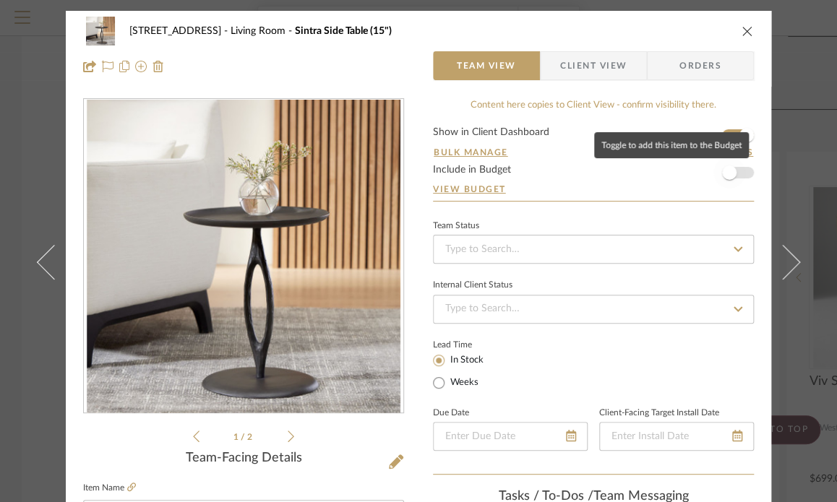
click at [723, 168] on span "button" at bounding box center [729, 173] width 14 height 14
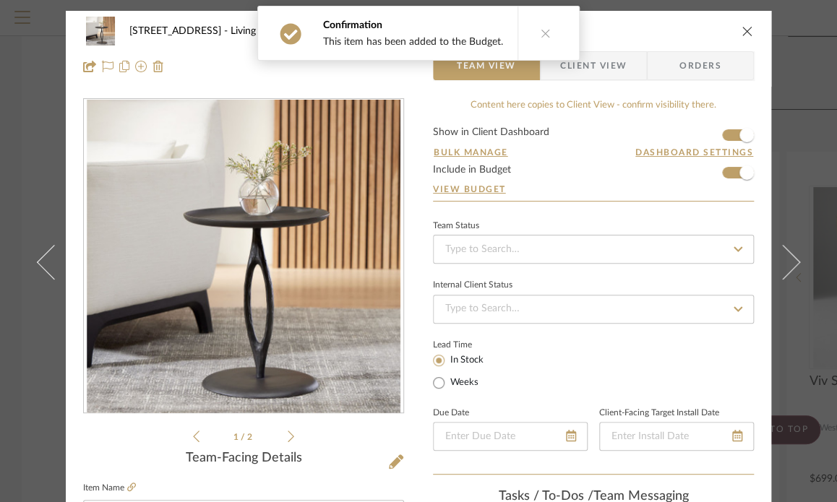
click at [743, 32] on icon "close" at bounding box center [748, 31] width 12 height 12
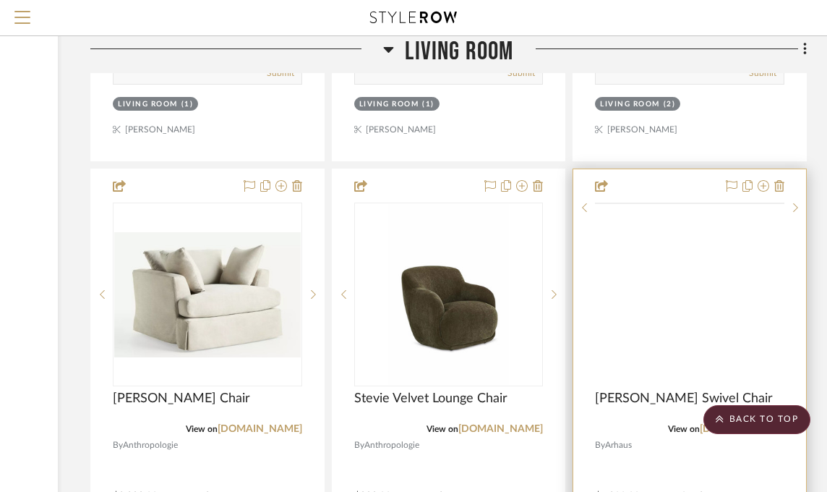
scroll to position [5060, 214]
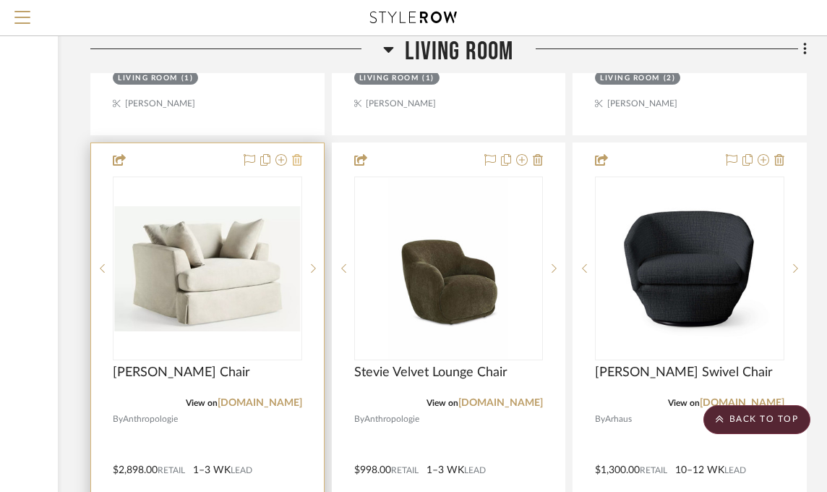
click at [298, 164] on icon at bounding box center [297, 160] width 10 height 12
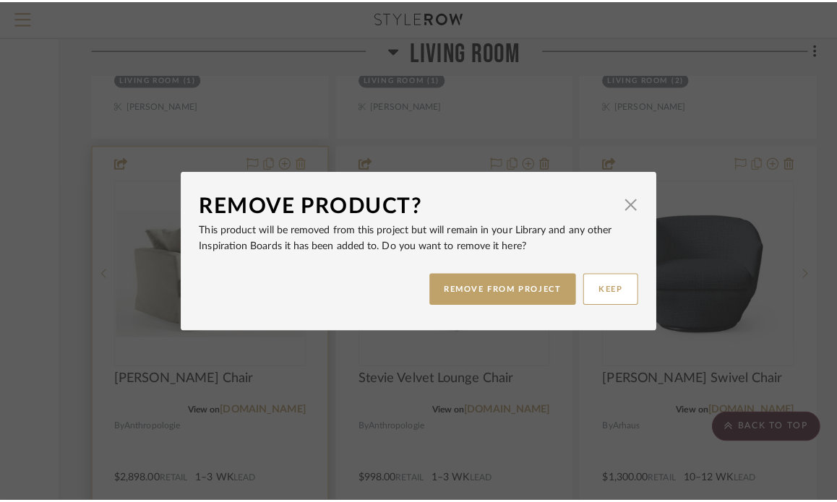
scroll to position [0, 0]
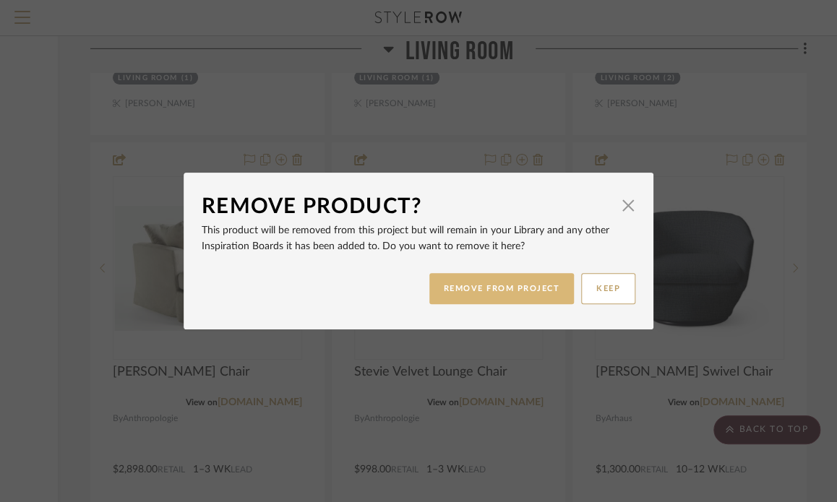
click at [512, 289] on button "REMOVE FROM PROJECT" at bounding box center [501, 288] width 145 height 31
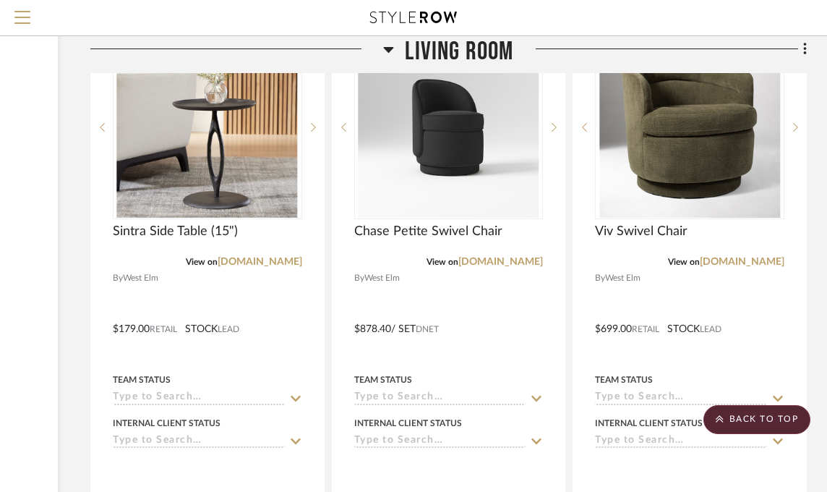
scroll to position [4554, 214]
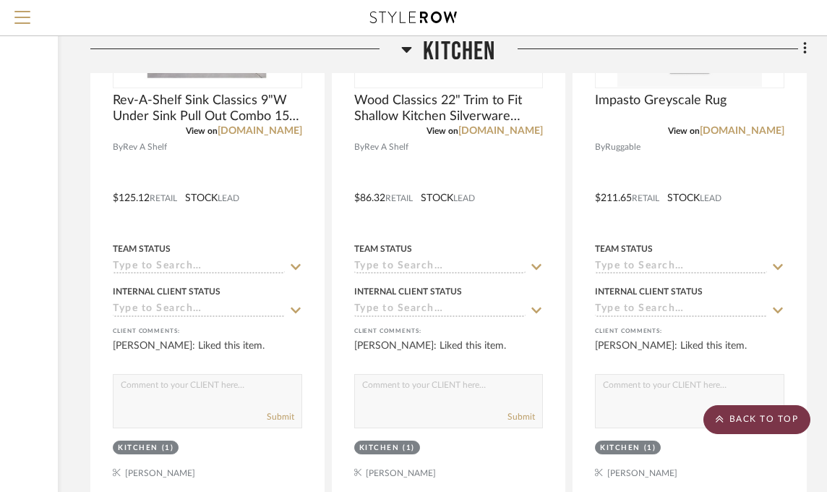
click at [762, 413] on scroll-to-top-button "BACK TO TOP" at bounding box center [756, 419] width 107 height 29
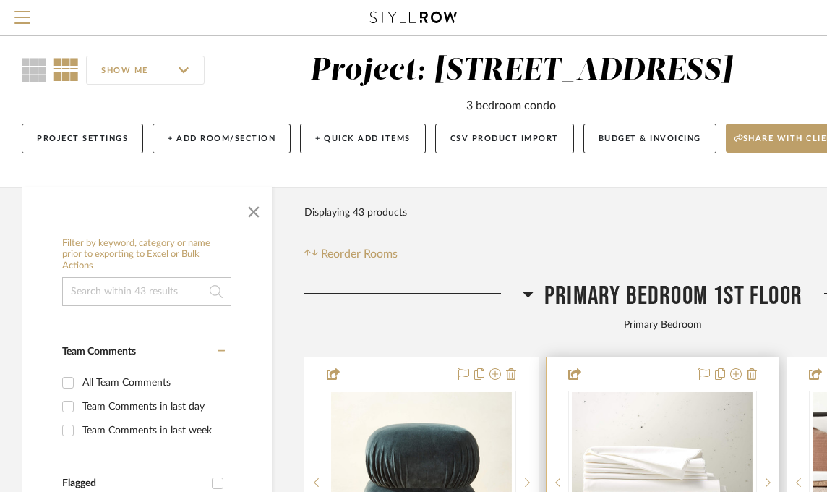
scroll to position [0, 0]
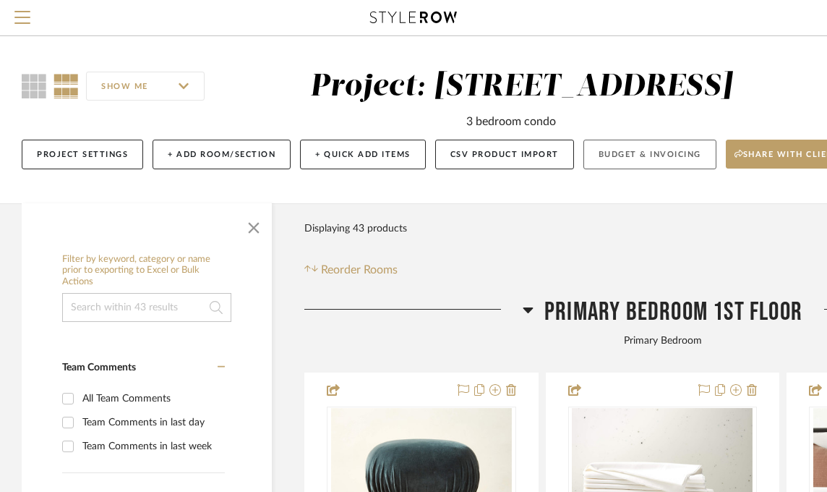
click at [636, 160] on button "Budget & Invoicing" at bounding box center [649, 155] width 133 height 30
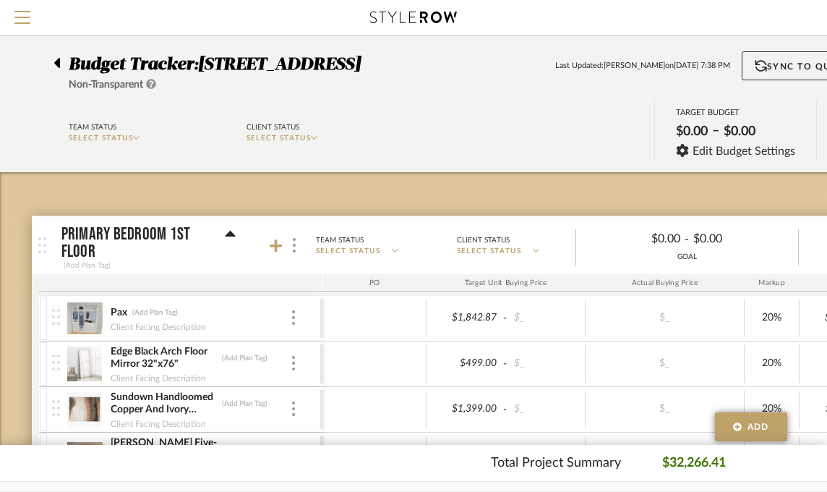
click at [56, 65] on icon at bounding box center [57, 63] width 6 height 10
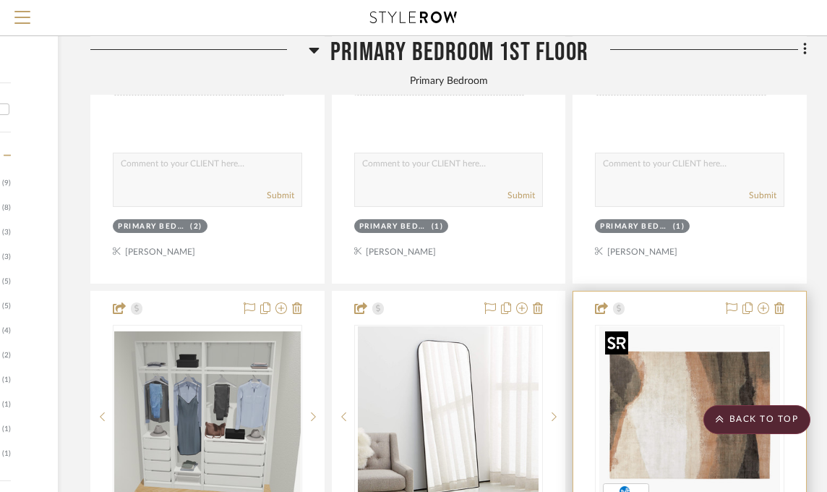
scroll to position [940, 214]
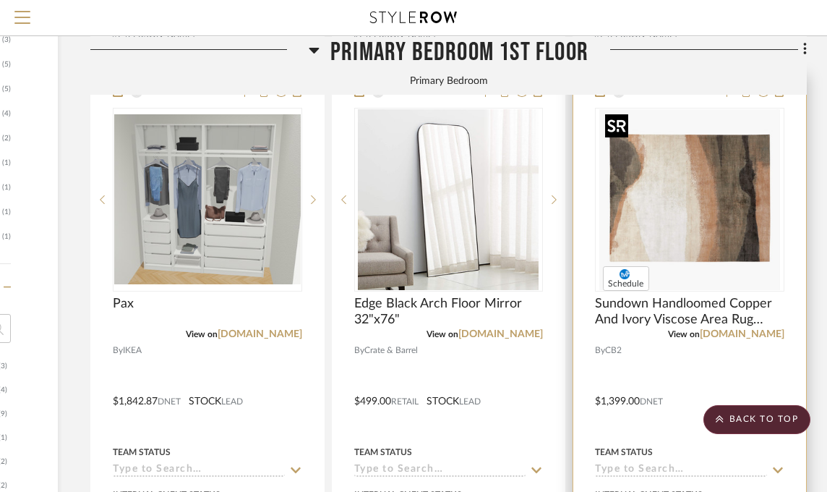
click at [710, 172] on img "0" at bounding box center [689, 199] width 181 height 181
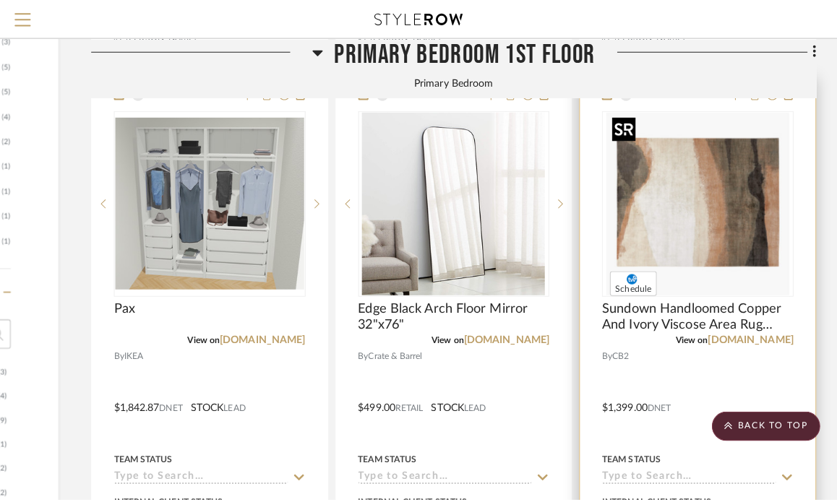
scroll to position [0, 0]
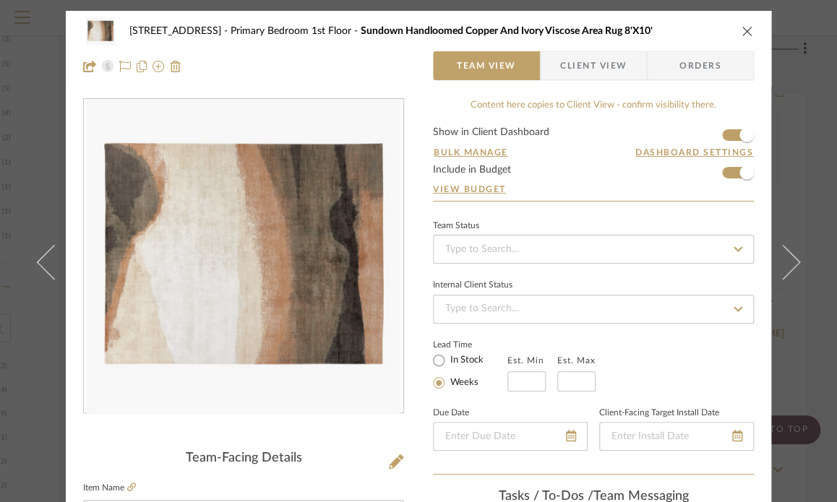
click at [742, 27] on icon "close" at bounding box center [748, 31] width 12 height 12
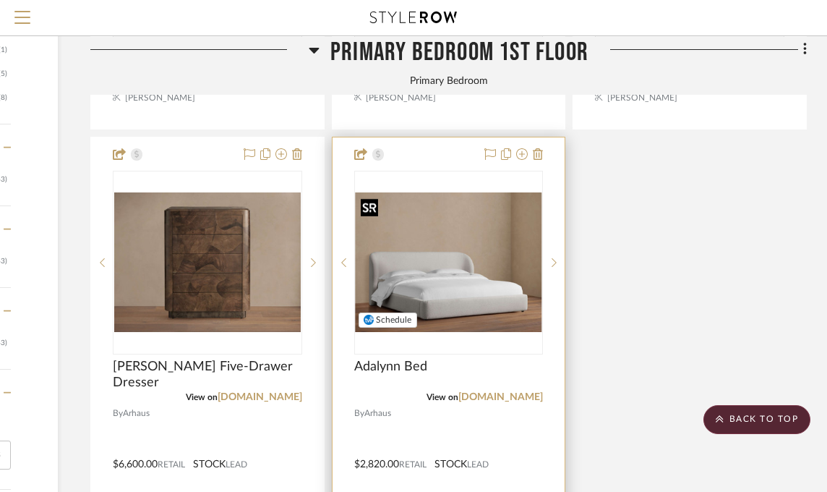
click at [0, 0] on img at bounding box center [0, 0] width 0 height 0
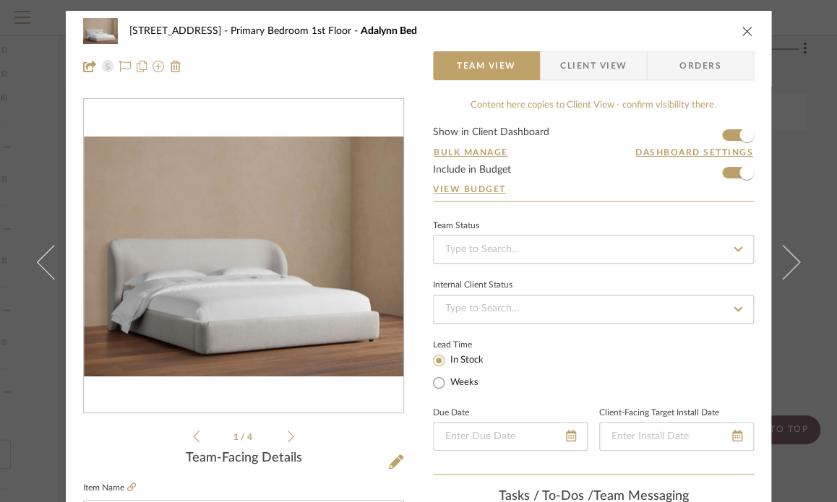
click at [741, 25] on button "close" at bounding box center [747, 31] width 13 height 13
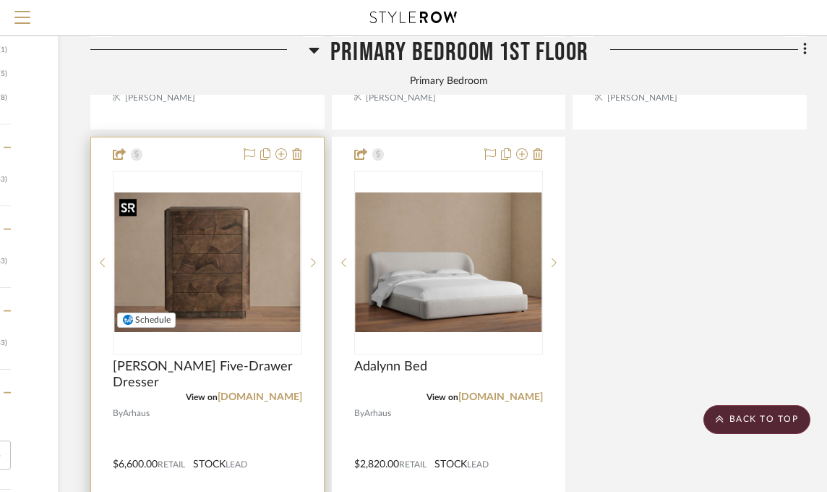
click at [0, 0] on img at bounding box center [0, 0] width 0 height 0
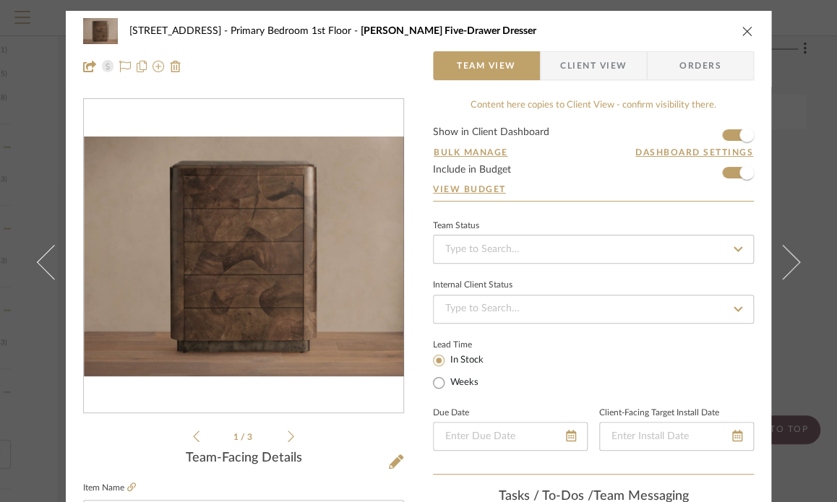
click at [745, 30] on icon "close" at bounding box center [748, 31] width 12 height 12
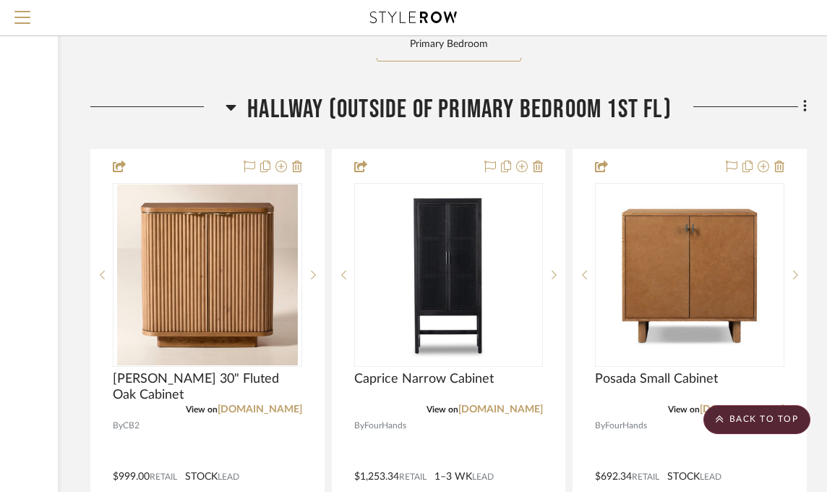
scroll to position [2386, 214]
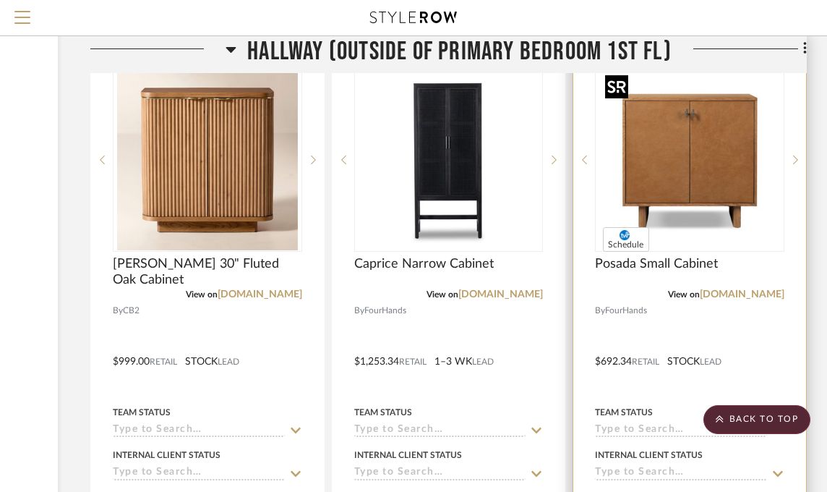
click at [714, 191] on img "0" at bounding box center [689, 159] width 181 height 181
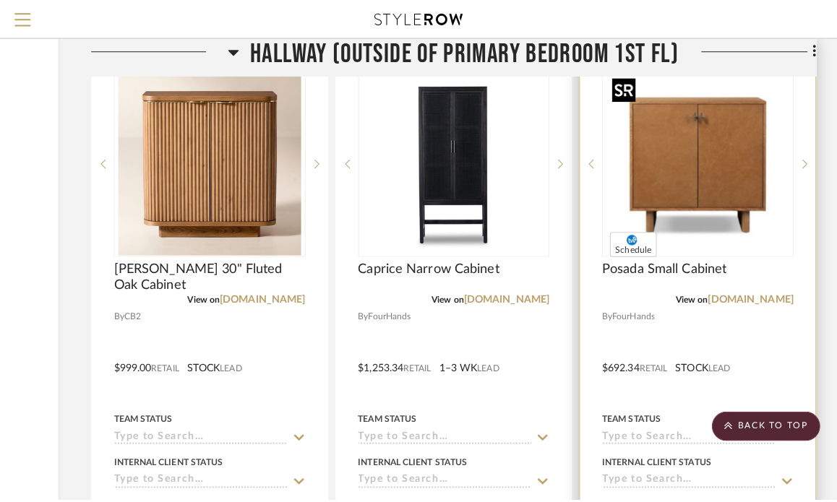
scroll to position [0, 0]
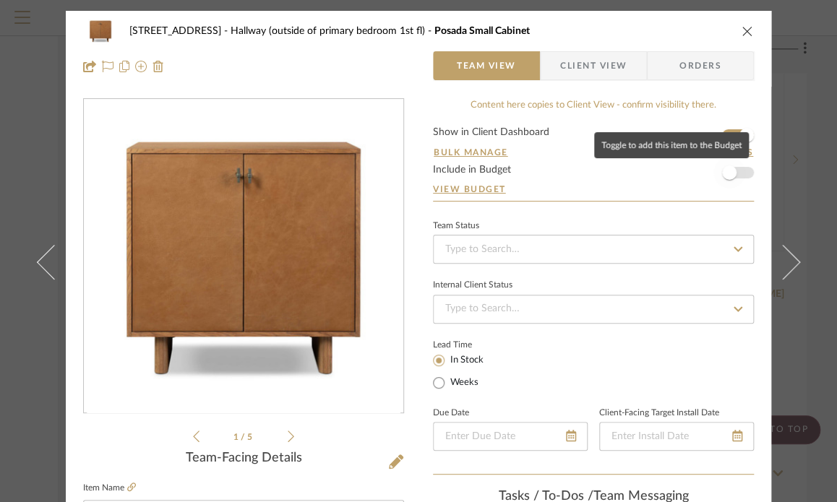
click at [727, 173] on span "button" at bounding box center [729, 173] width 14 height 14
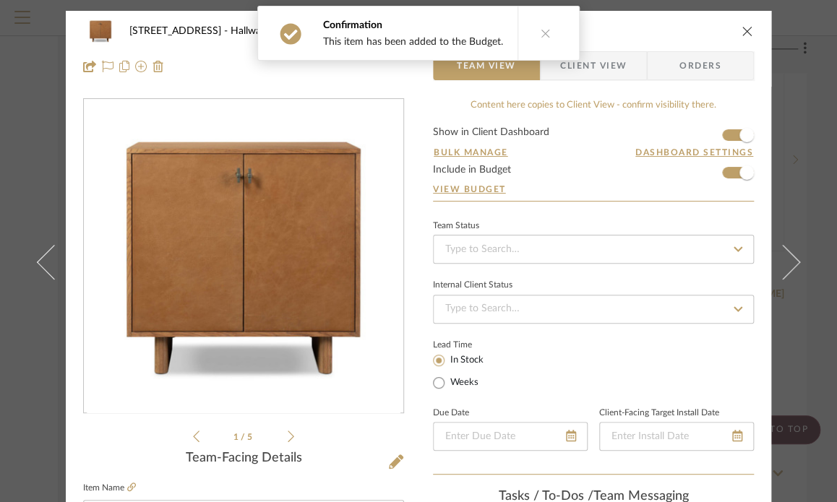
click at [743, 30] on icon "close" at bounding box center [748, 31] width 12 height 12
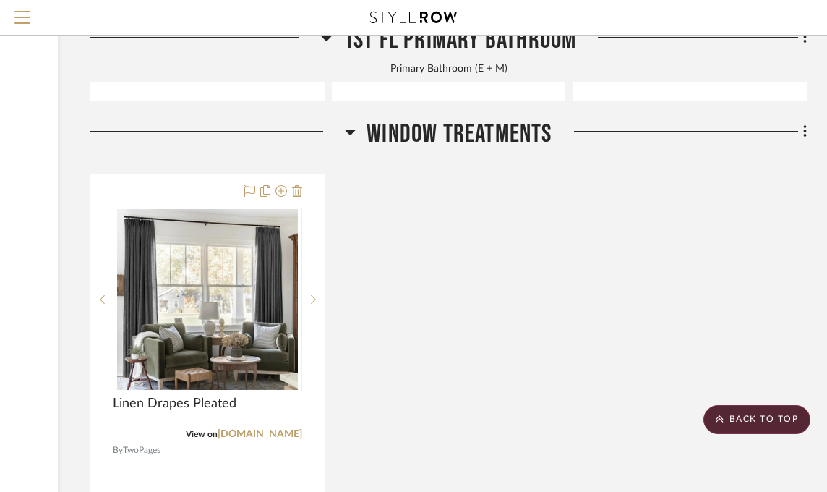
scroll to position [3687, 214]
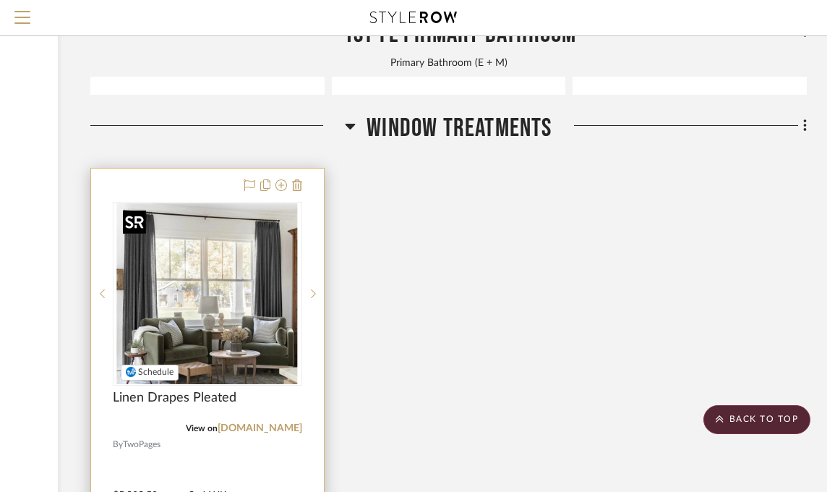
click at [283, 253] on img "0" at bounding box center [207, 293] width 181 height 181
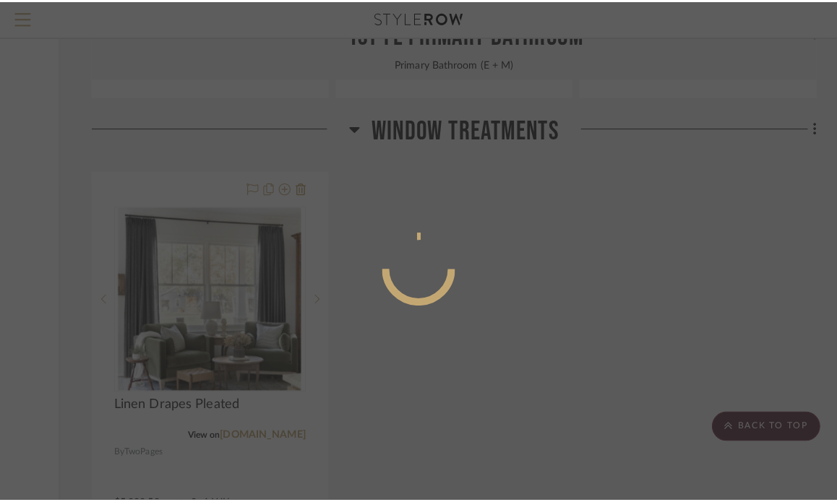
scroll to position [0, 0]
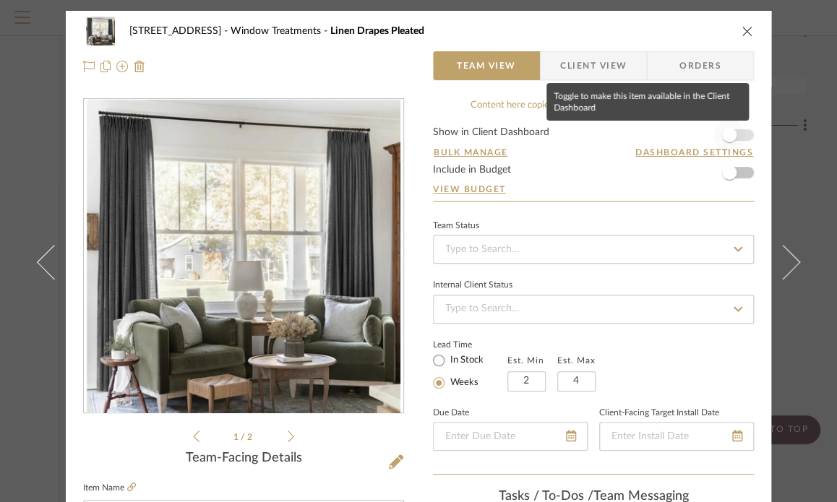
click at [716, 137] on span "button" at bounding box center [730, 135] width 32 height 32
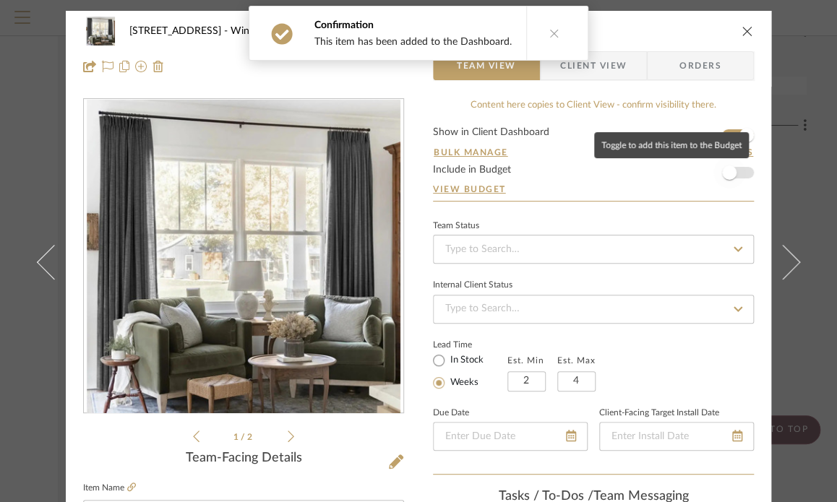
click at [726, 172] on span "button" at bounding box center [729, 173] width 14 height 14
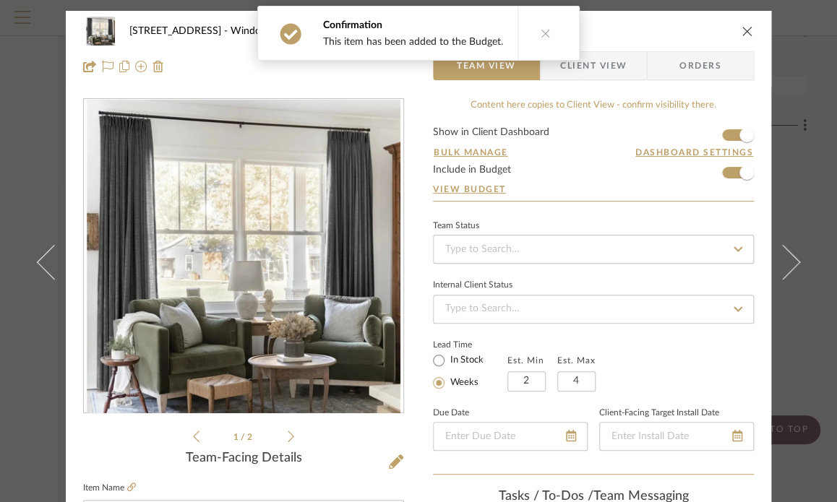
click at [742, 32] on icon "close" at bounding box center [748, 31] width 12 height 12
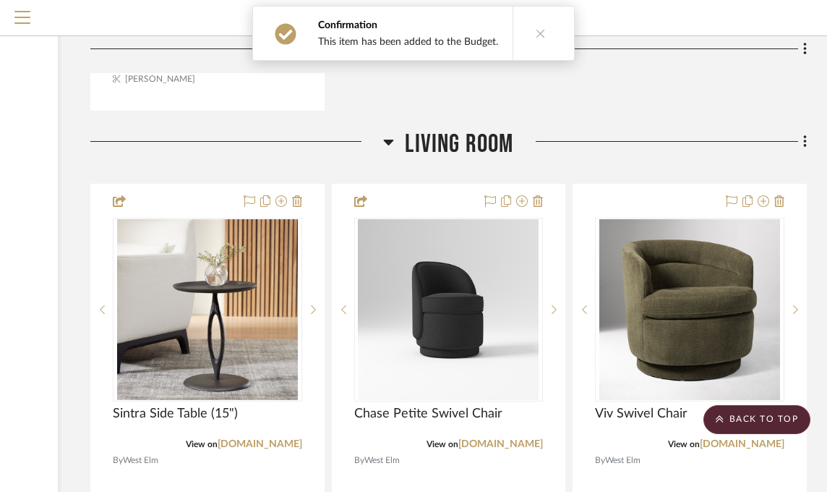
scroll to position [4410, 214]
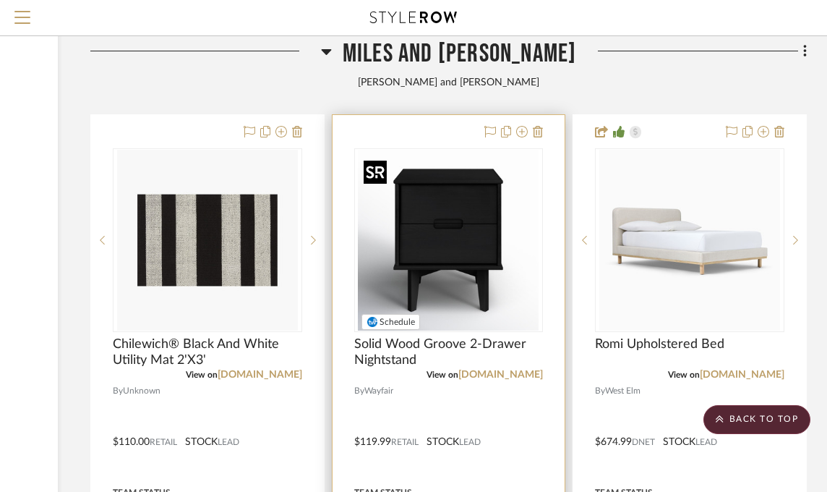
click at [0, 0] on img at bounding box center [0, 0] width 0 height 0
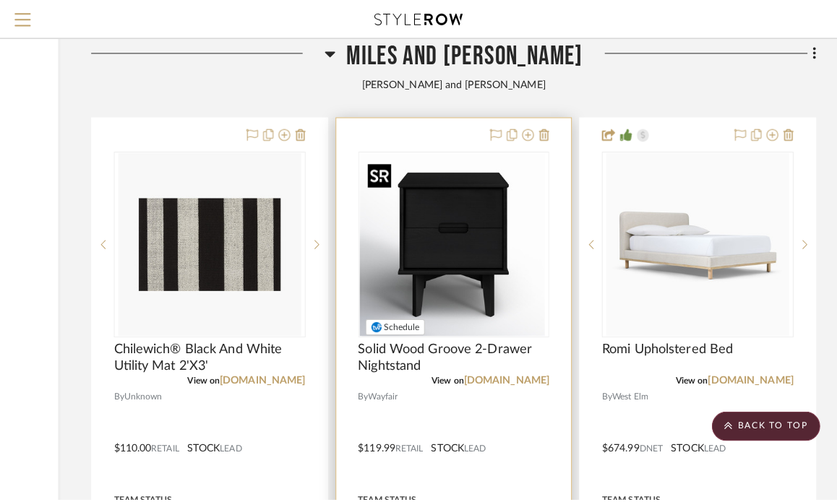
scroll to position [0, 0]
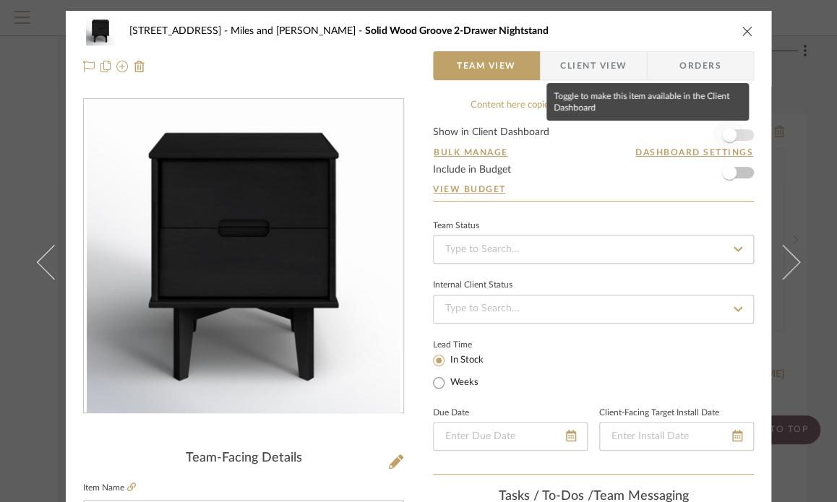
click at [737, 130] on span "button" at bounding box center [730, 135] width 32 height 32
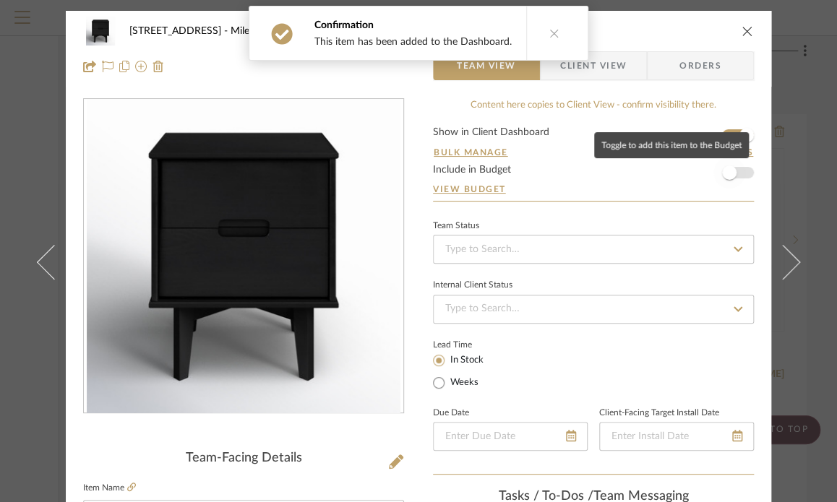
click at [732, 173] on span "button" at bounding box center [730, 173] width 32 height 32
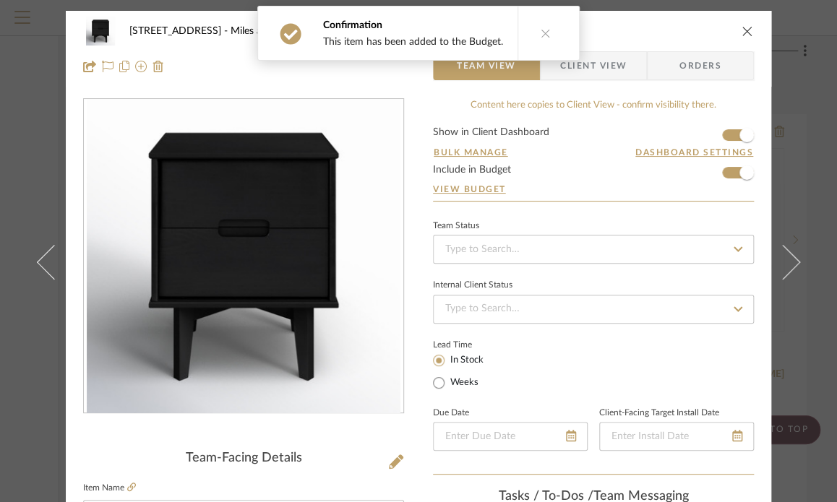
click at [742, 32] on icon "close" at bounding box center [748, 31] width 12 height 12
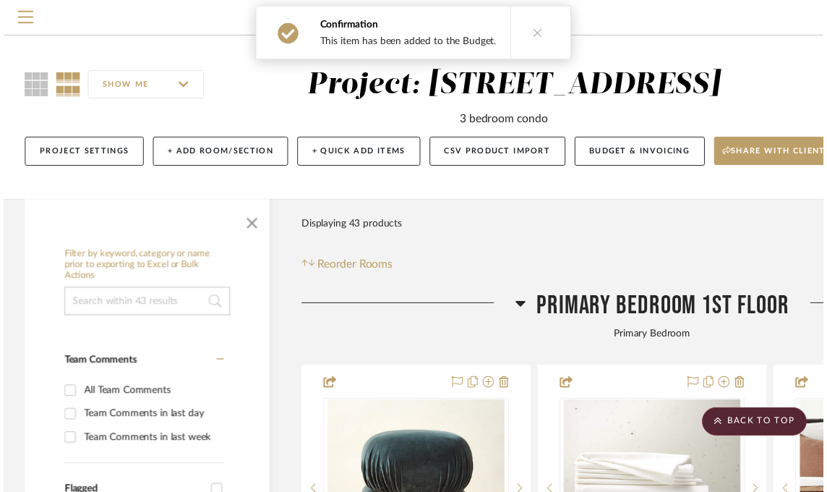
scroll to position [10193, 214]
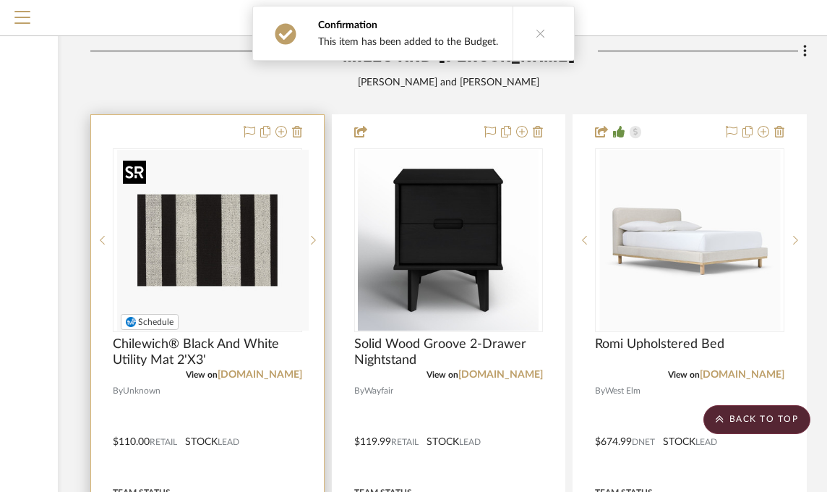
click at [269, 222] on div at bounding box center [207, 240] width 189 height 184
click at [176, 205] on img "0" at bounding box center [207, 240] width 181 height 181
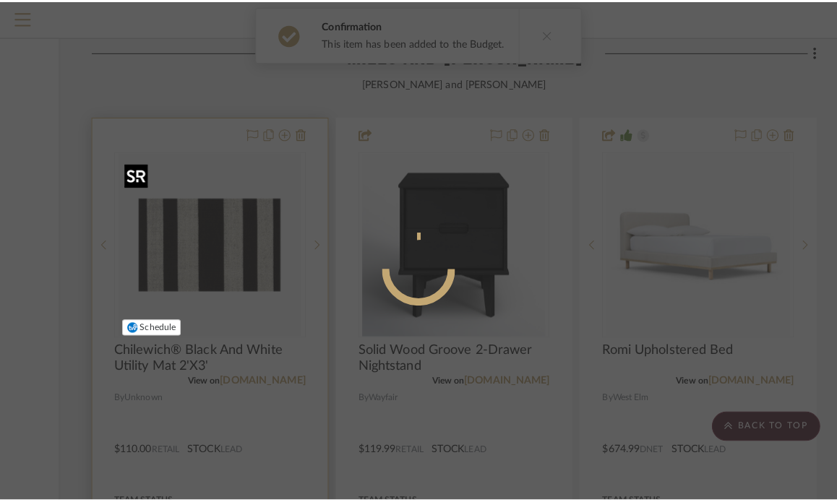
scroll to position [0, 0]
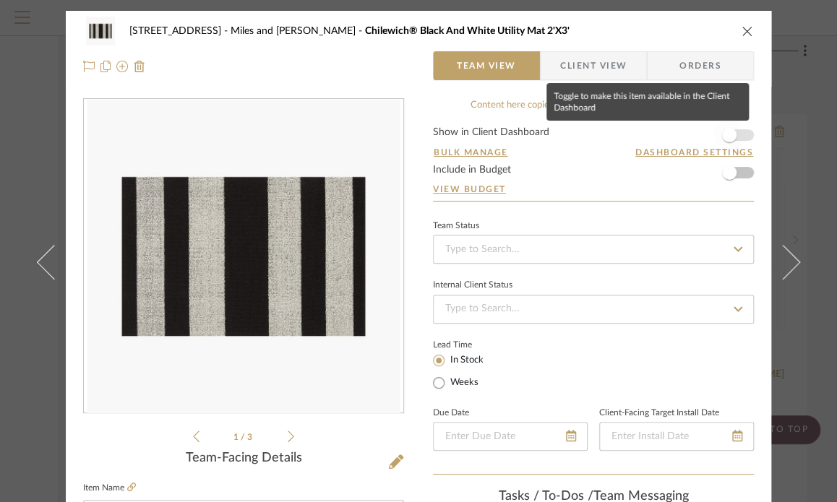
click at [727, 132] on span "button" at bounding box center [729, 135] width 14 height 14
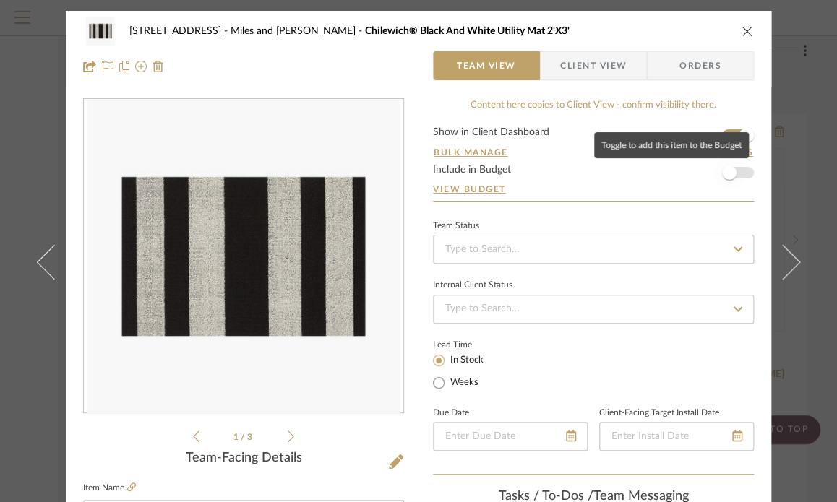
click at [729, 166] on span "button" at bounding box center [730, 173] width 32 height 32
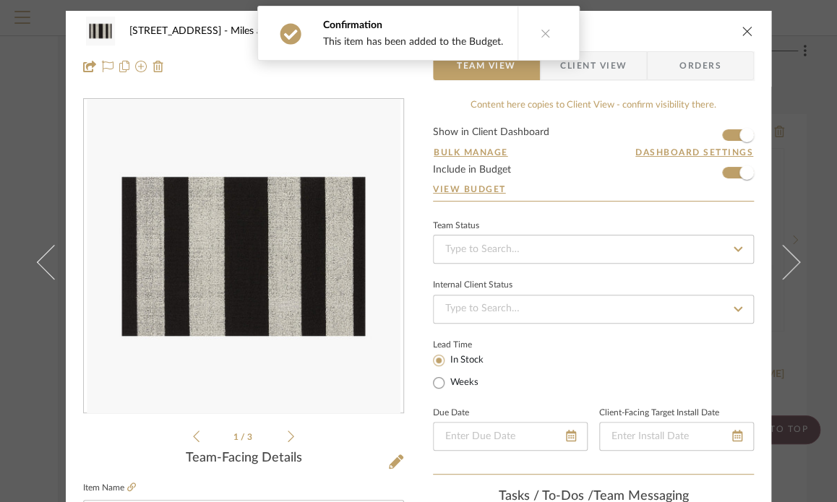
click at [743, 22] on div "2323 Race St Miles and Henry Bedroom Chilewich® Black And White Utility Mat 2'X…" at bounding box center [418, 31] width 671 height 29
click at [745, 29] on icon "close" at bounding box center [748, 31] width 12 height 12
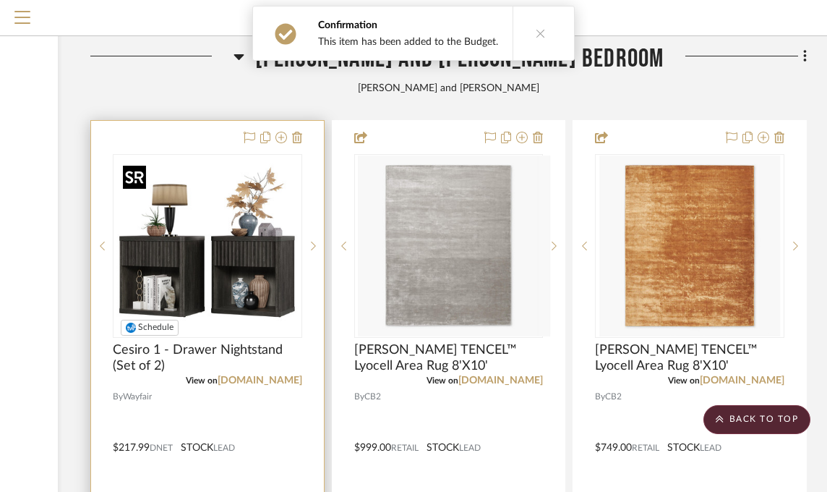
click at [0, 0] on img at bounding box center [0, 0] width 0 height 0
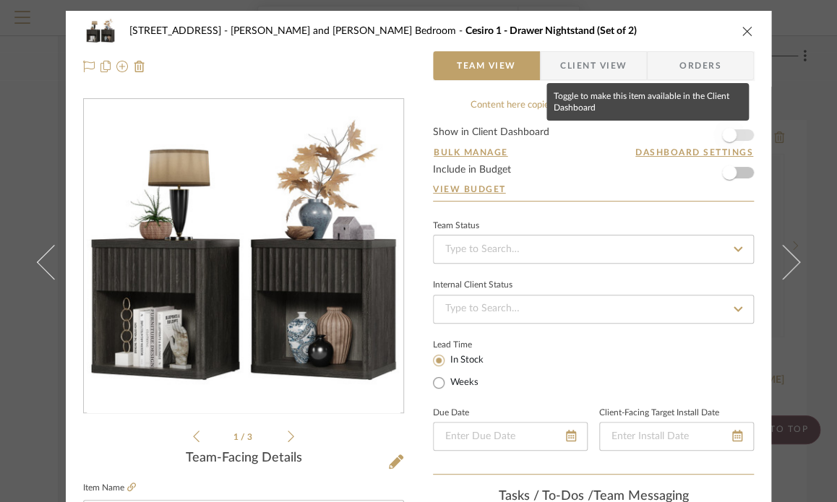
click at [714, 137] on span "button" at bounding box center [730, 135] width 32 height 32
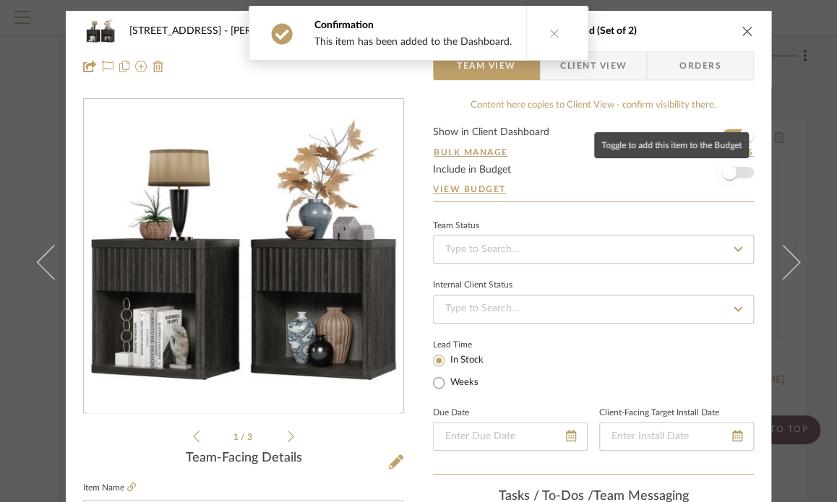
click at [722, 172] on span "button" at bounding box center [729, 173] width 14 height 14
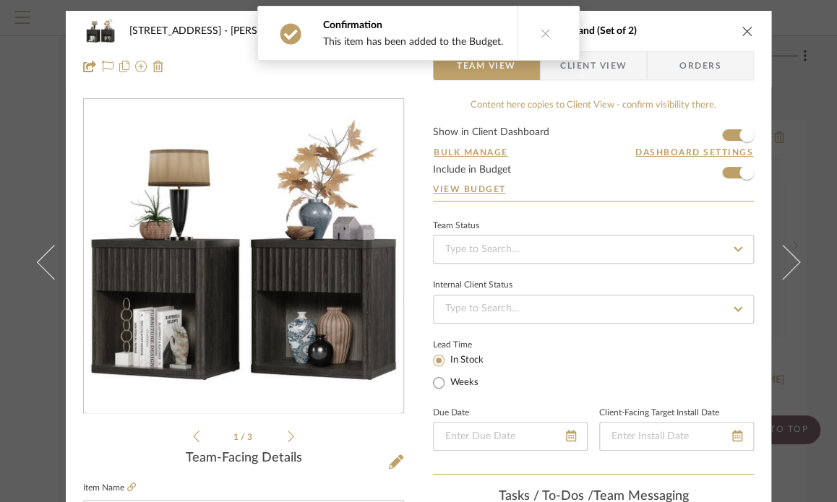
click at [742, 27] on icon "close" at bounding box center [748, 31] width 12 height 12
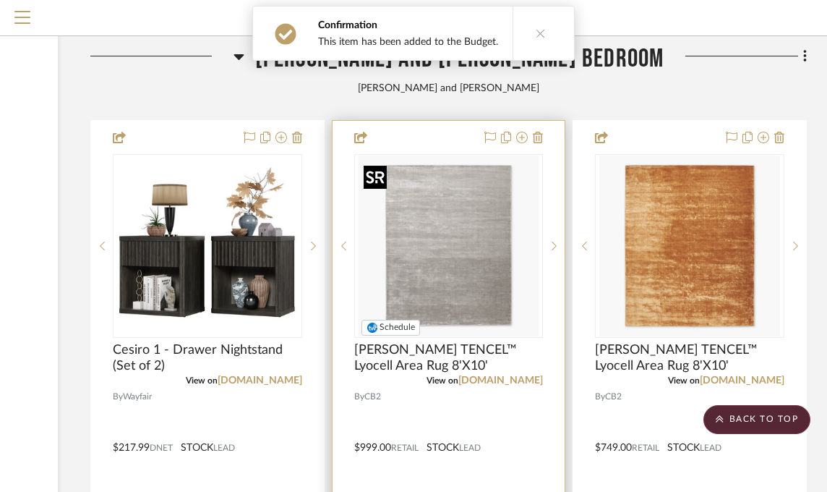
click at [454, 231] on img "0" at bounding box center [448, 245] width 181 height 181
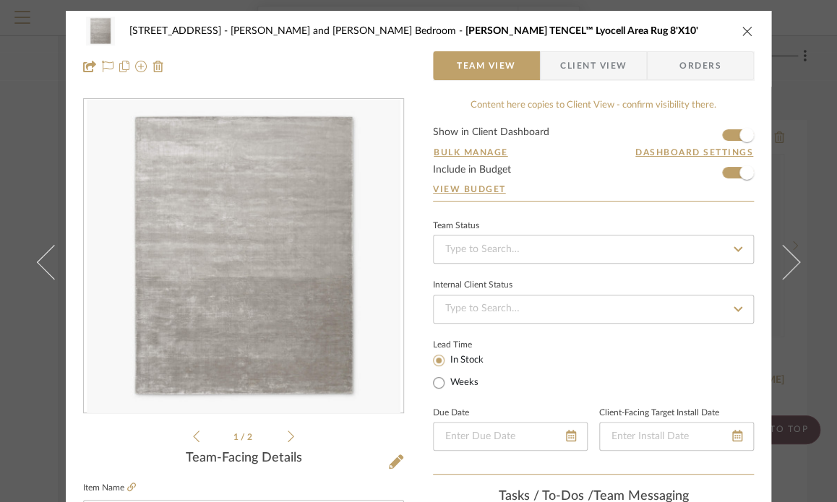
click at [735, 25] on div "2323 Race St Shane and Gabe Bedroom Anders Grey TENCEL™ Lyocell Area Rug 8'X10'" at bounding box center [418, 31] width 671 height 29
drag, startPoint x: 747, startPoint y: 27, endPoint x: 745, endPoint y: 57, distance: 29.7
click at [746, 27] on icon "close" at bounding box center [748, 31] width 12 height 12
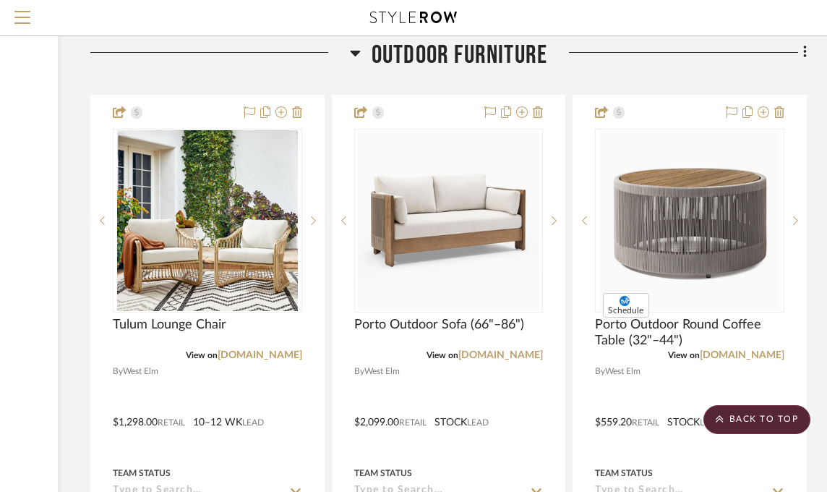
scroll to position [12362, 214]
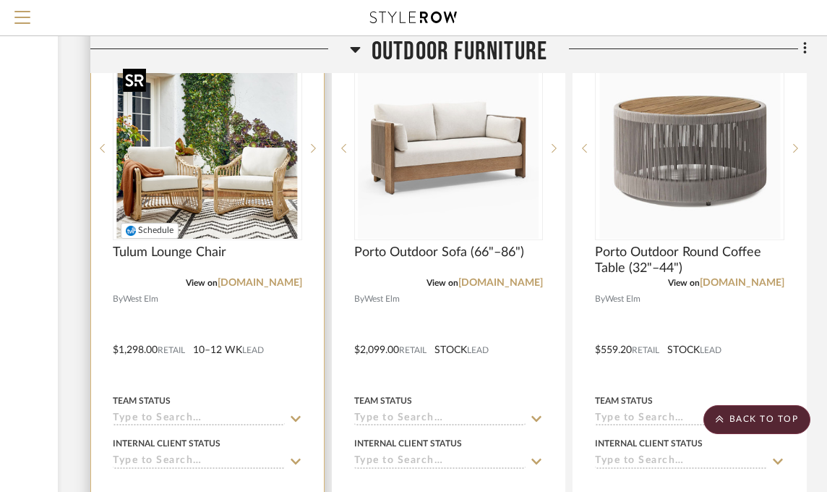
click at [257, 170] on div at bounding box center [207, 148] width 189 height 184
click at [220, 178] on img "0" at bounding box center [207, 148] width 181 height 181
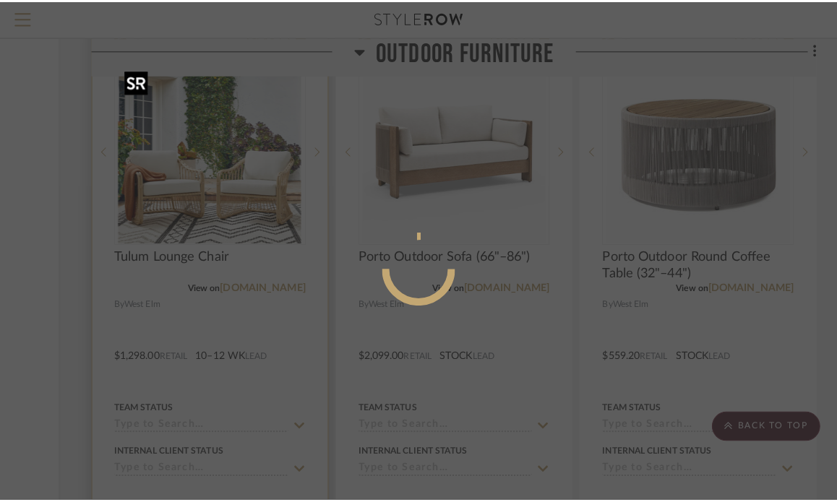
scroll to position [0, 0]
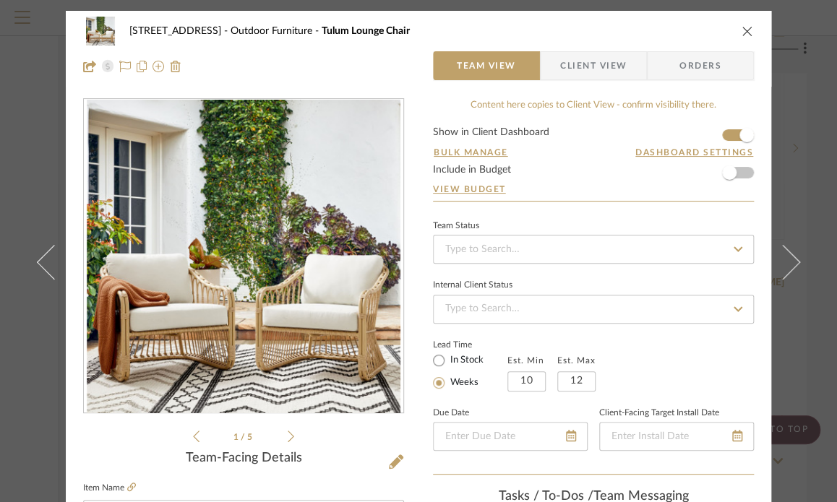
drag, startPoint x: 743, startPoint y: 25, endPoint x: 651, endPoint y: 144, distance: 149.9
click at [745, 25] on icon "close" at bounding box center [748, 31] width 12 height 12
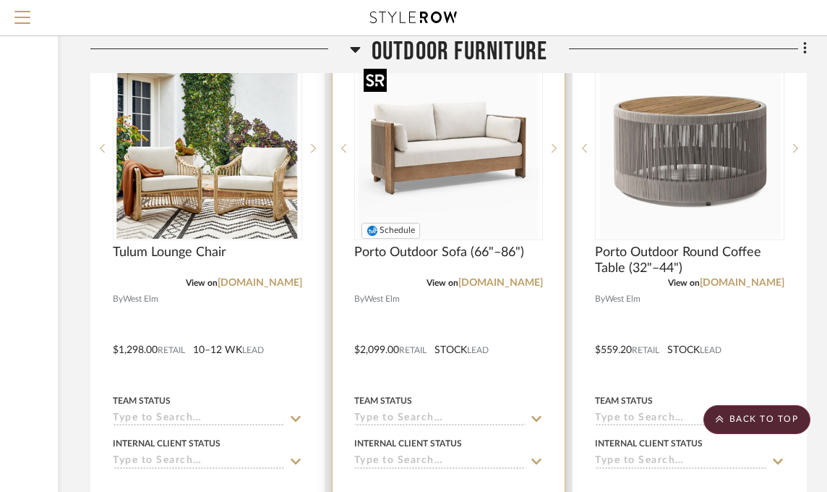
click at [453, 168] on img "0" at bounding box center [448, 148] width 181 height 181
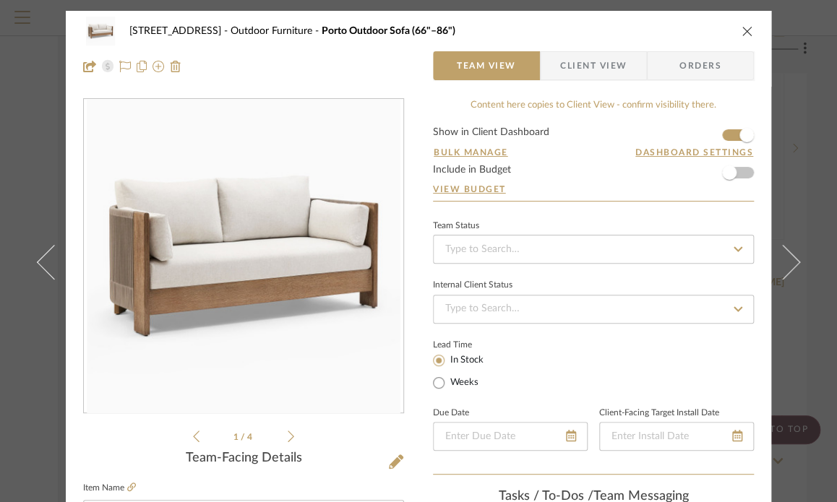
click at [742, 25] on icon "close" at bounding box center [748, 31] width 12 height 12
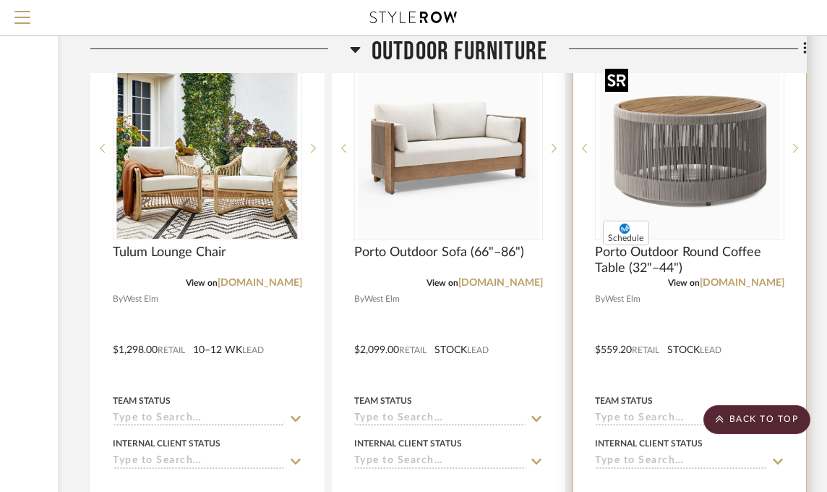
click at [739, 207] on img "0" at bounding box center [689, 148] width 181 height 181
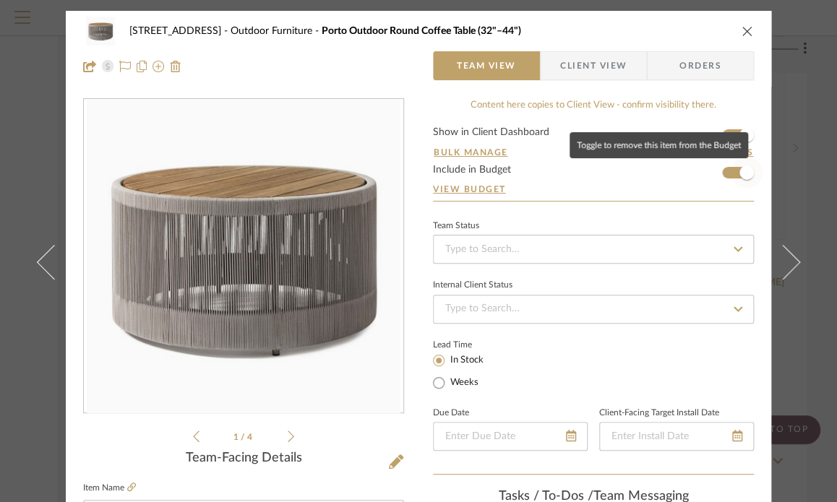
click at [734, 167] on span "button" at bounding box center [747, 173] width 32 height 32
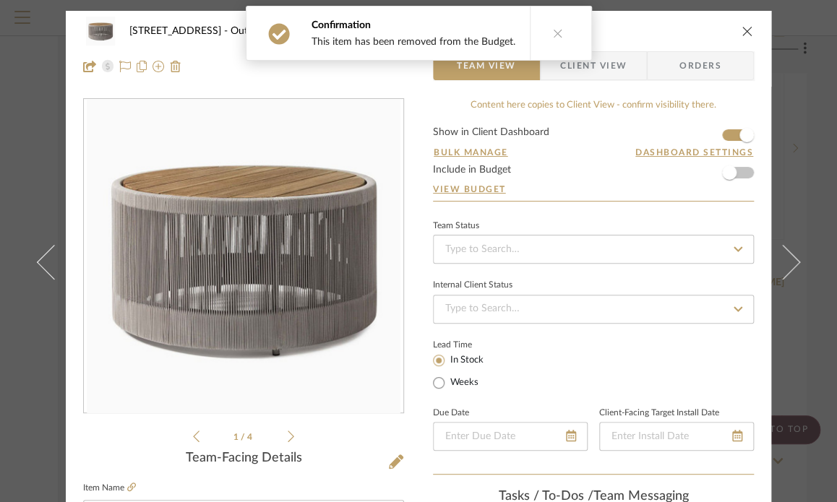
click at [742, 28] on icon "close" at bounding box center [748, 31] width 12 height 12
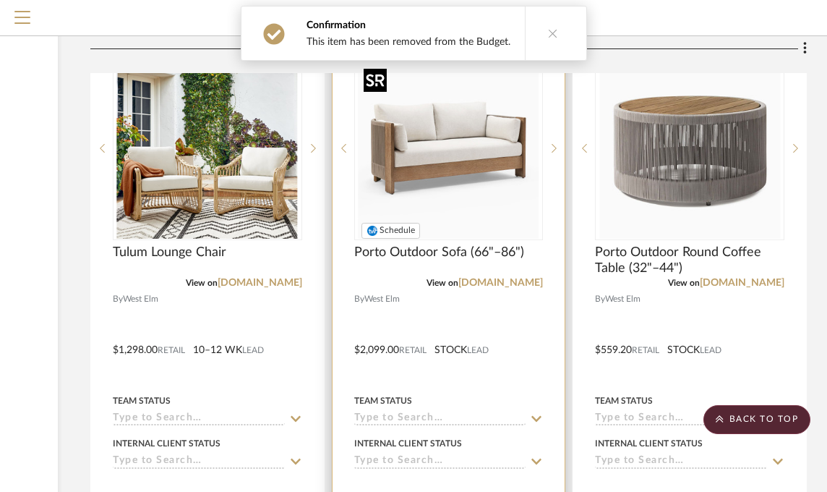
click at [497, 171] on img "0" at bounding box center [448, 148] width 181 height 181
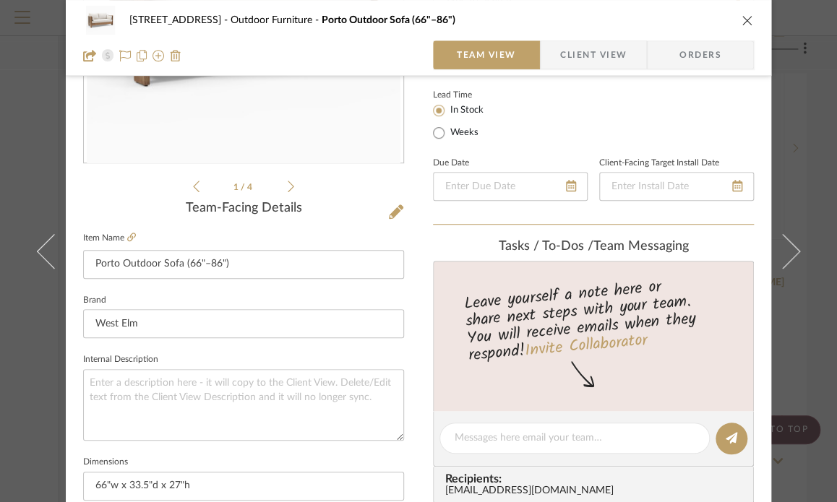
scroll to position [361, 0]
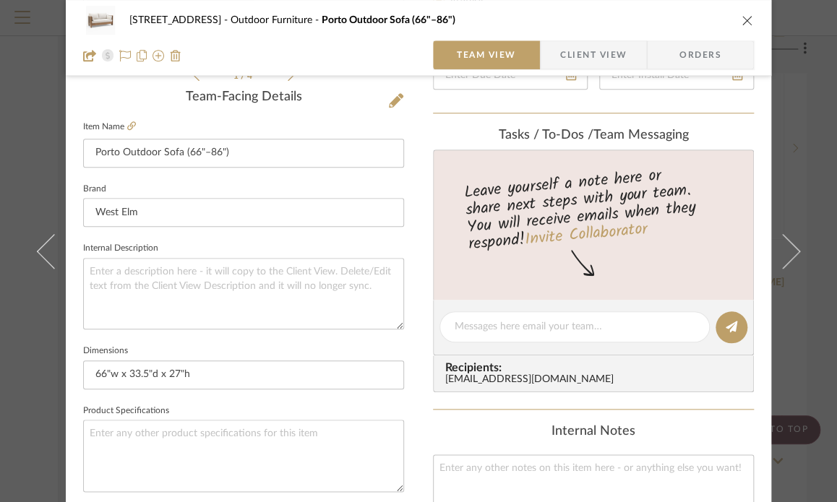
click at [742, 14] on icon "close" at bounding box center [748, 20] width 12 height 12
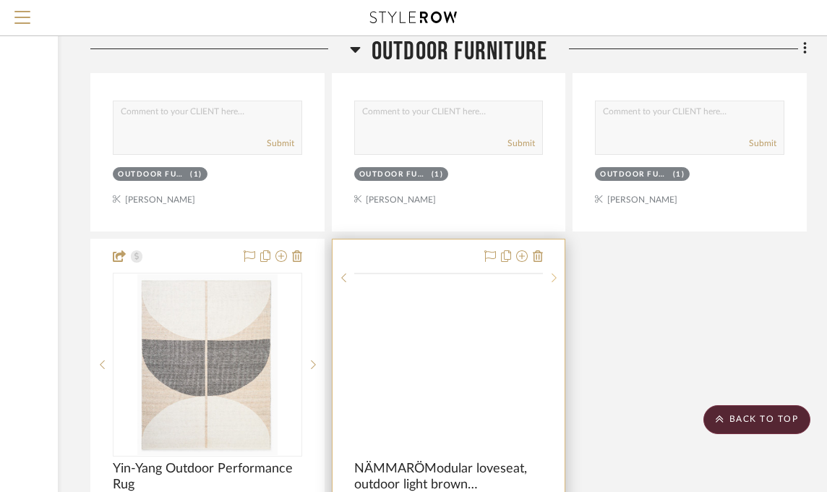
scroll to position [12940, 214]
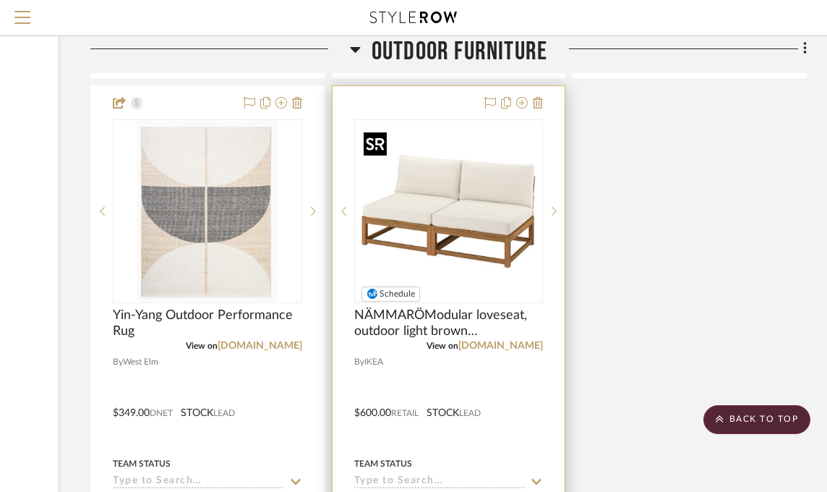
click at [453, 244] on img "0" at bounding box center [448, 211] width 181 height 181
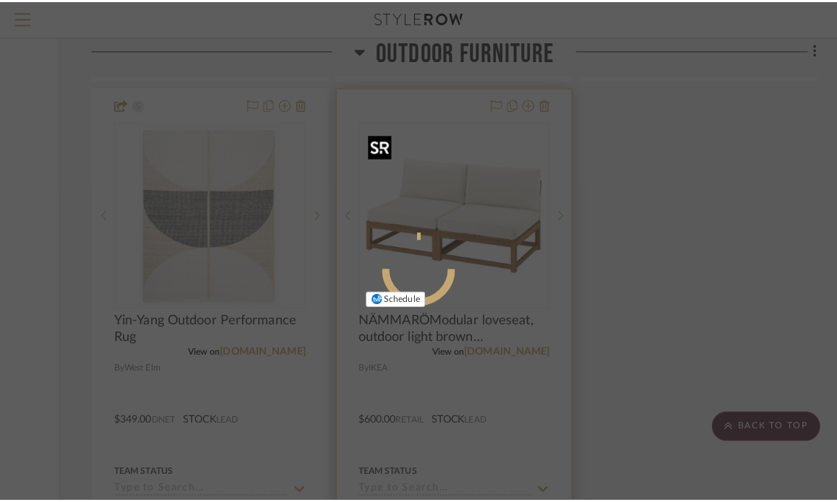
scroll to position [0, 0]
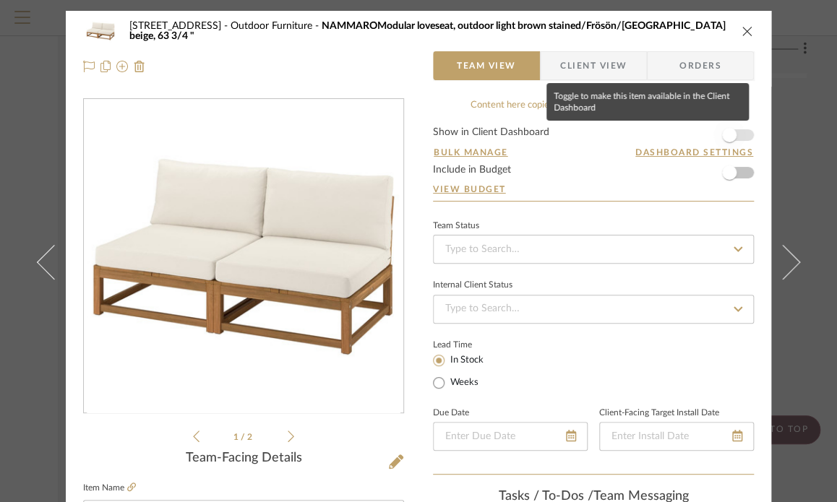
click at [729, 127] on span "button" at bounding box center [730, 135] width 32 height 32
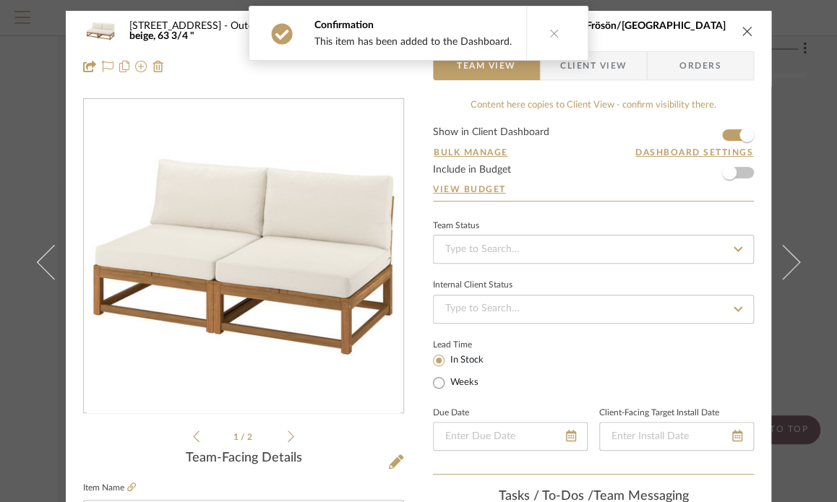
click at [742, 33] on icon "close" at bounding box center [748, 31] width 12 height 12
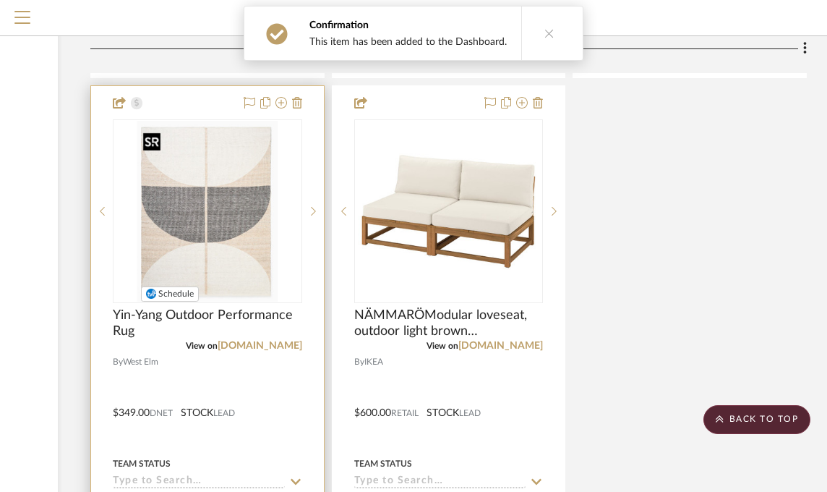
click at [234, 235] on img "0" at bounding box center [207, 211] width 140 height 181
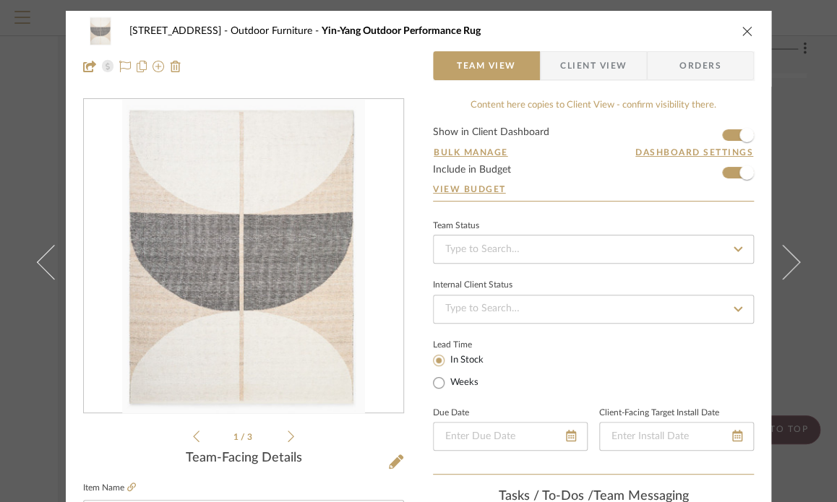
click at [743, 35] on icon "close" at bounding box center [748, 31] width 12 height 12
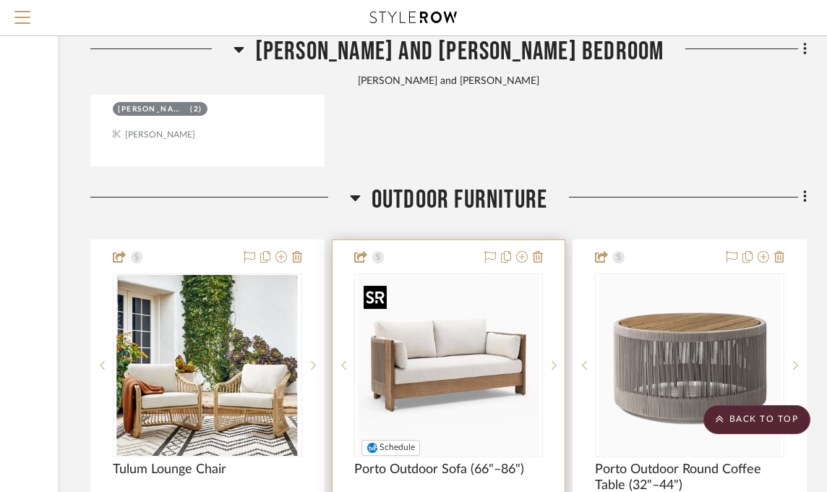
click at [460, 303] on img "0" at bounding box center [448, 365] width 181 height 181
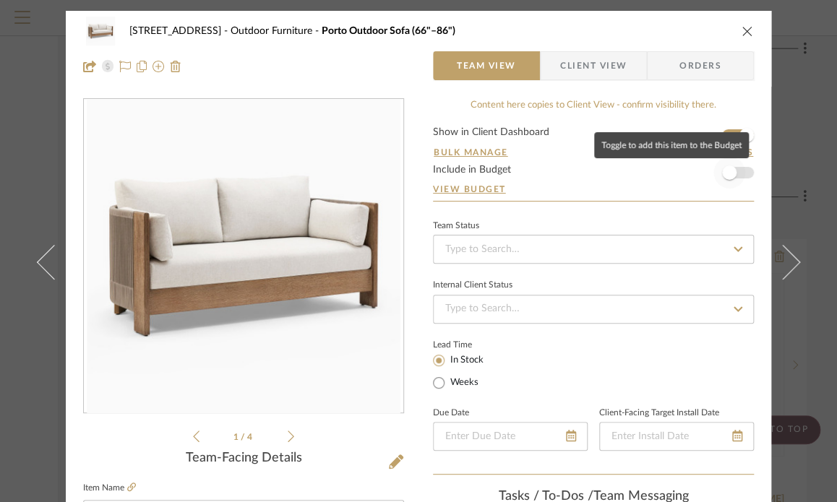
click at [722, 169] on span "button" at bounding box center [729, 173] width 14 height 14
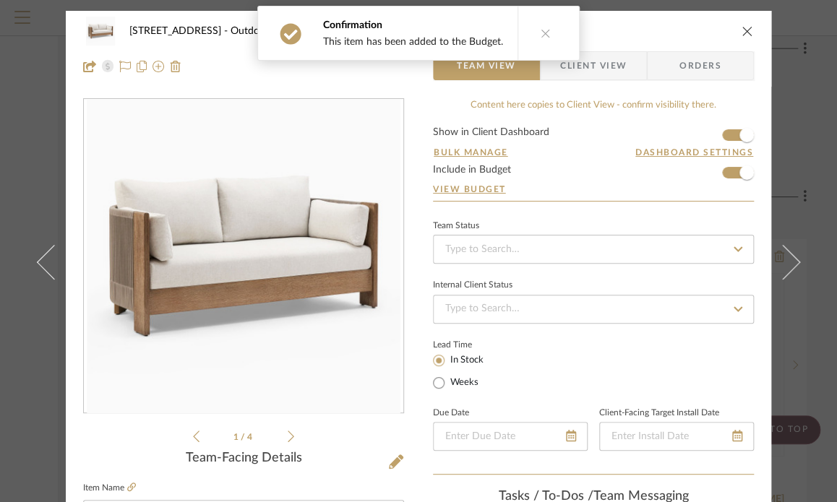
click at [742, 32] on icon "close" at bounding box center [748, 31] width 12 height 12
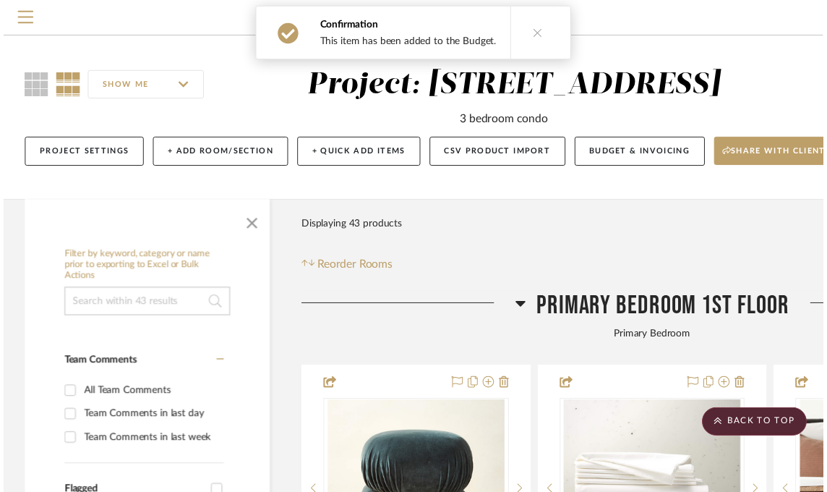
scroll to position [12145, 214]
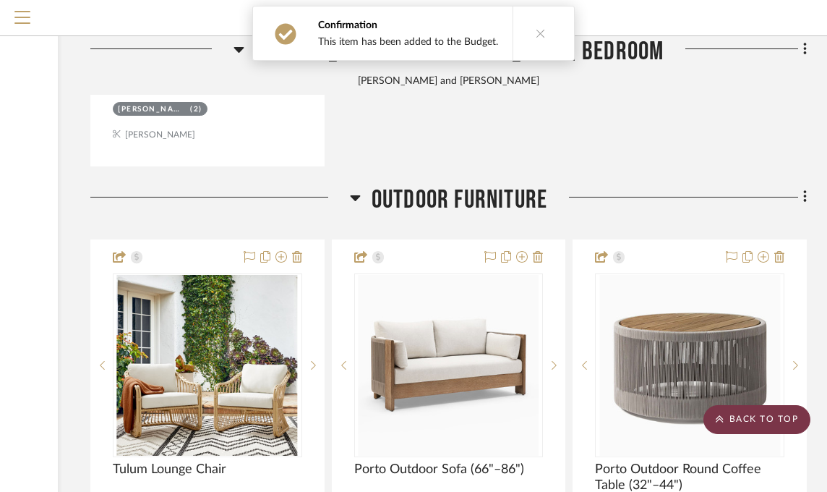
click at [755, 414] on scroll-to-top-button "BACK TO TOP" at bounding box center [756, 419] width 107 height 29
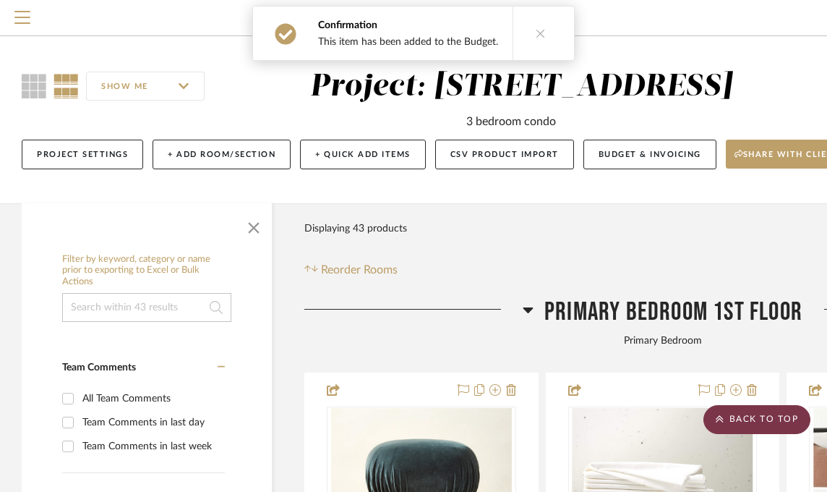
scroll to position [0, 0]
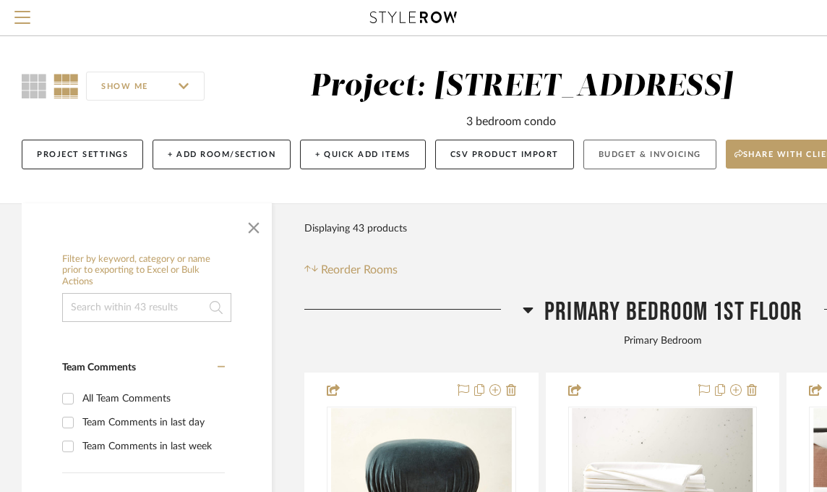
click at [656, 150] on button "Budget & Invoicing" at bounding box center [649, 155] width 133 height 30
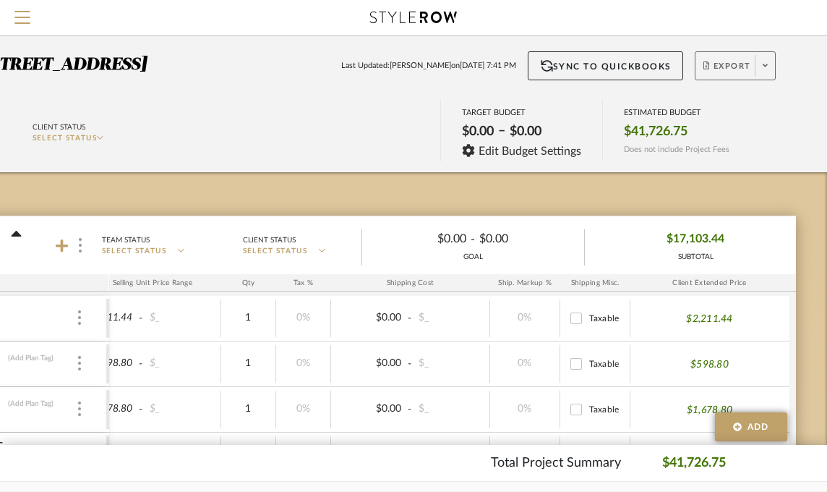
click at [726, 63] on span "Export" at bounding box center [727, 72] width 48 height 22
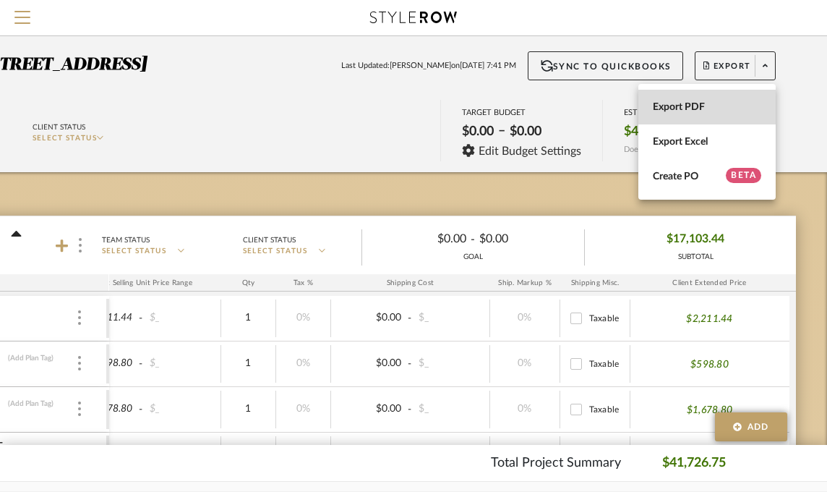
click at [728, 108] on span "Export PDF" at bounding box center [707, 107] width 108 height 12
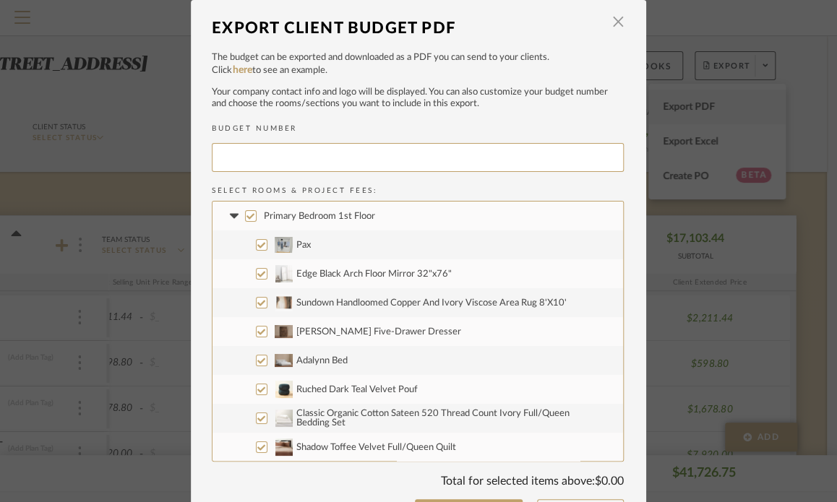
type input "RACEST-002"
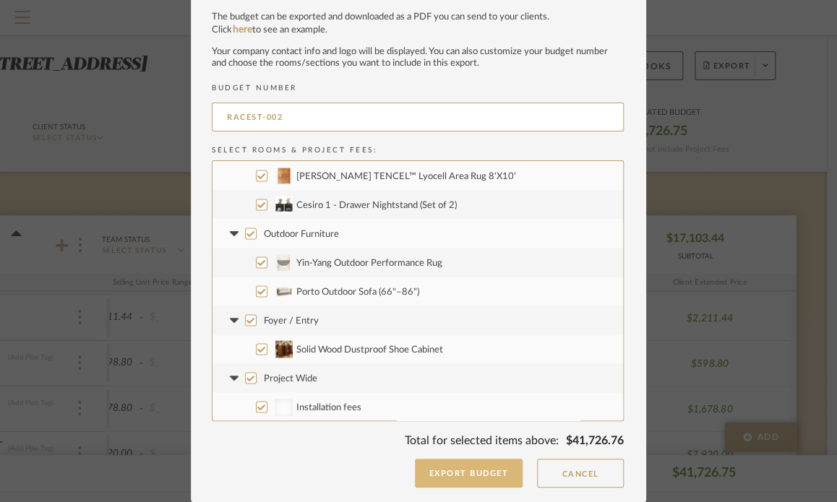
click at [484, 471] on button "Export Budget" at bounding box center [469, 473] width 108 height 29
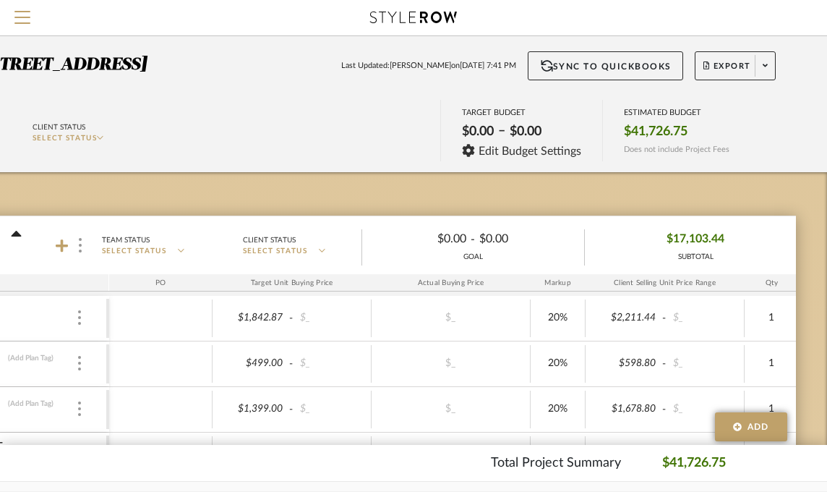
click at [30, 51] on div "Budget Tracker: 2323 Race St Non-Transparent Last Updated: Beth Blei on Oct 13t…" at bounding box center [306, 104] width 1041 height 136
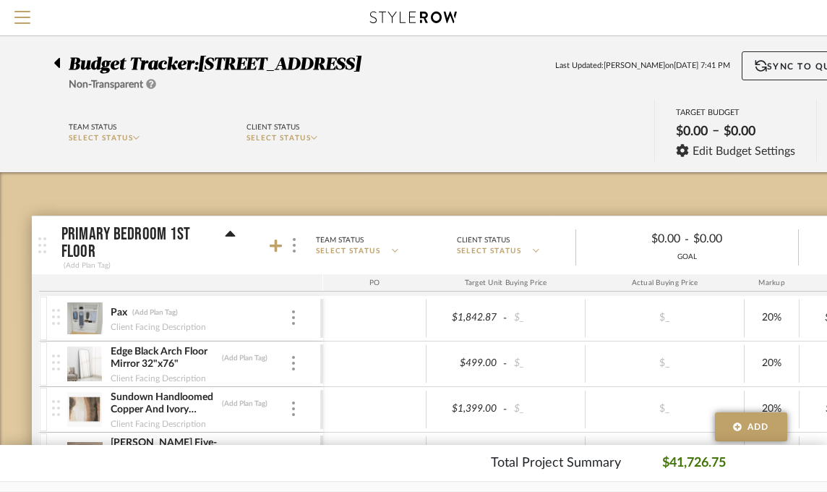
click at [56, 63] on icon at bounding box center [57, 63] width 6 height 10
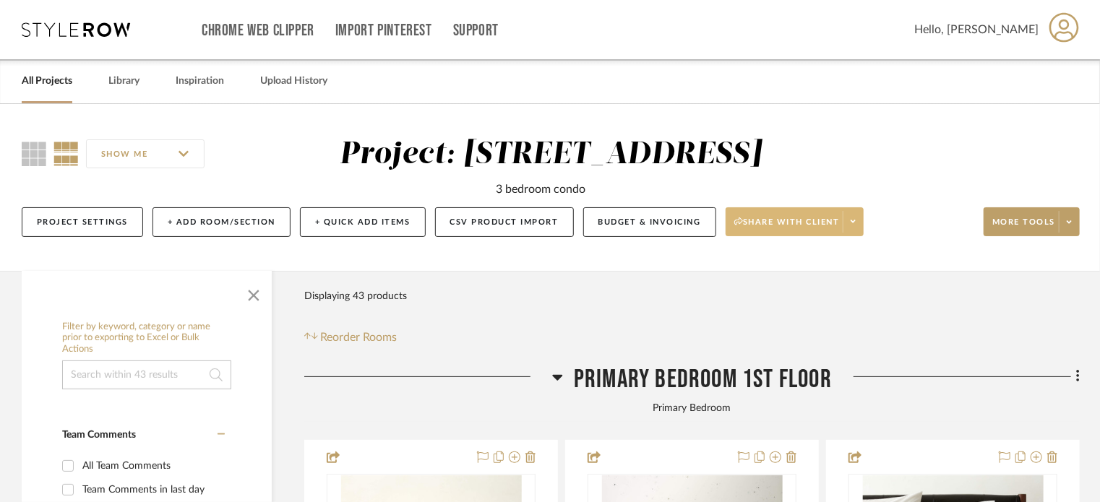
click at [819, 214] on button "Share with client" at bounding box center [795, 221] width 139 height 29
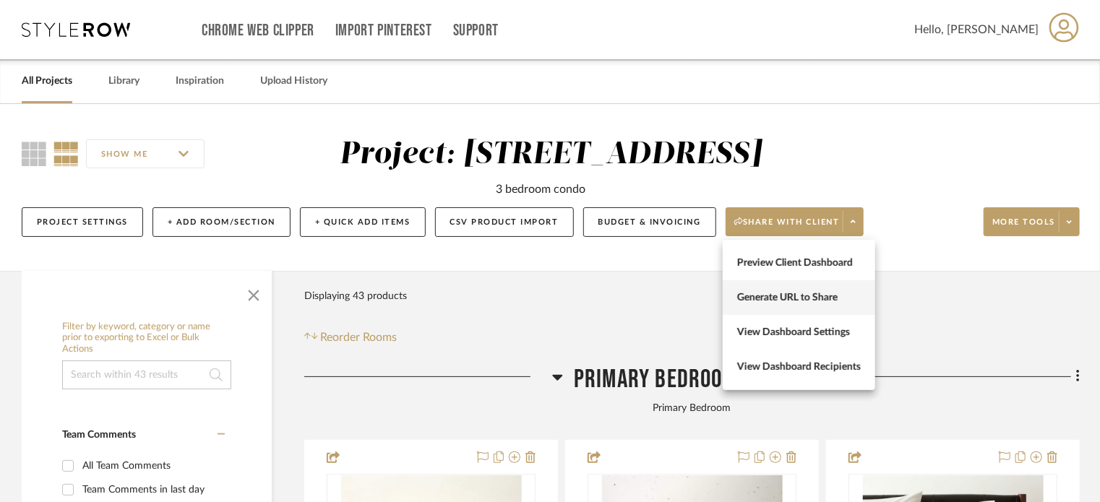
click at [801, 286] on button "Generate URL to Share" at bounding box center [799, 297] width 153 height 35
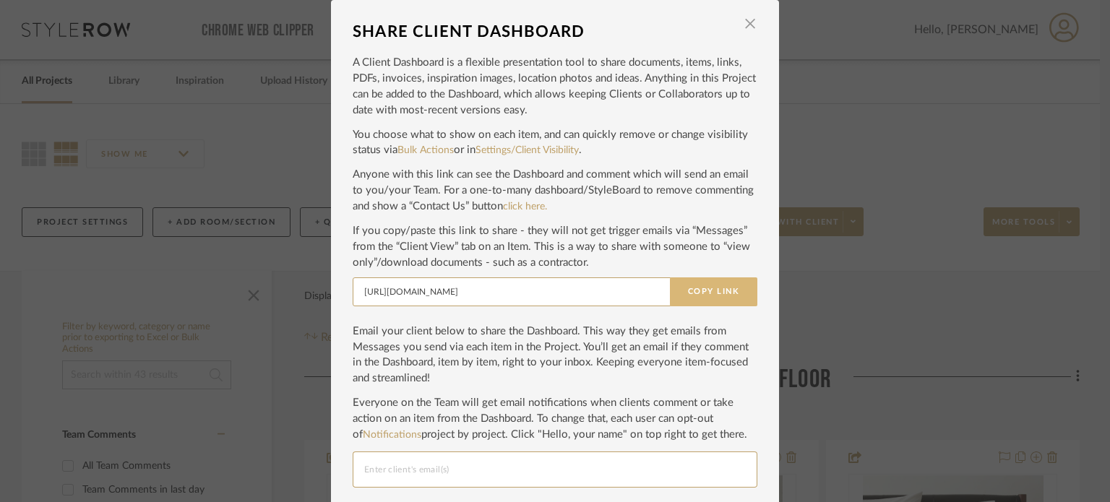
click at [727, 291] on button "Copy Link" at bounding box center [713, 292] width 87 height 29
click at [720, 285] on button "Copy Link" at bounding box center [713, 292] width 87 height 29
click at [824, 276] on div "SHARE CLIENT DASHBOARD × A Client Dashboard is a flexible presentation tool to …" at bounding box center [555, 251] width 1110 height 502
